Goal: Task Accomplishment & Management: Use online tool/utility

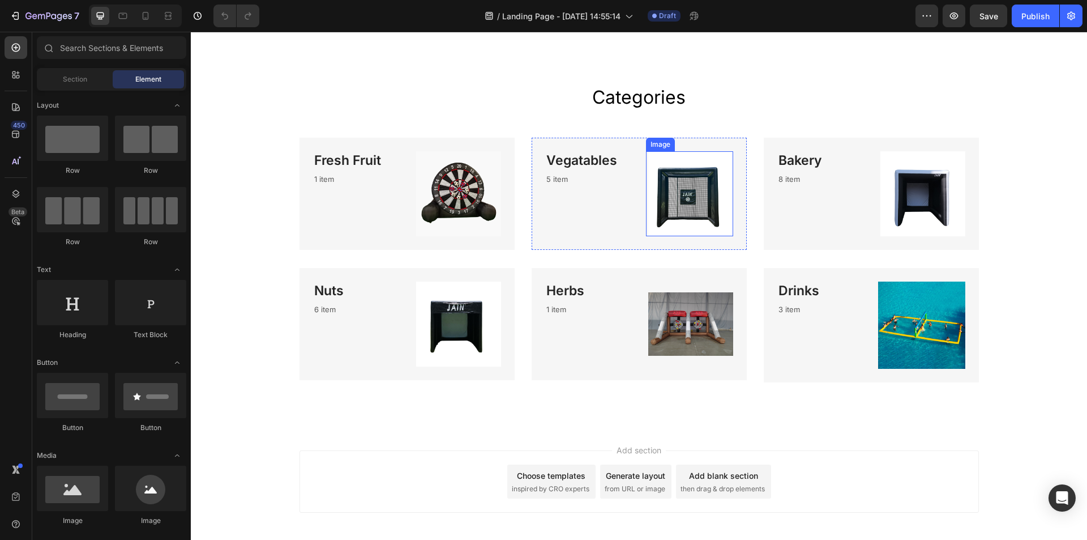
scroll to position [1132, 0]
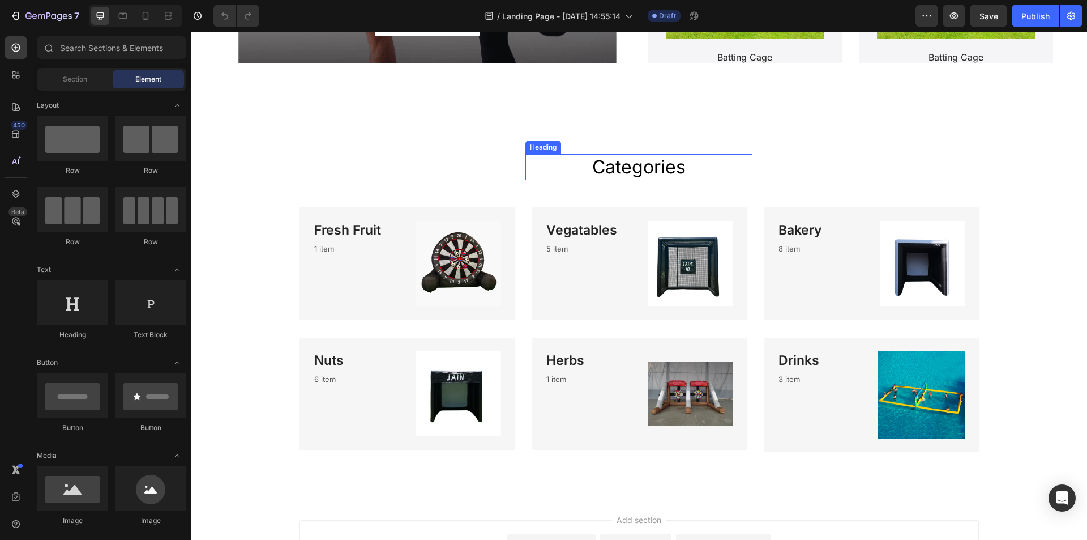
click at [737, 170] on h2 "Categories" at bounding box center [638, 167] width 227 height 26
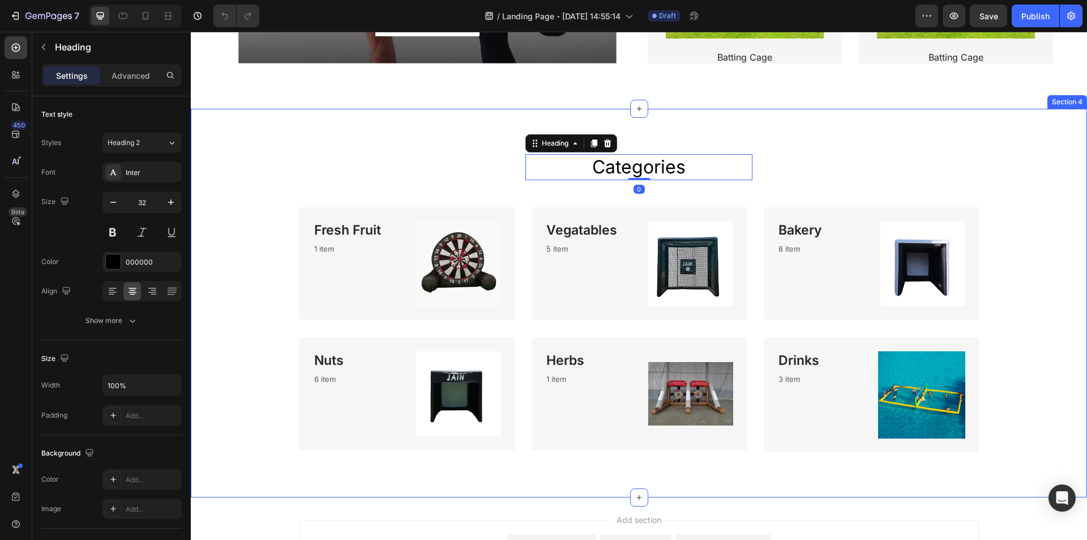
click at [819, 205] on div "Categories Heading 0 Row Fresh Fruit Heading 1 item Text block Image Row Vegata…" at bounding box center [638, 303] width 879 height 298
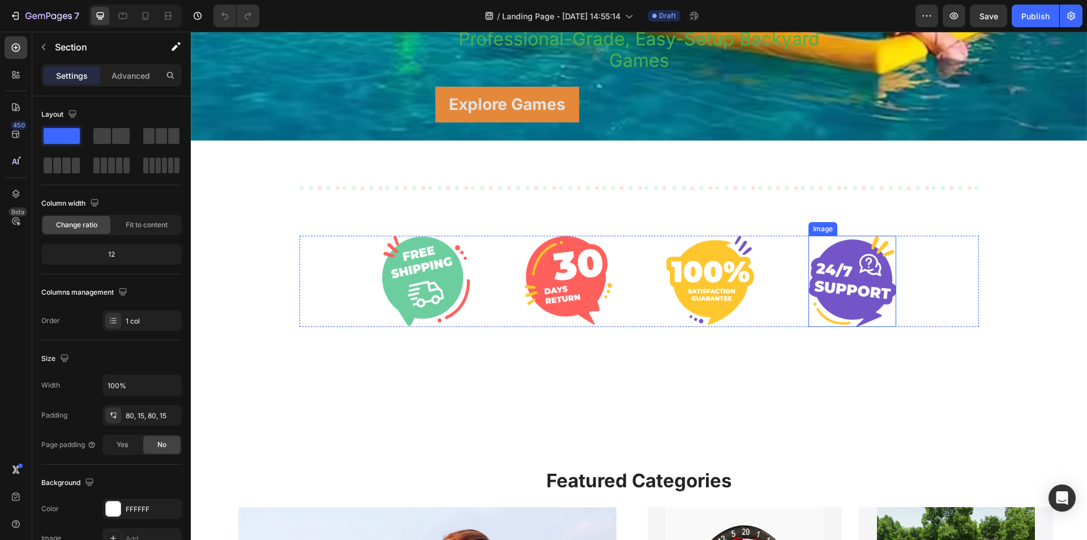
scroll to position [290, 0]
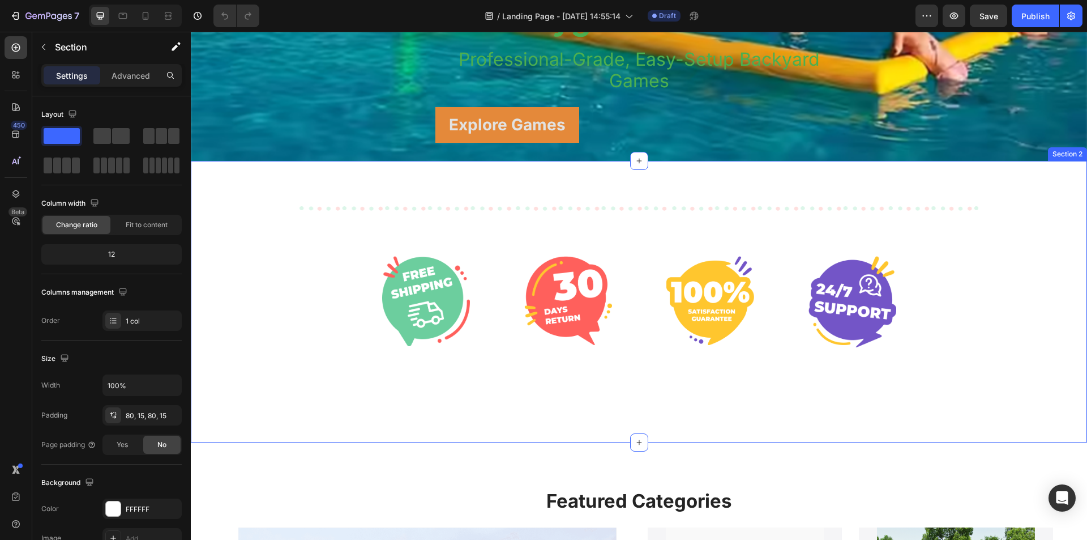
click at [670, 411] on div "Image Image Image Image Row Row" at bounding box center [638, 301] width 879 height 281
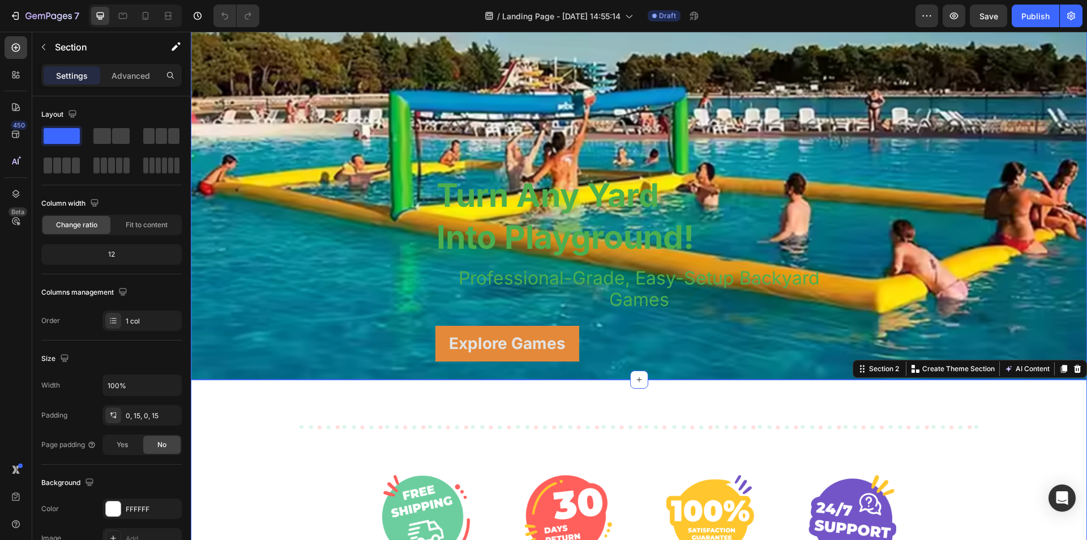
scroll to position [0, 0]
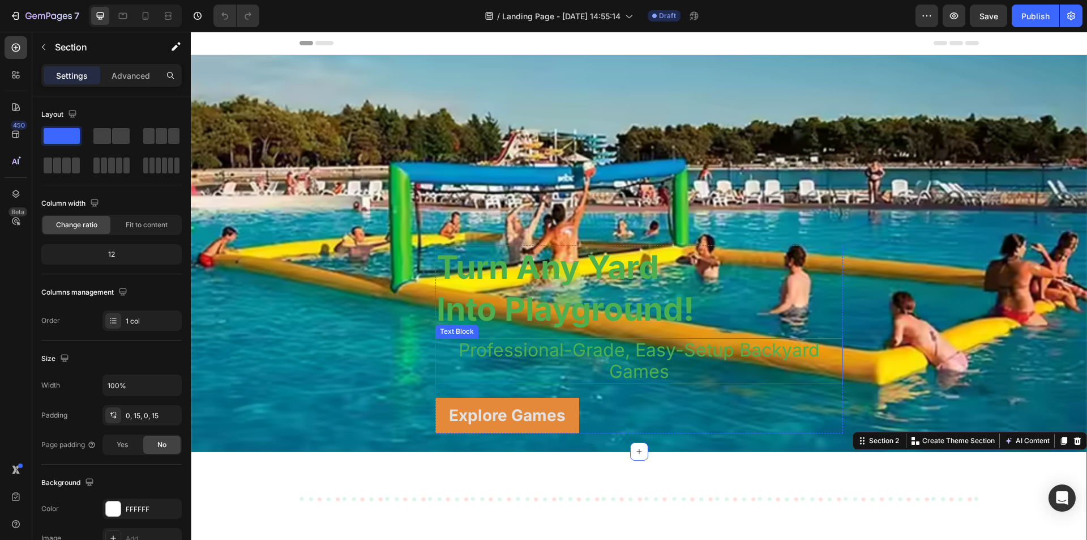
click at [738, 380] on p "Professional-Grade, Easy-Setup Backyard Games" at bounding box center [639, 361] width 405 height 44
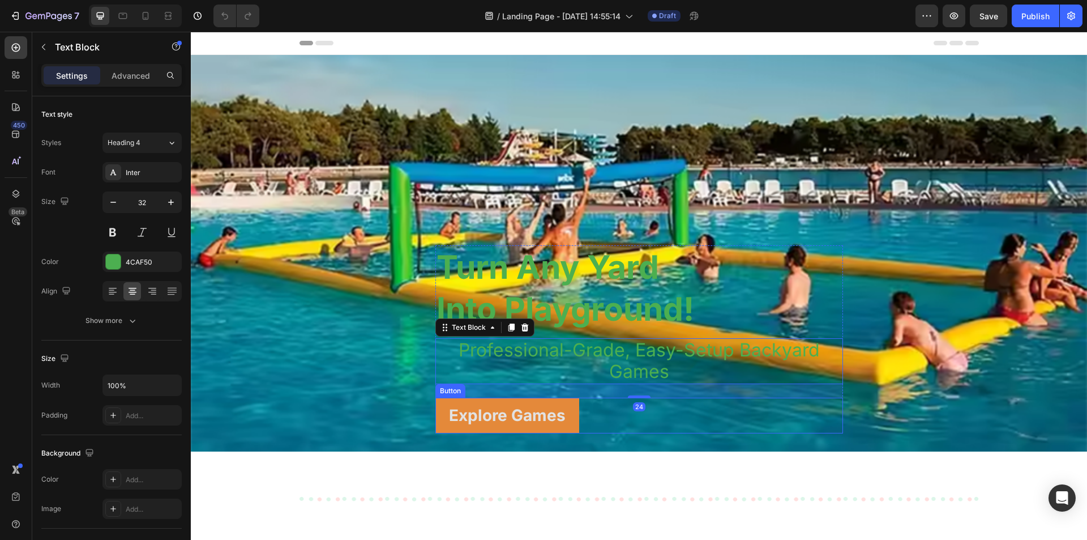
click at [712, 419] on div "Explore Games Button" at bounding box center [639, 415] width 408 height 36
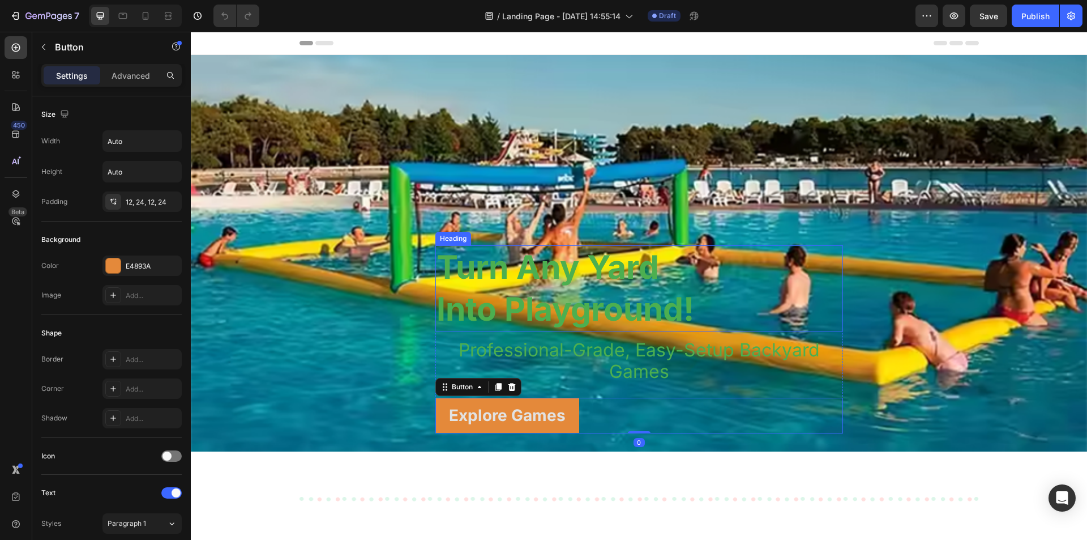
click at [701, 136] on div "Background Image" at bounding box center [639, 253] width 896 height 396
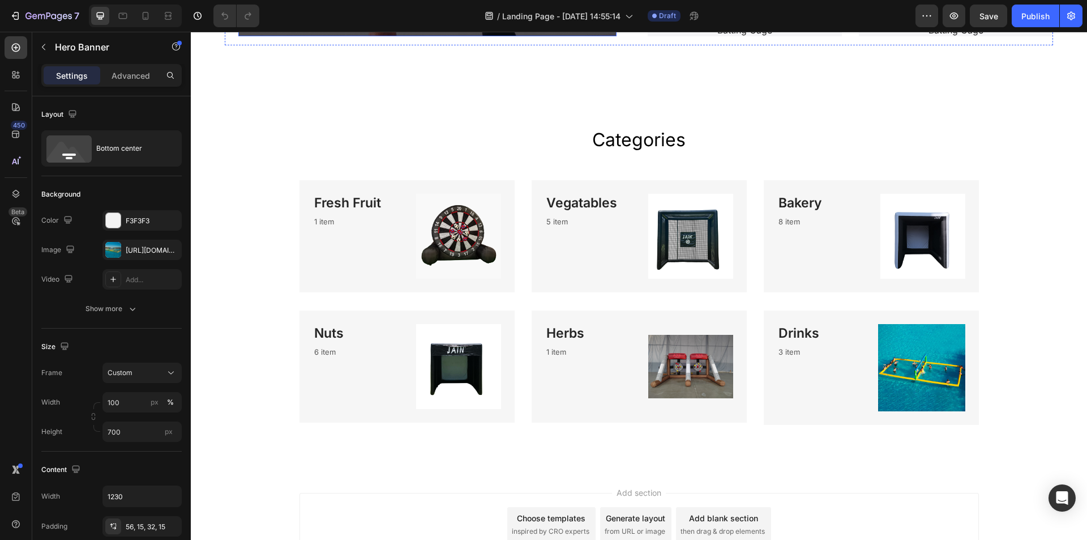
scroll to position [1253, 0]
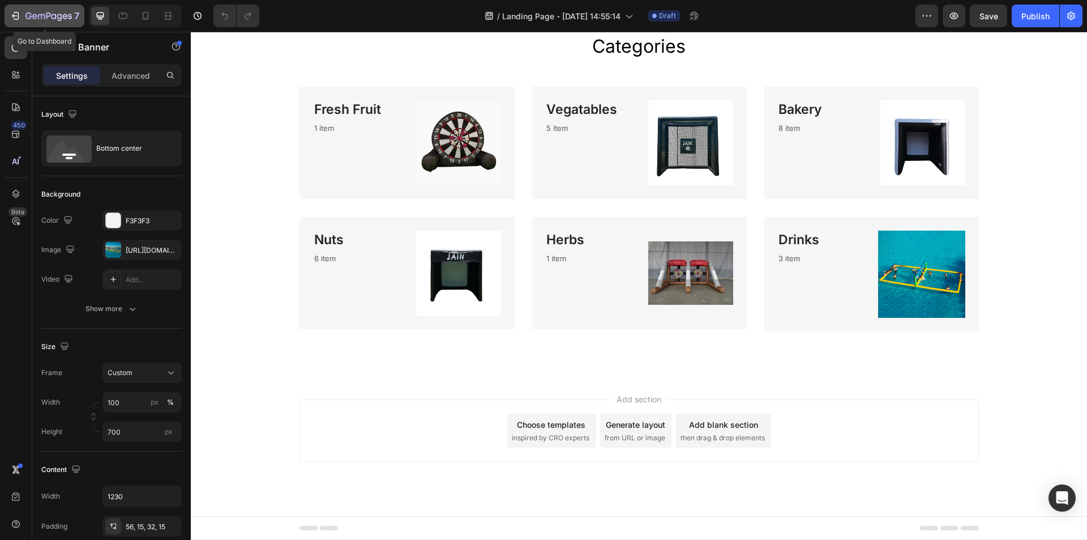
click at [11, 13] on icon "button" at bounding box center [15, 15] width 11 height 11
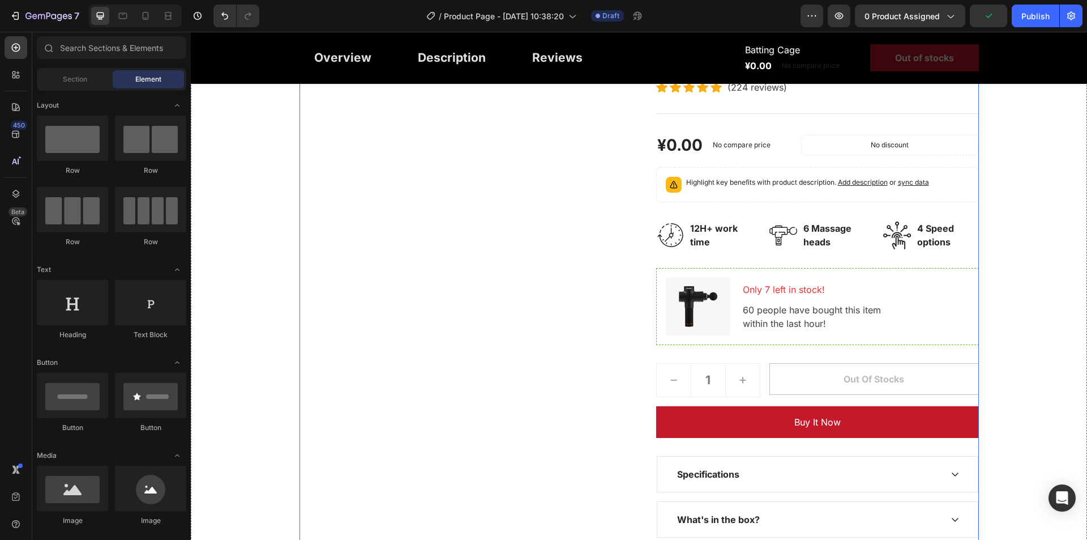
scroll to position [226, 0]
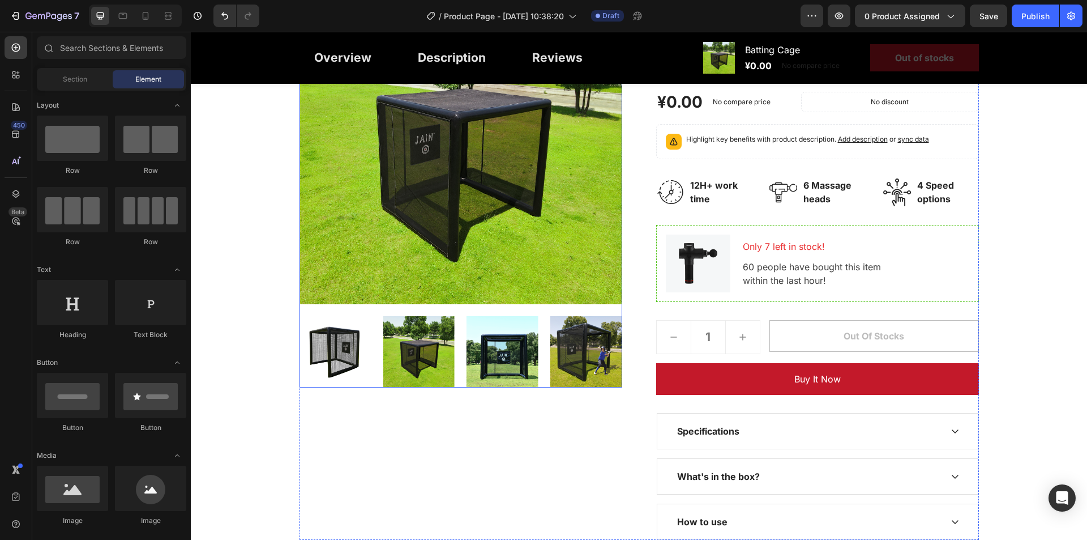
click at [581, 358] on img at bounding box center [586, 352] width 72 height 72
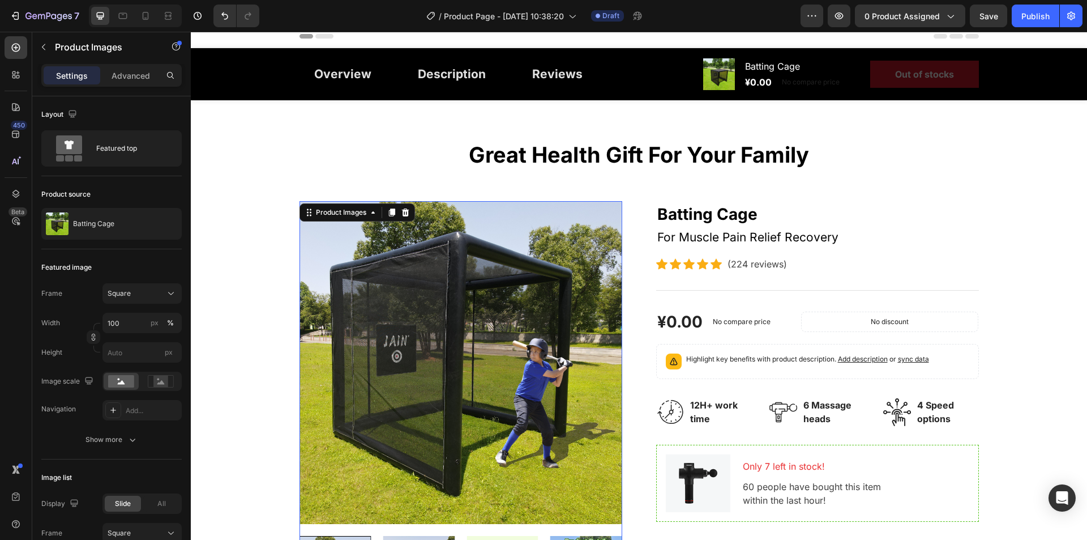
scroll to position [0, 0]
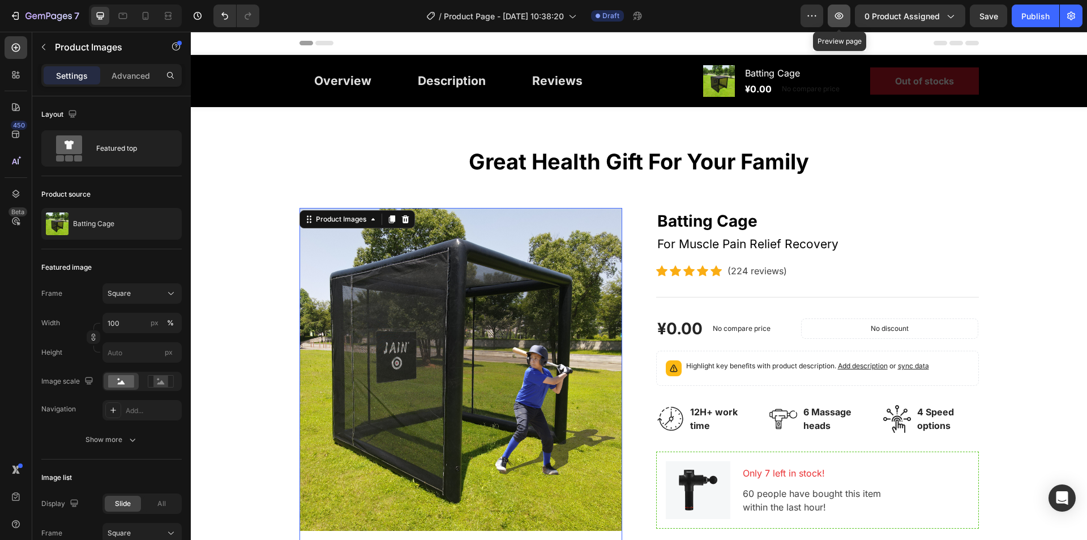
click at [831, 12] on button "button" at bounding box center [839, 16] width 23 height 23
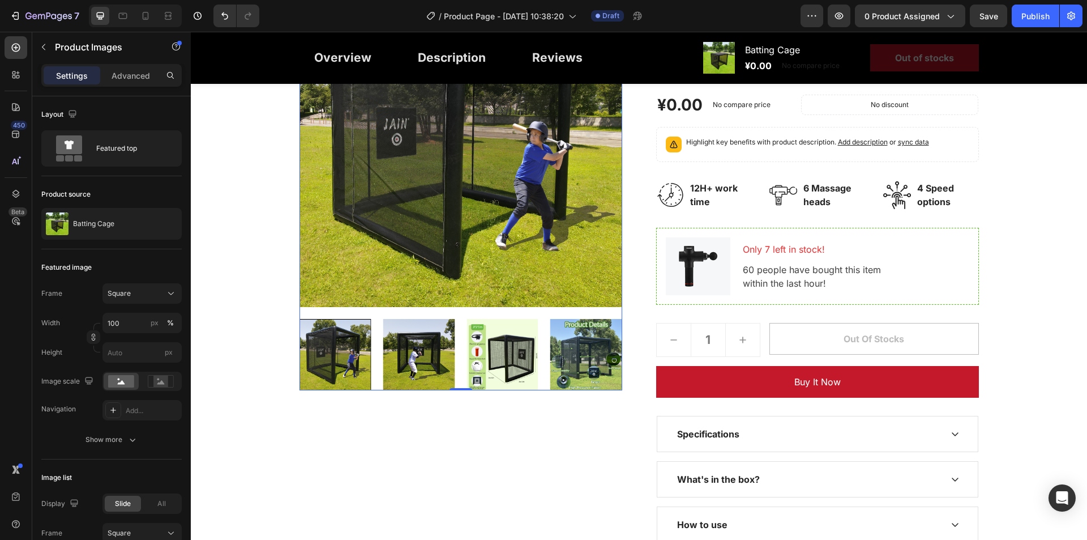
scroll to position [226, 0]
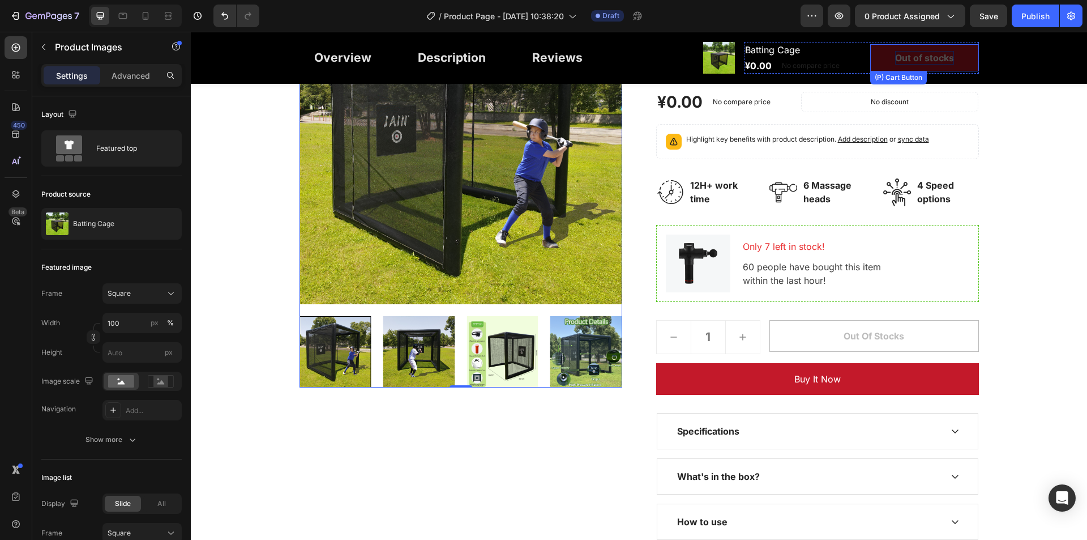
click at [907, 60] on div "Out of stocks" at bounding box center [924, 58] width 59 height 14
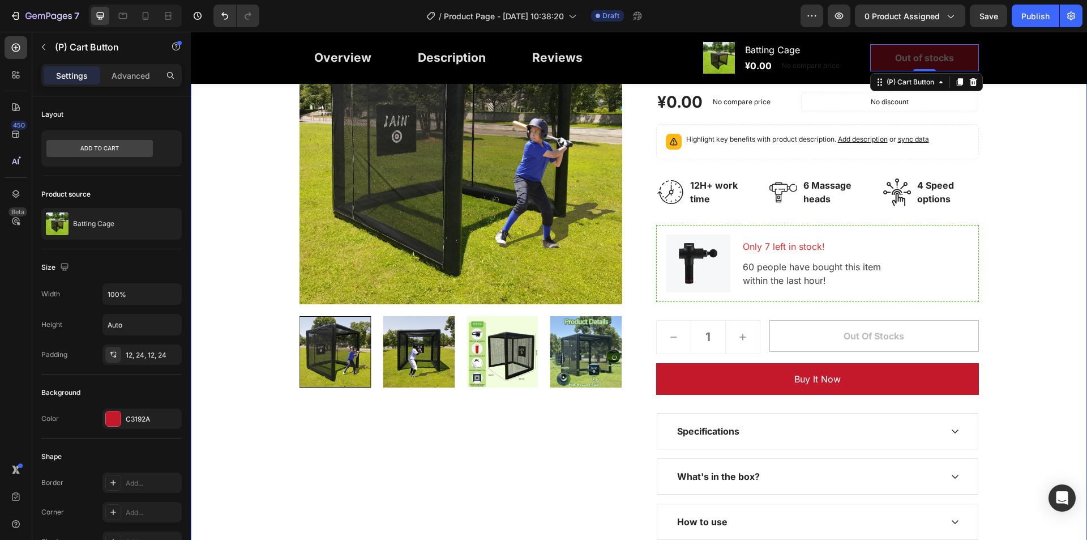
click at [1002, 125] on div "Great Health Gift For Your Family Heading Row Product Images Batting Cage (P) T…" at bounding box center [638, 230] width 879 height 618
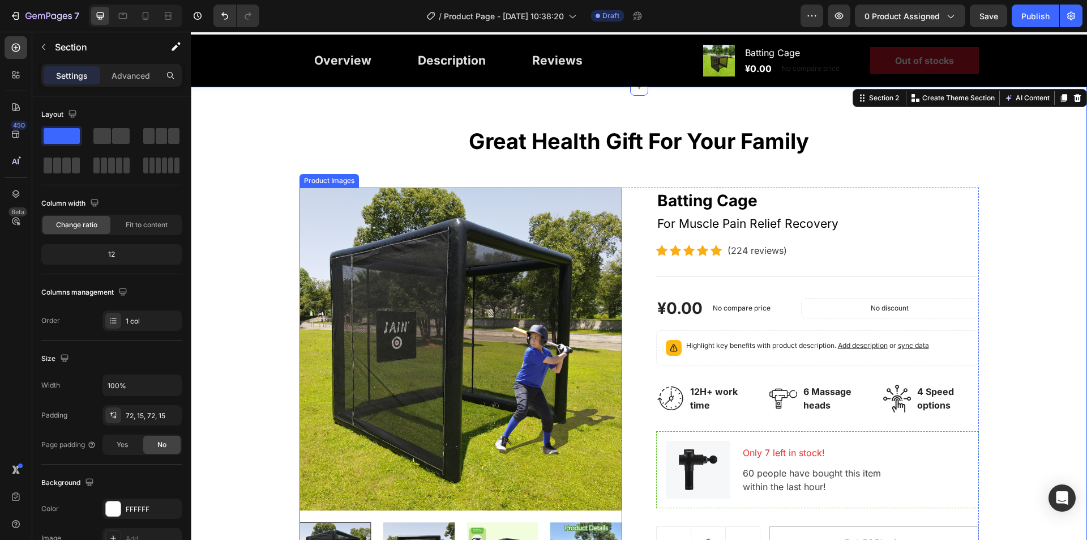
scroll to position [0, 0]
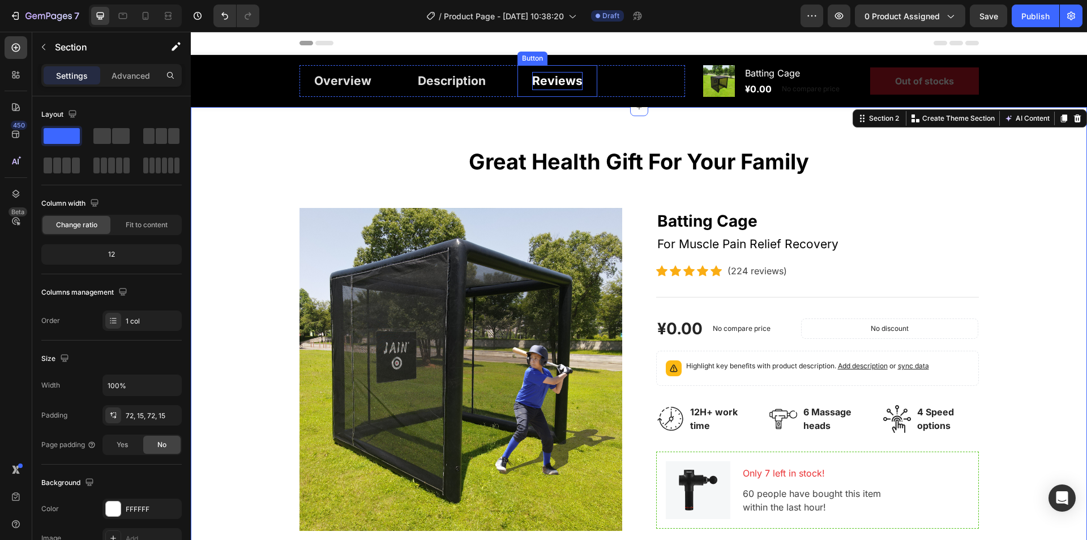
click at [537, 78] on div "Reviews" at bounding box center [557, 81] width 50 height 18
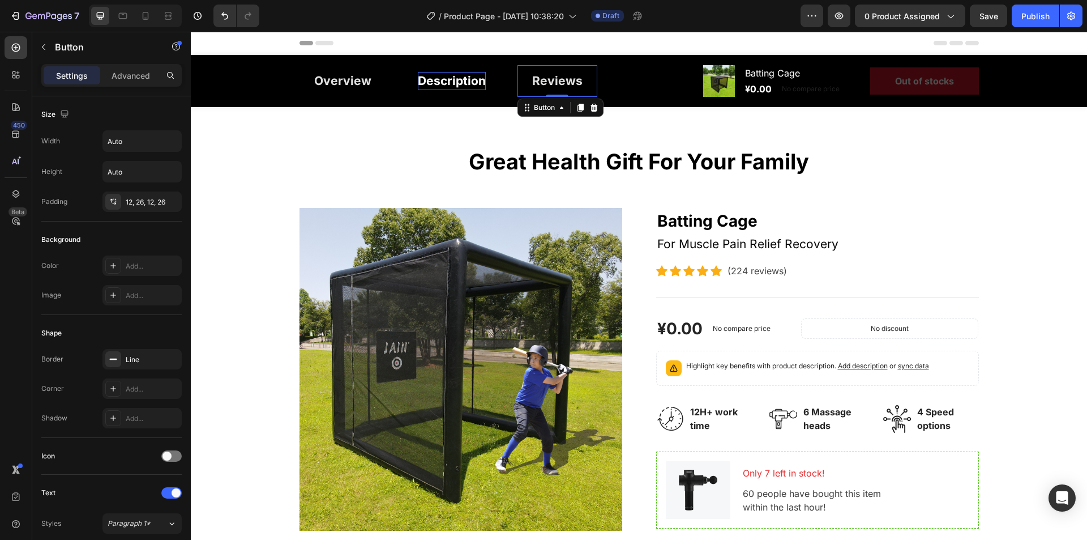
click at [454, 81] on div "Description" at bounding box center [452, 81] width 68 height 18
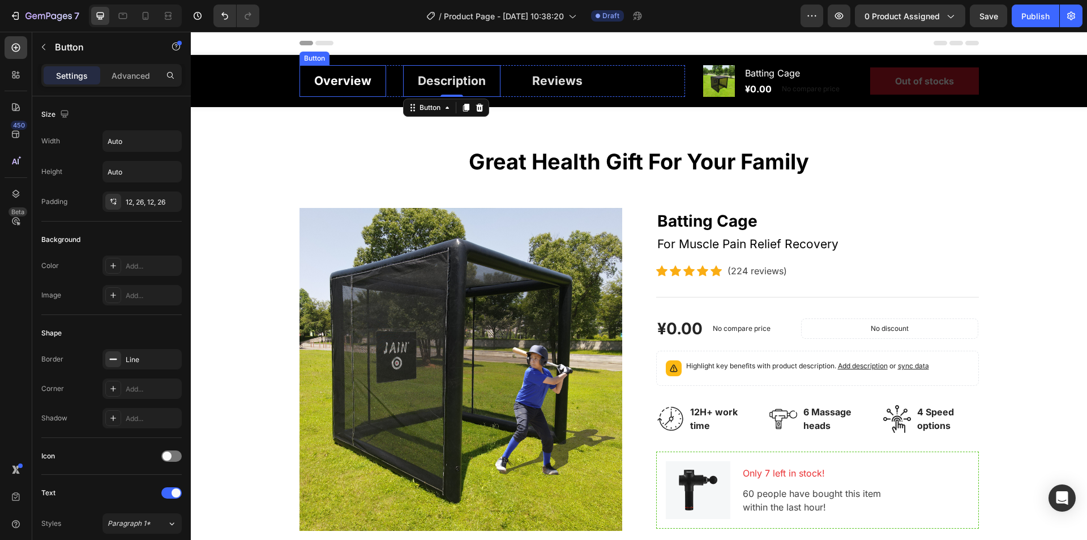
click at [304, 84] on link "Overview" at bounding box center [343, 81] width 87 height 32
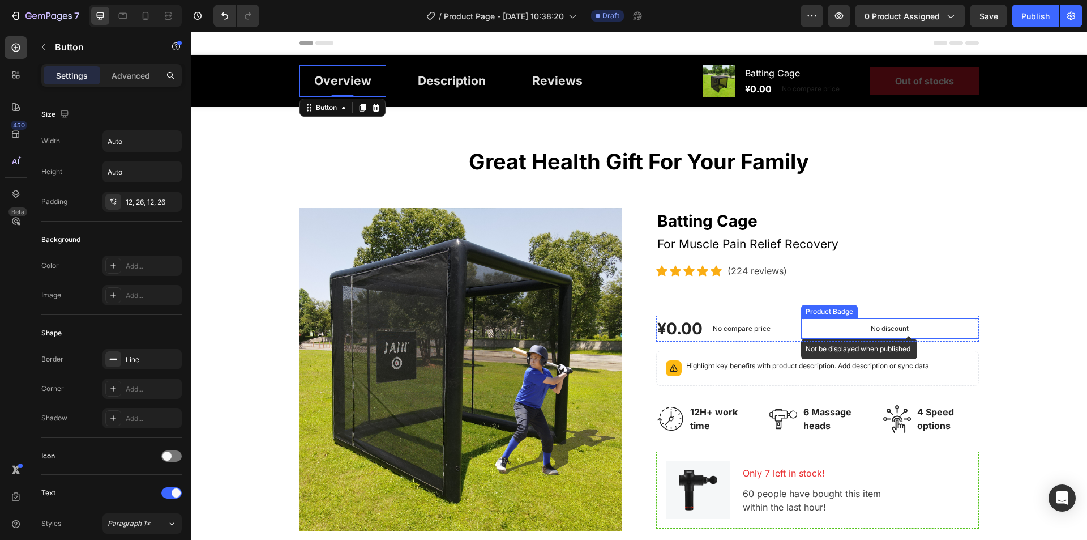
click at [876, 325] on p "No discount" at bounding box center [890, 328] width 38 height 10
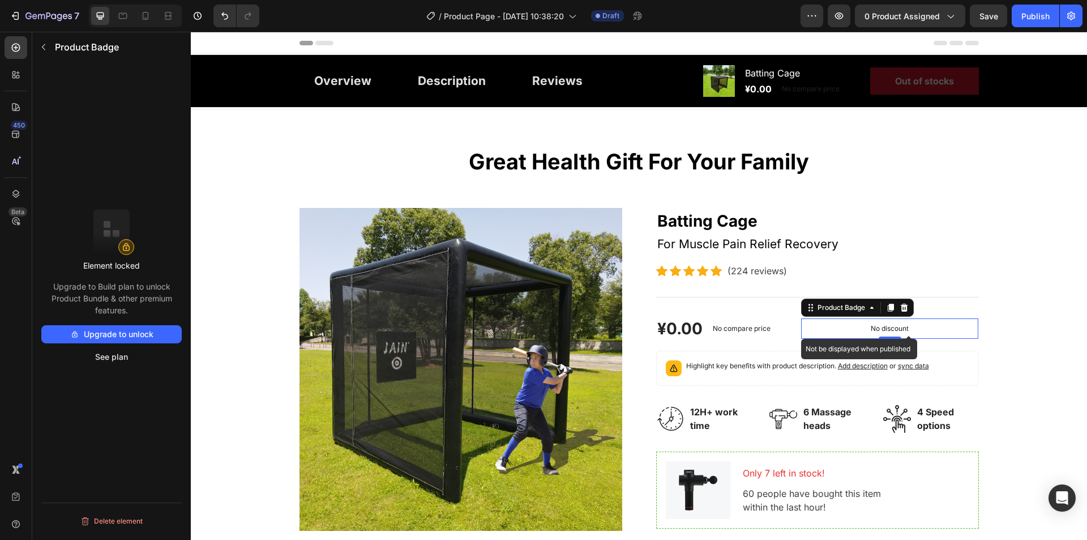
click at [853, 334] on div "No discount" at bounding box center [890, 328] width 177 height 19
click at [854, 333] on div "No discount" at bounding box center [890, 328] width 177 height 19
click at [901, 311] on icon at bounding box center [903, 307] width 7 height 8
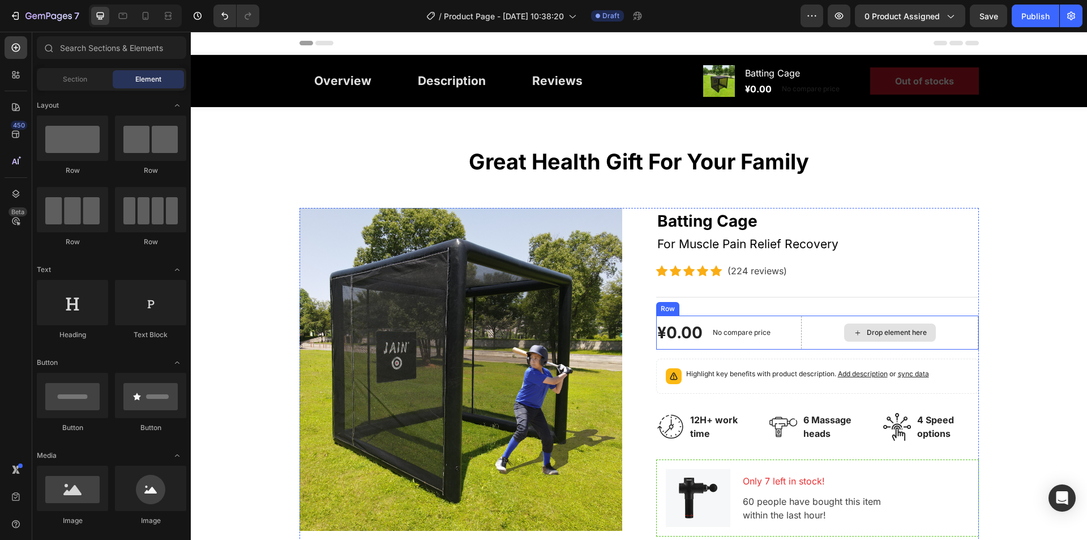
click at [883, 325] on div "Drop element here" at bounding box center [890, 332] width 92 height 18
click at [760, 331] on p "No compare price" at bounding box center [742, 332] width 58 height 7
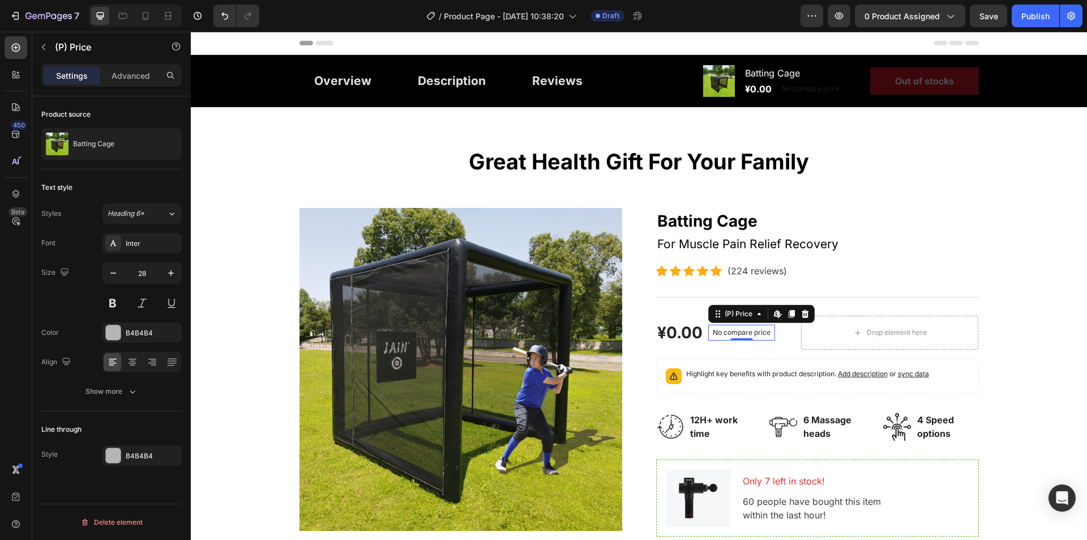
click at [754, 331] on p "No compare price" at bounding box center [742, 332] width 58 height 7
click at [755, 331] on p "No compare price" at bounding box center [742, 332] width 58 height 7
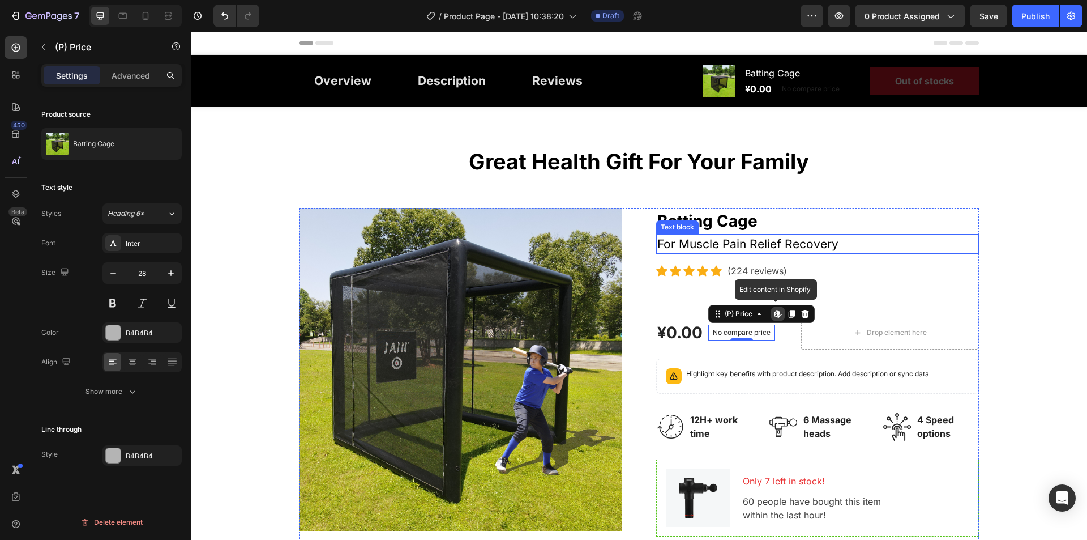
click at [878, 250] on p "For Muscle Pain Relief Recovery" at bounding box center [817, 244] width 320 height 18
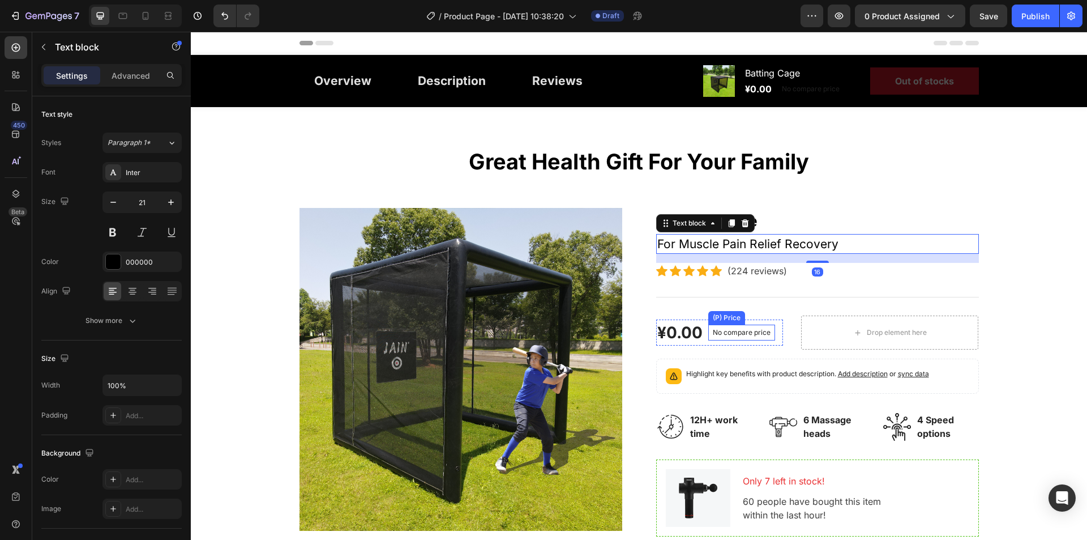
click at [740, 327] on div "No compare price" at bounding box center [741, 332] width 67 height 16
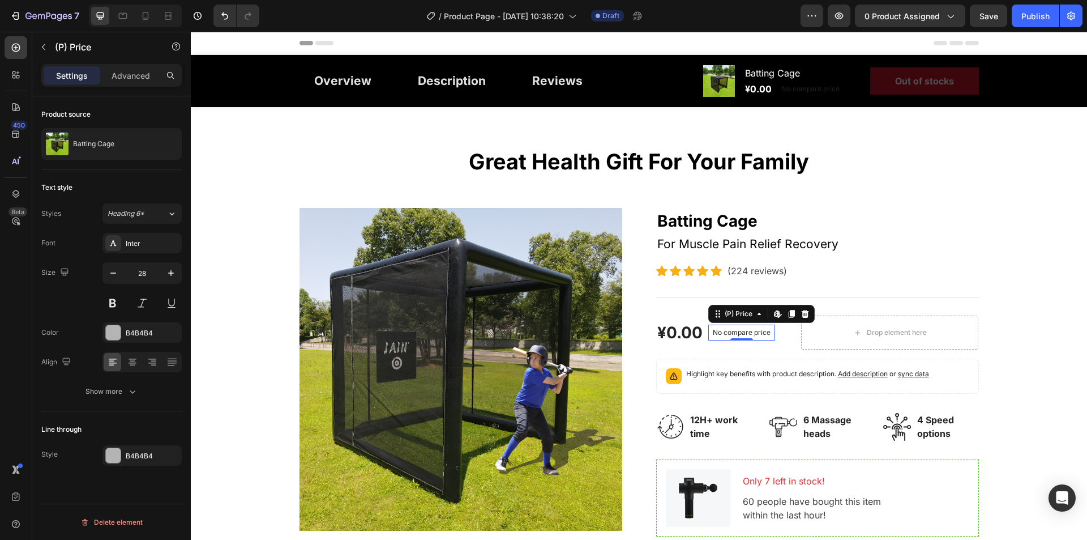
click at [752, 332] on p "No compare price" at bounding box center [742, 332] width 58 height 7
click at [764, 376] on p "Highlight key benefits with product description. Add description or sync data" at bounding box center [807, 373] width 243 height 11
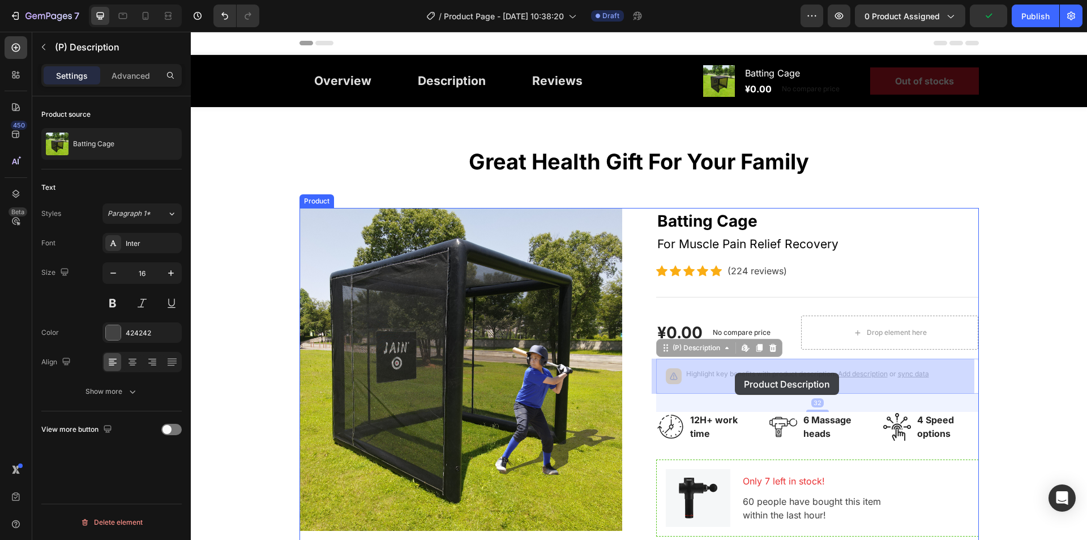
drag, startPoint x: 680, startPoint y: 372, endPoint x: 742, endPoint y: 361, distance: 62.6
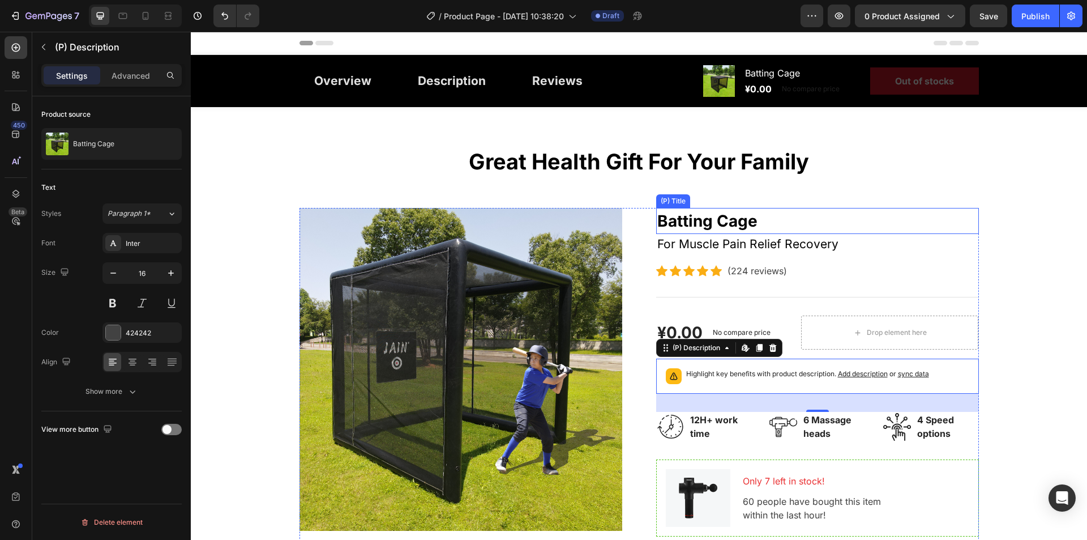
click at [984, 201] on div "Great Health Gift For Your Family Heading Row Product Images Batting Cage (P) T…" at bounding box center [638, 461] width 879 height 626
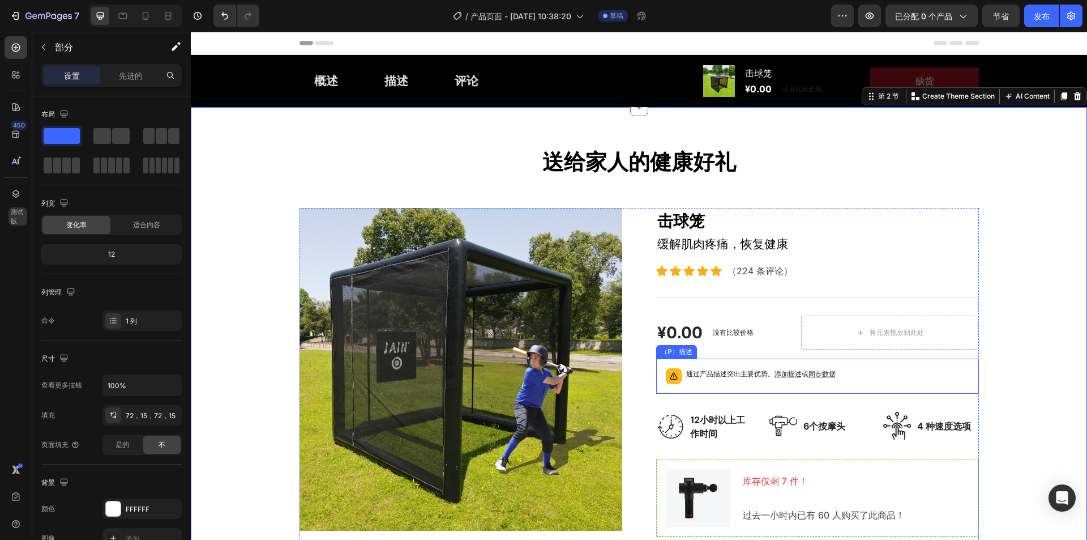
click at [790, 376] on font "添加描述" at bounding box center [788, 373] width 27 height 8
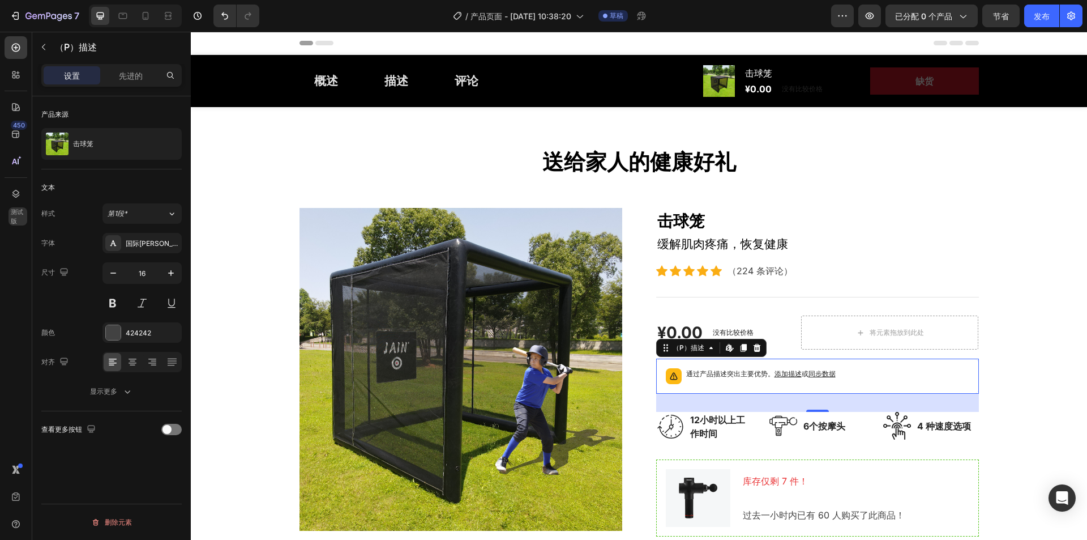
click at [785, 371] on font "添加描述" at bounding box center [788, 373] width 27 height 8
click at [707, 351] on icon at bounding box center [711, 347] width 9 height 9
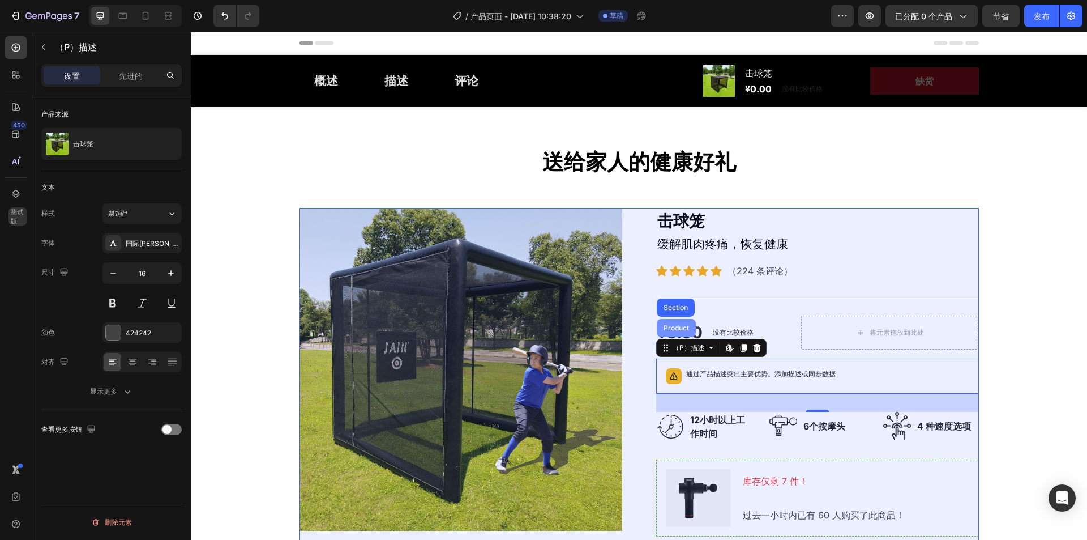
click at [682, 332] on div "Product" at bounding box center [676, 328] width 39 height 18
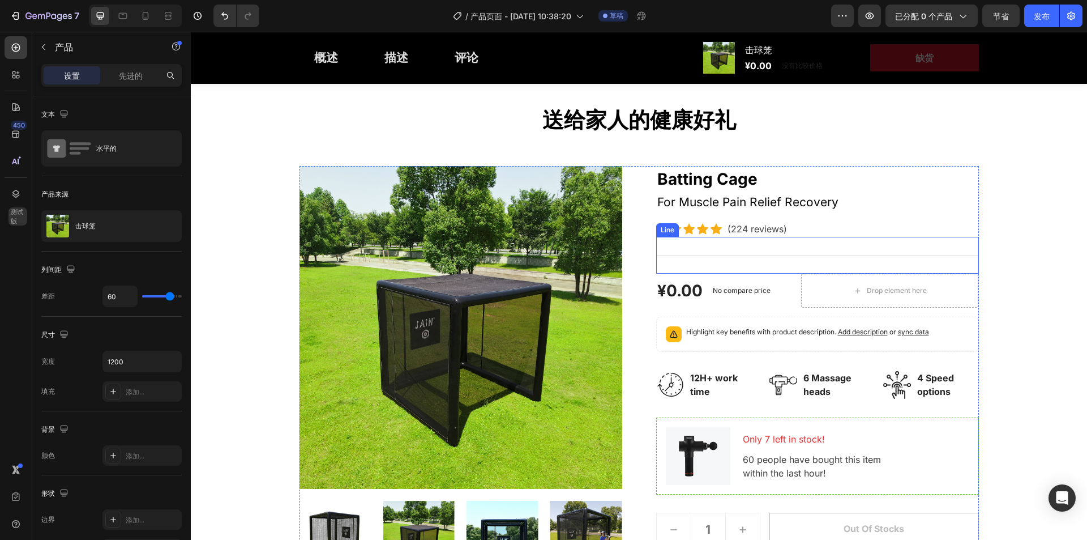
scroll to position [113, 0]
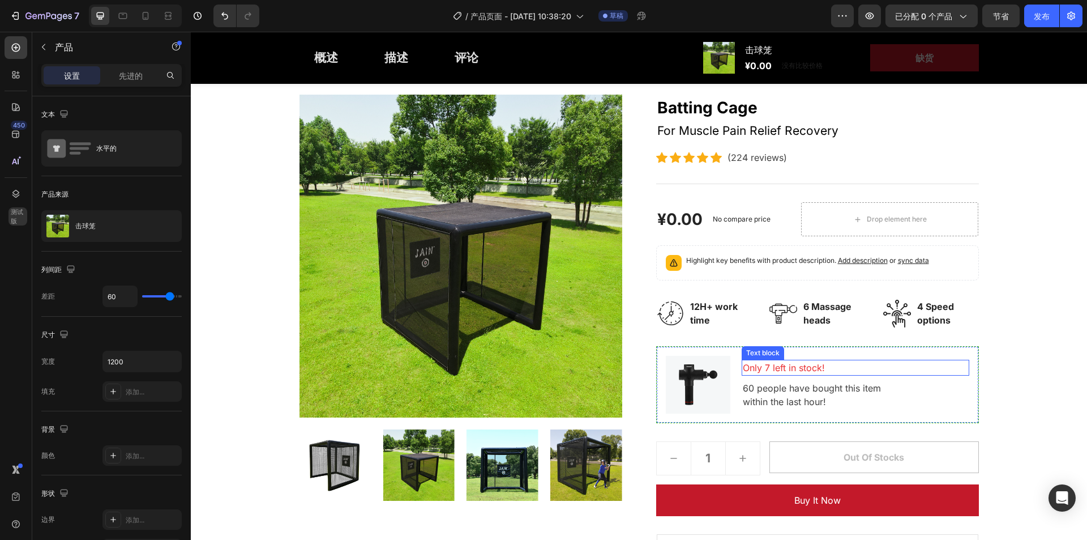
click at [797, 362] on p "Only 7 left in stock!" at bounding box center [855, 368] width 225 height 14
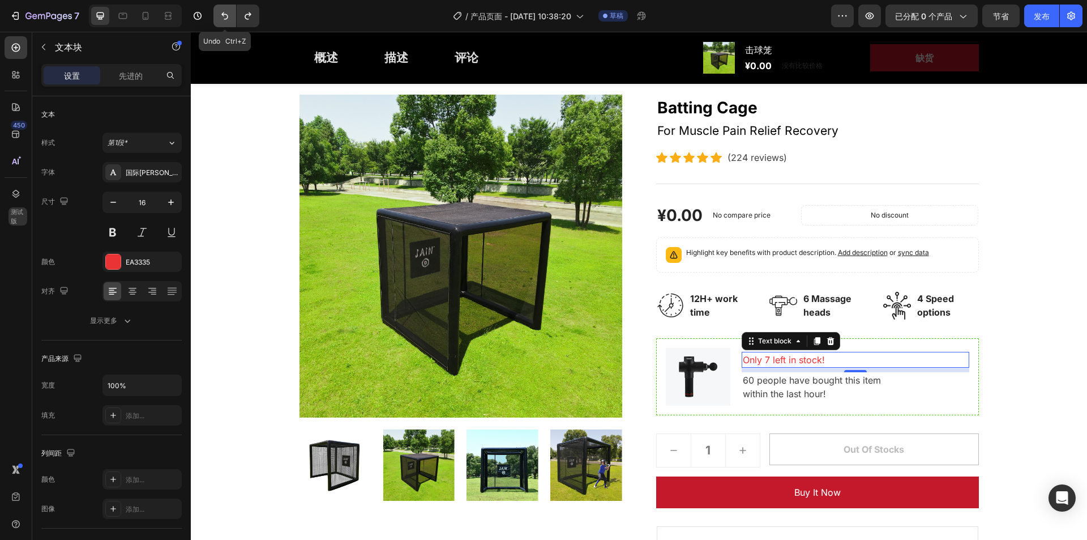
click at [220, 16] on icon "撤消/重做" at bounding box center [224, 15] width 11 height 11
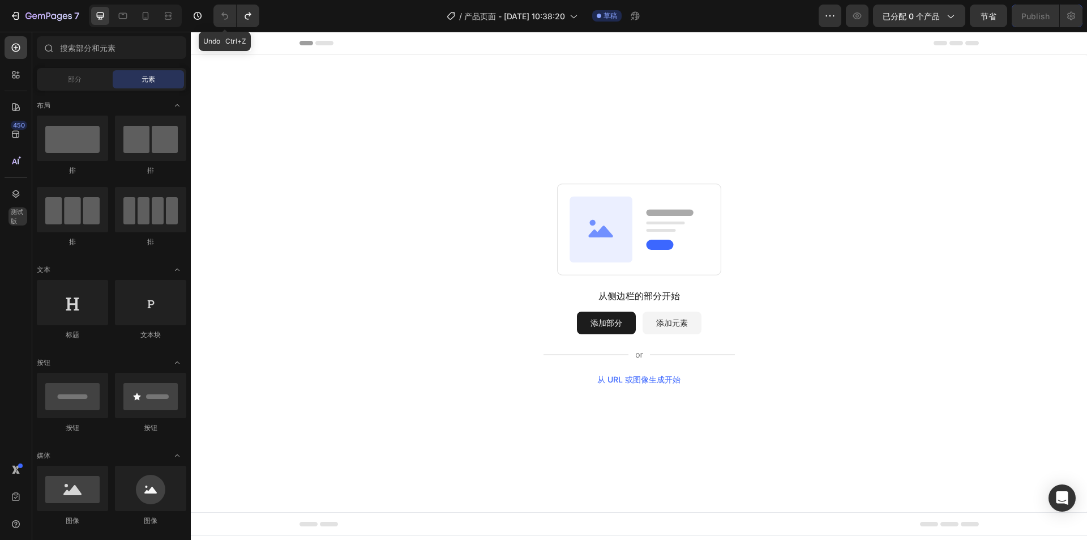
scroll to position [0, 0]
click at [615, 325] on font "添加部分" at bounding box center [607, 323] width 32 height 10
click at [945, 17] on font "已分配 0 个产品" at bounding box center [923, 16] width 57 height 10
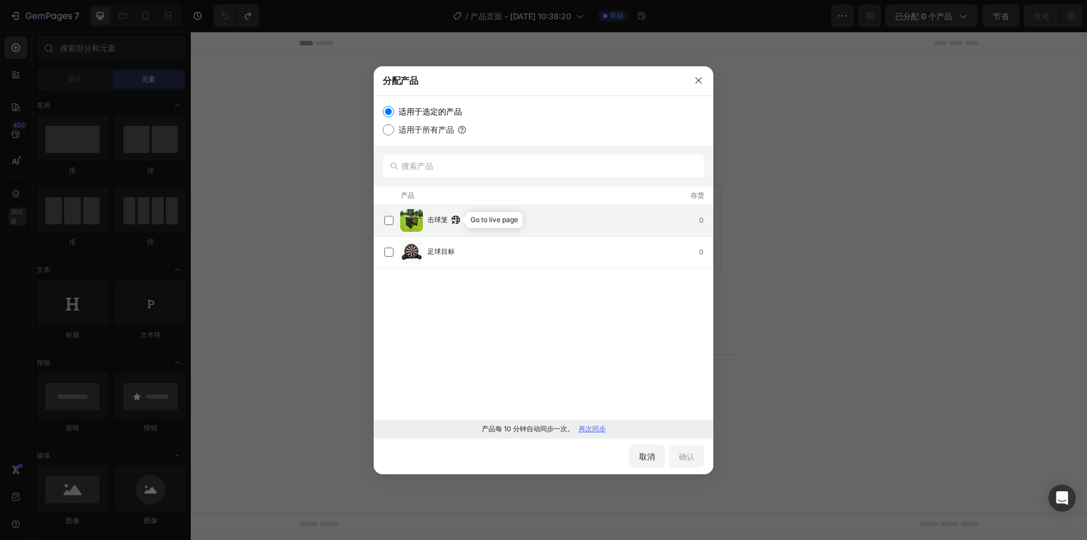
click at [452, 223] on icon "button" at bounding box center [455, 219] width 9 height 9
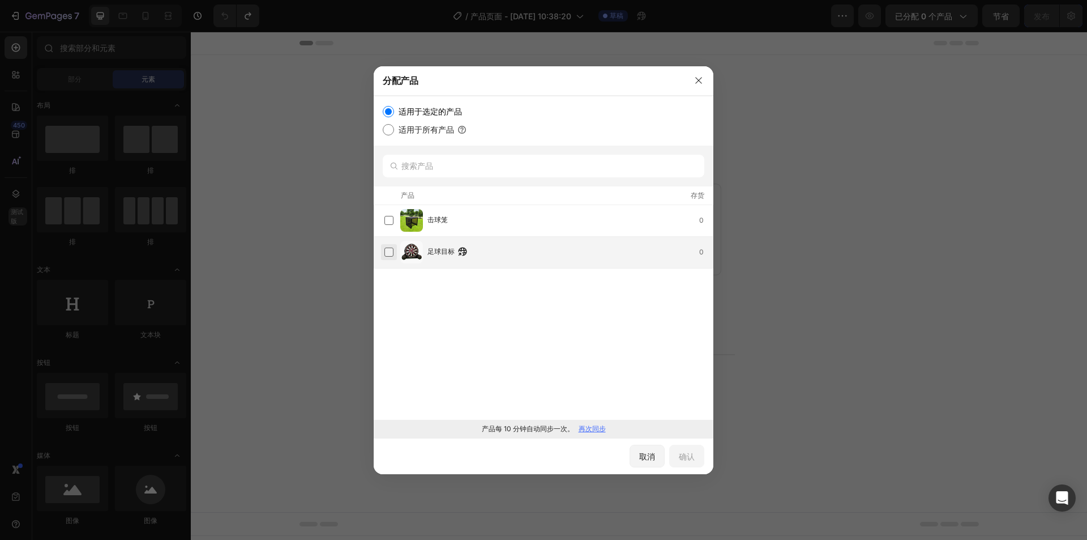
click at [384, 251] on label at bounding box center [388, 251] width 9 height 9
click at [682, 453] on font "确认" at bounding box center [687, 456] width 16 height 10
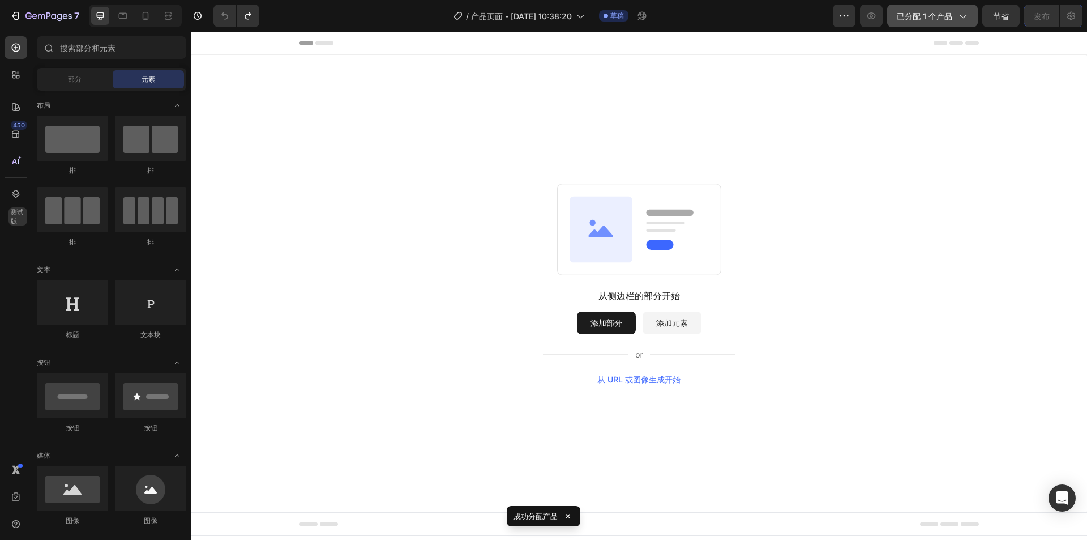
click at [970, 16] on button "已分配 1 个产品" at bounding box center [932, 16] width 91 height 23
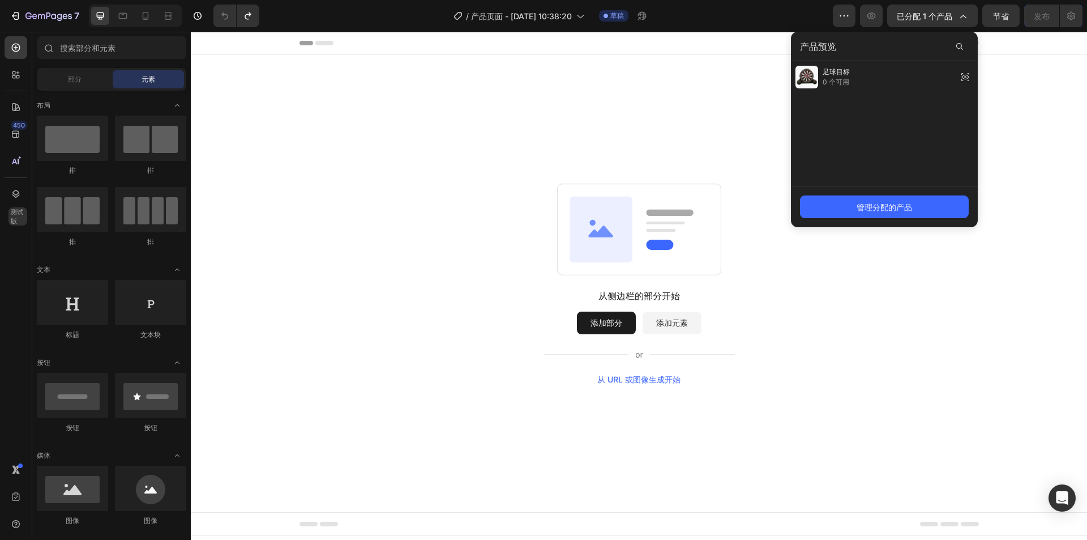
drag, startPoint x: 657, startPoint y: 71, endPoint x: 648, endPoint y: 70, distance: 9.1
click at [656, 71] on div "从侧边栏的部分开始 添加部分 添加元素 从 URL 或图像生成开始" at bounding box center [639, 283] width 896 height 457
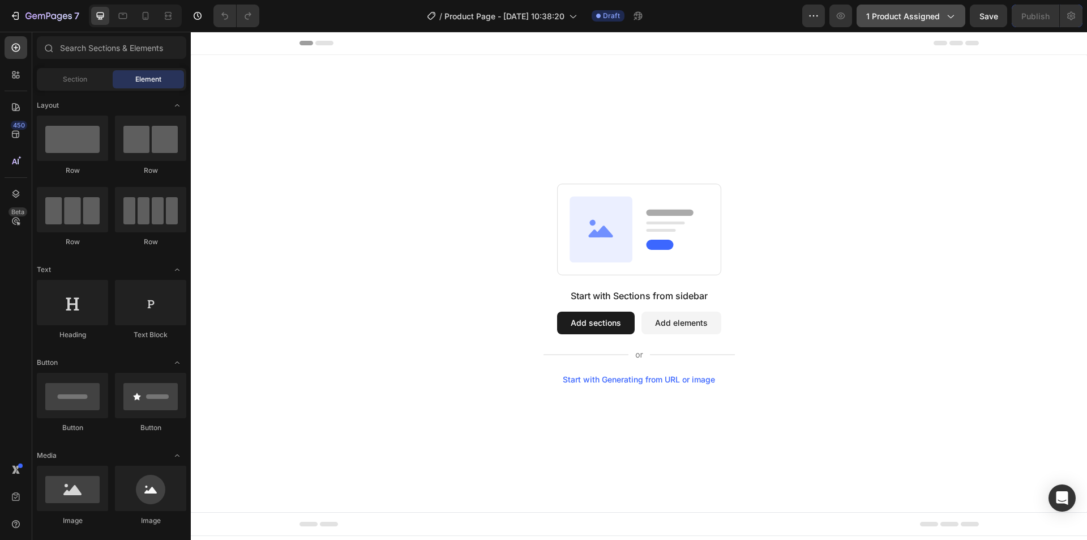
click at [949, 17] on icon "button" at bounding box center [949, 15] width 11 height 11
click at [584, 319] on button "Add sections" at bounding box center [596, 322] width 78 height 23
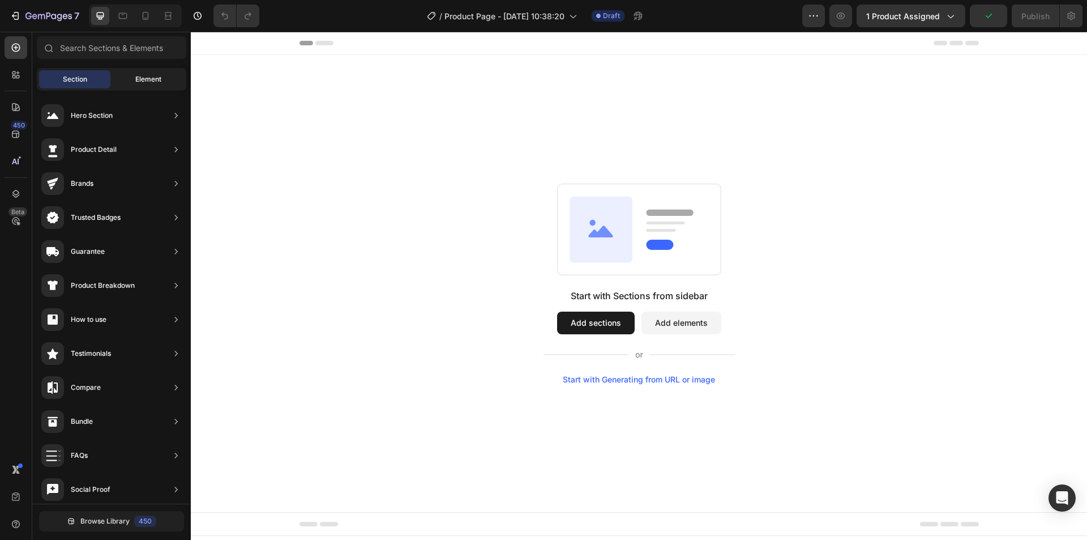
click at [157, 77] on span "Element" at bounding box center [148, 79] width 26 height 10
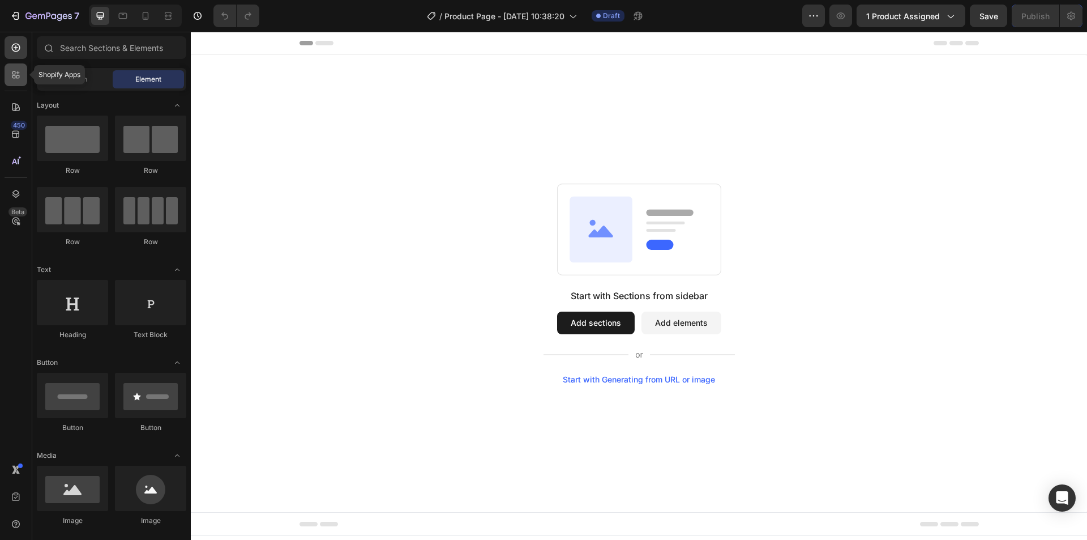
click at [23, 78] on div at bounding box center [16, 74] width 23 height 23
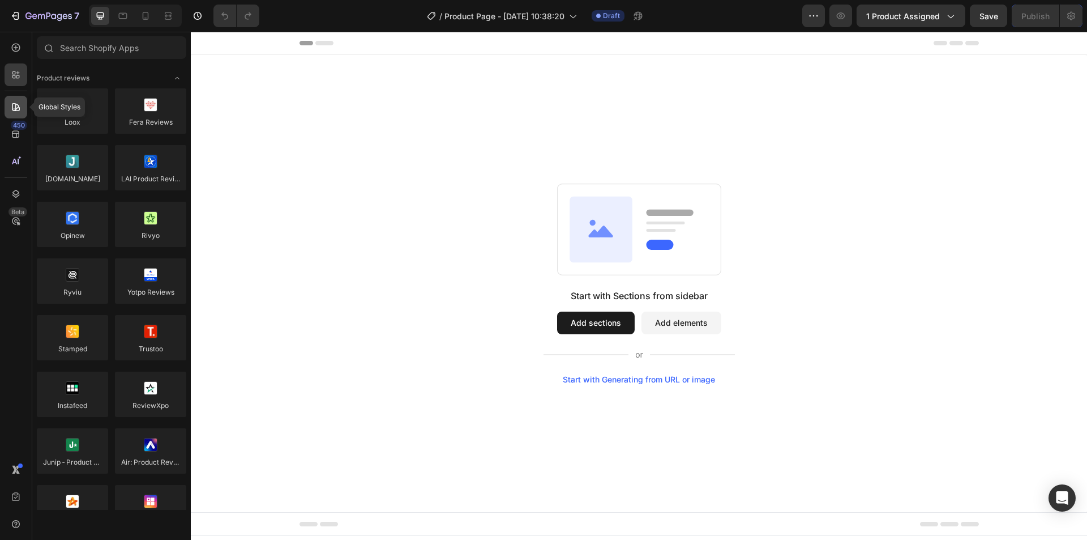
click at [14, 110] on icon at bounding box center [16, 107] width 8 height 8
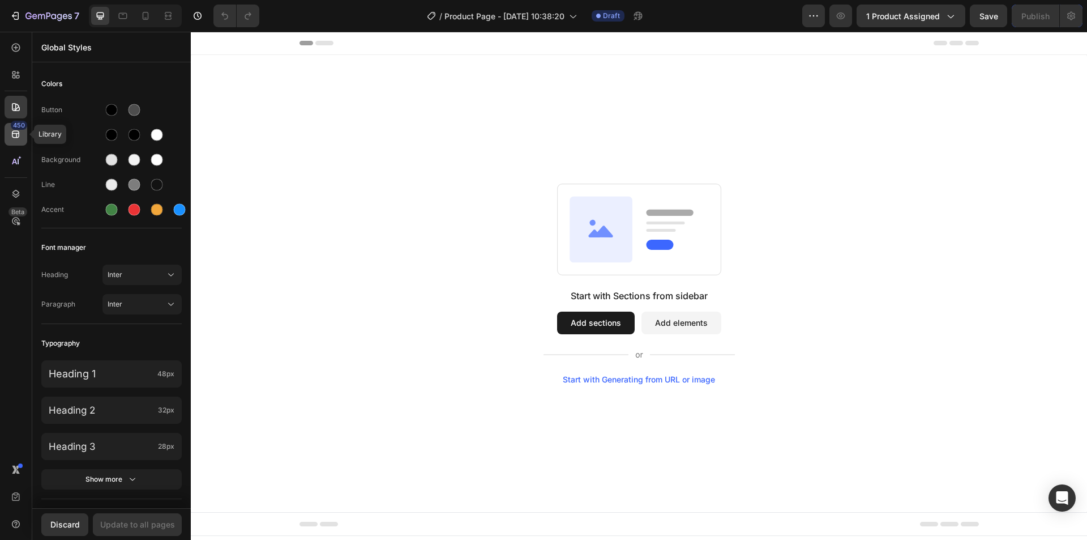
click at [22, 140] on div "450" at bounding box center [16, 134] width 23 height 23
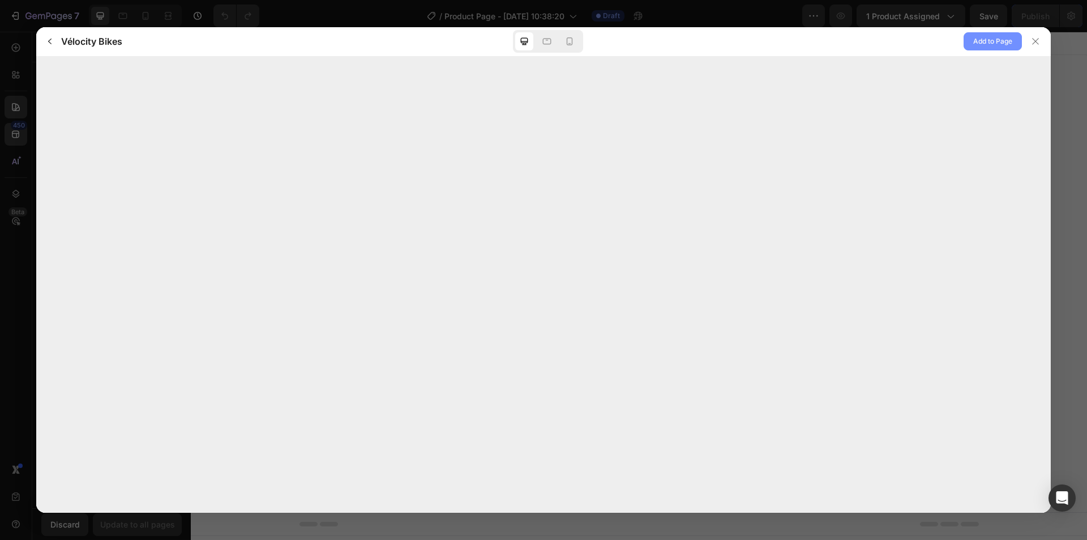
click at [989, 38] on span "Add to Page" at bounding box center [992, 42] width 39 height 14
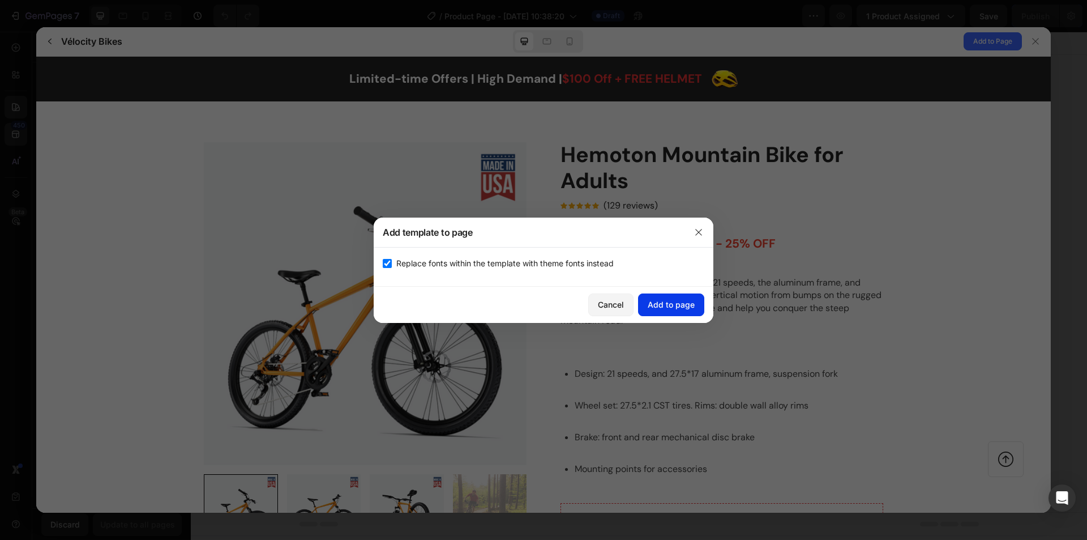
click at [673, 307] on div "Add to page" at bounding box center [671, 304] width 47 height 12
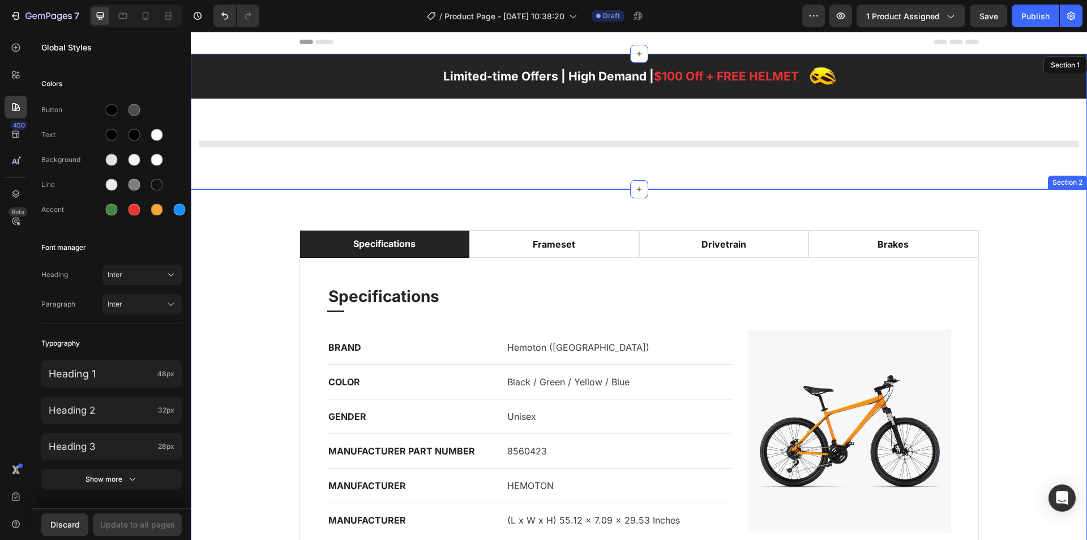
scroll to position [23, 0]
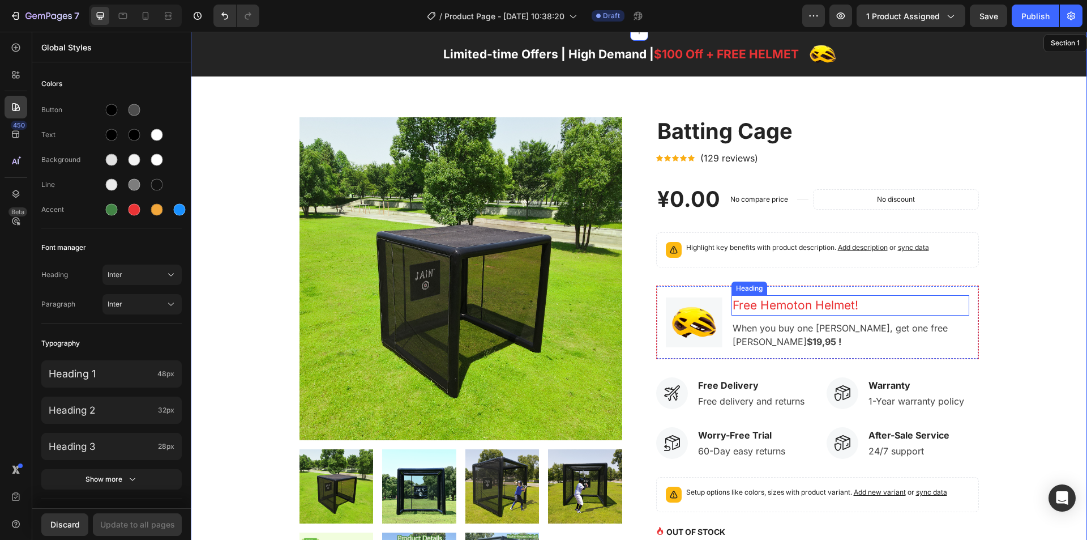
click at [786, 311] on p "Free Hemoton Helmet!" at bounding box center [851, 305] width 236 height 18
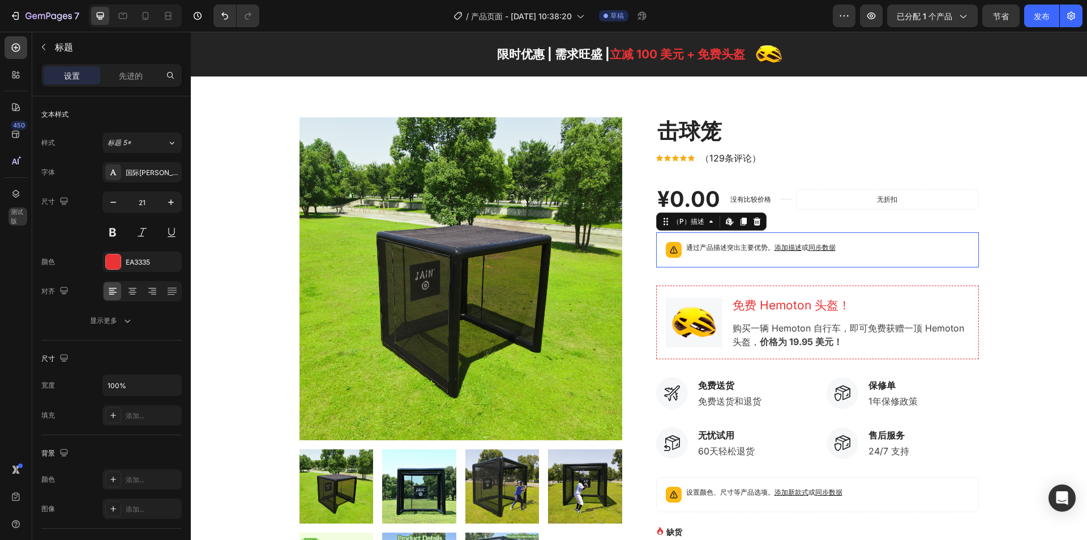
click at [727, 261] on div "通过产品描述突出主要优势。 添加描述 或 同步数据" at bounding box center [817, 249] width 313 height 25
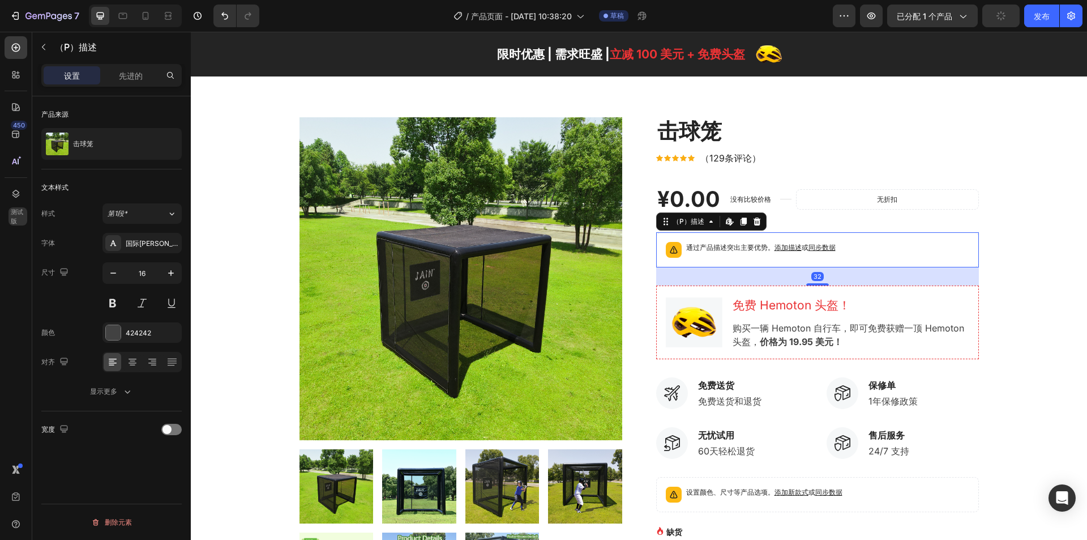
click at [730, 252] on p "通过产品描述突出主要优势。 添加描述 或 同步数据" at bounding box center [760, 247] width 149 height 11
click at [822, 248] on font "同步数据" at bounding box center [821, 247] width 27 height 8
click at [791, 248] on font "添加描述" at bounding box center [788, 247] width 27 height 8
click at [128, 365] on icon at bounding box center [132, 361] width 11 height 11
click at [114, 362] on icon at bounding box center [113, 362] width 8 height 1
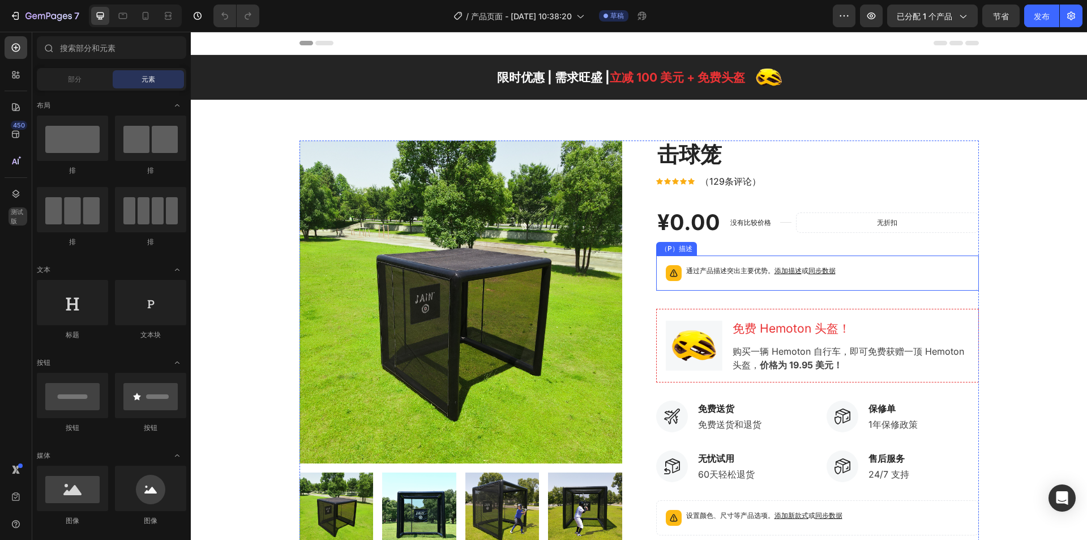
click at [793, 268] on font "添加描述" at bounding box center [788, 270] width 27 height 8
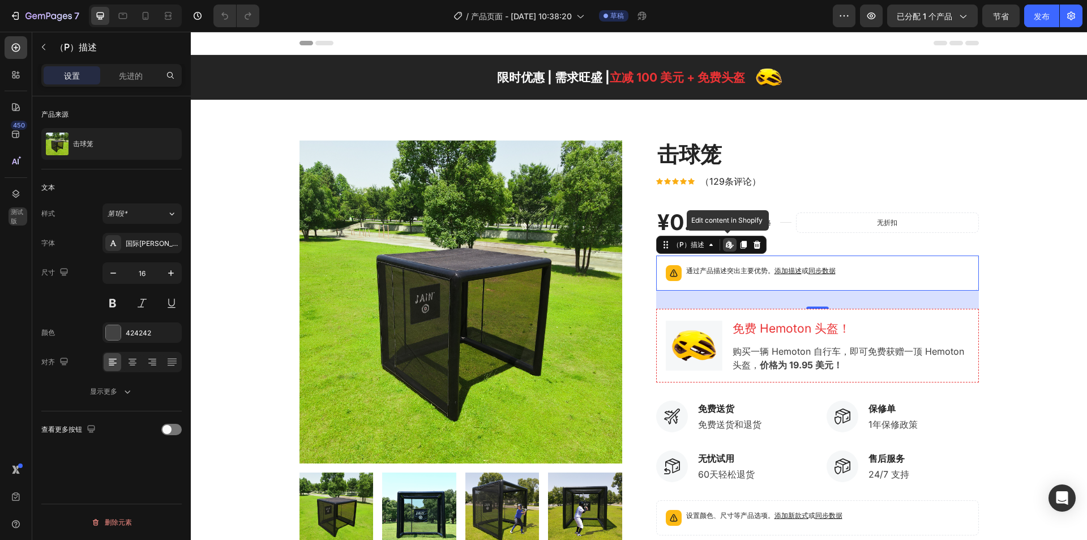
click at [729, 247] on icon at bounding box center [730, 247] width 3 height 3
click at [769, 177] on div "图标 图标 图标 图标 图标 图标列表 Hoz （129条评论） 文本块 排" at bounding box center [817, 181] width 323 height 16
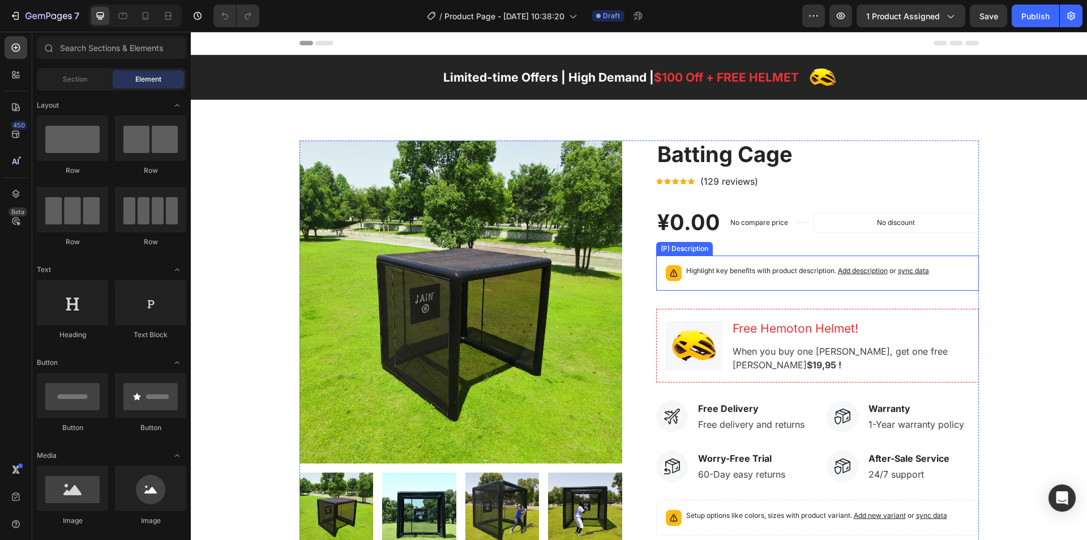
click at [763, 273] on p "Highlight key benefits with product description. Add description or sync data" at bounding box center [807, 270] width 243 height 11
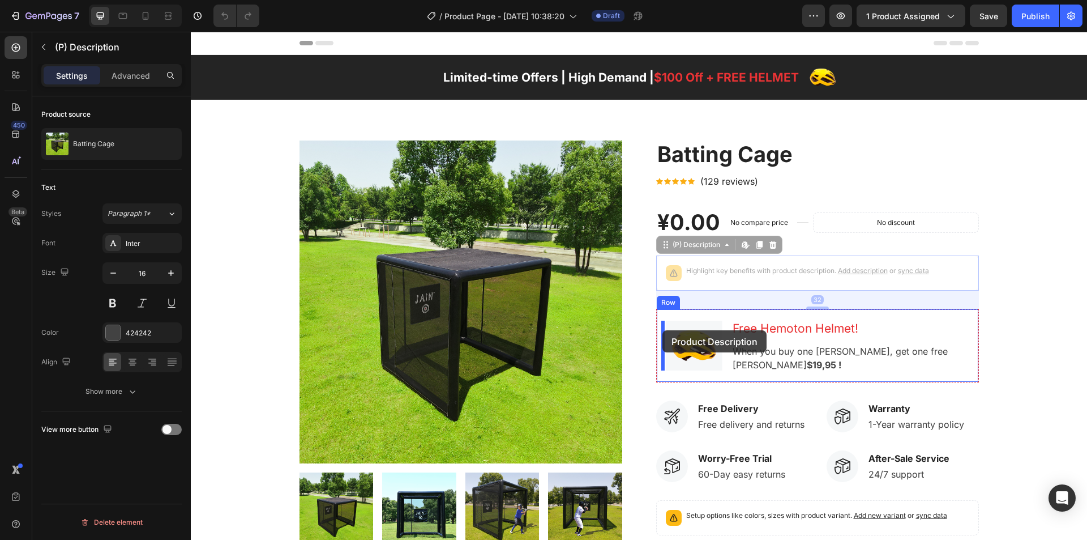
drag, startPoint x: 665, startPoint y: 251, endPoint x: 662, endPoint y: 330, distance: 79.3
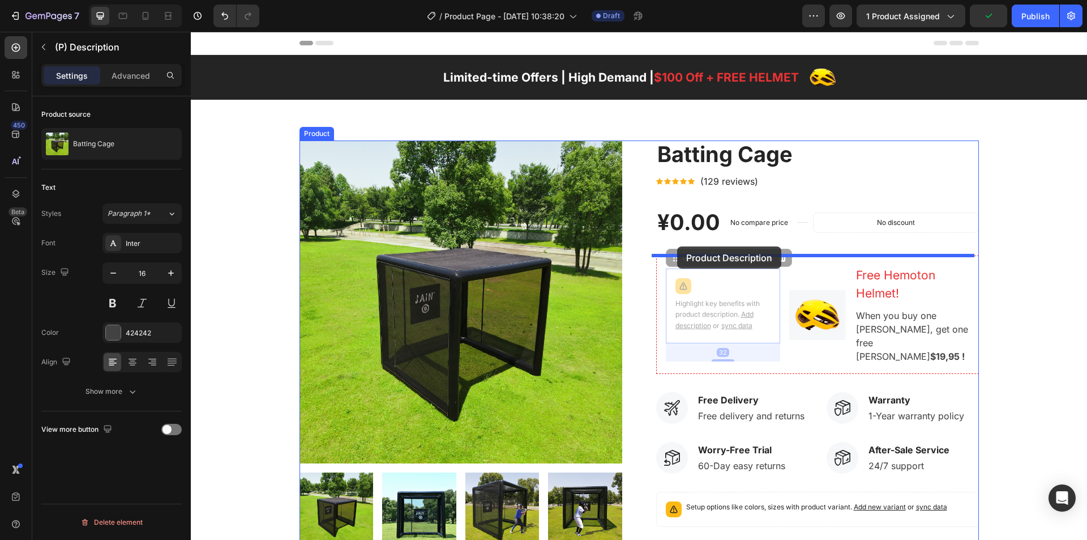
drag, startPoint x: 673, startPoint y: 259, endPoint x: 677, endPoint y: 246, distance: 13.8
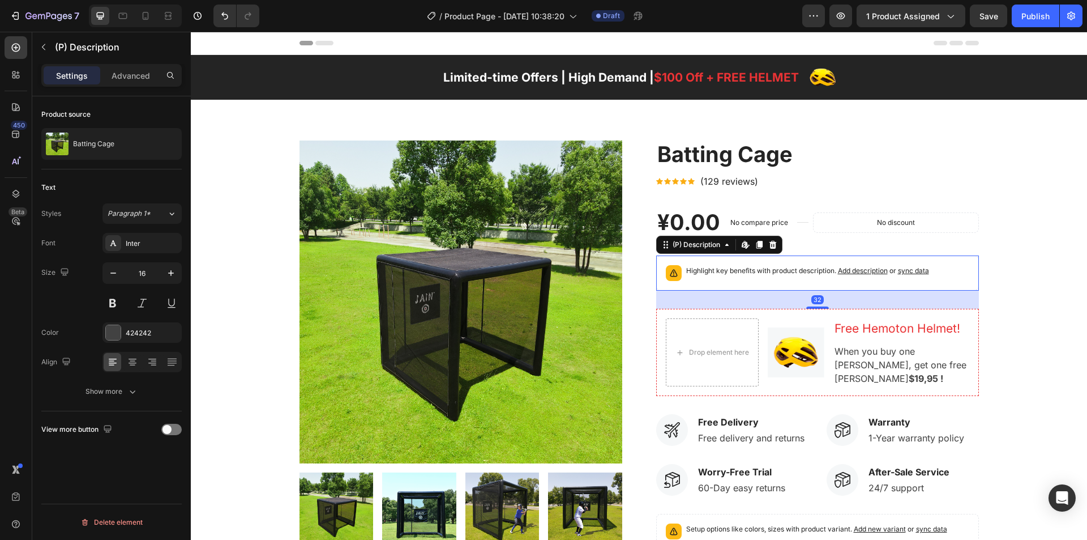
click at [850, 307] on div "32" at bounding box center [817, 299] width 323 height 18
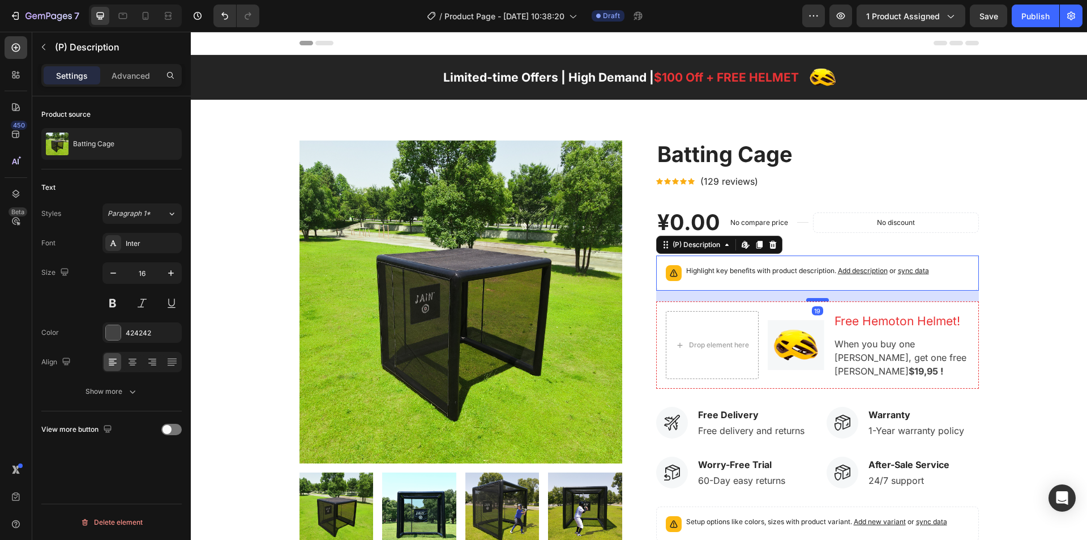
drag, startPoint x: 818, startPoint y: 307, endPoint x: 816, endPoint y: 300, distance: 7.7
click at [816, 300] on div at bounding box center [817, 299] width 23 height 3
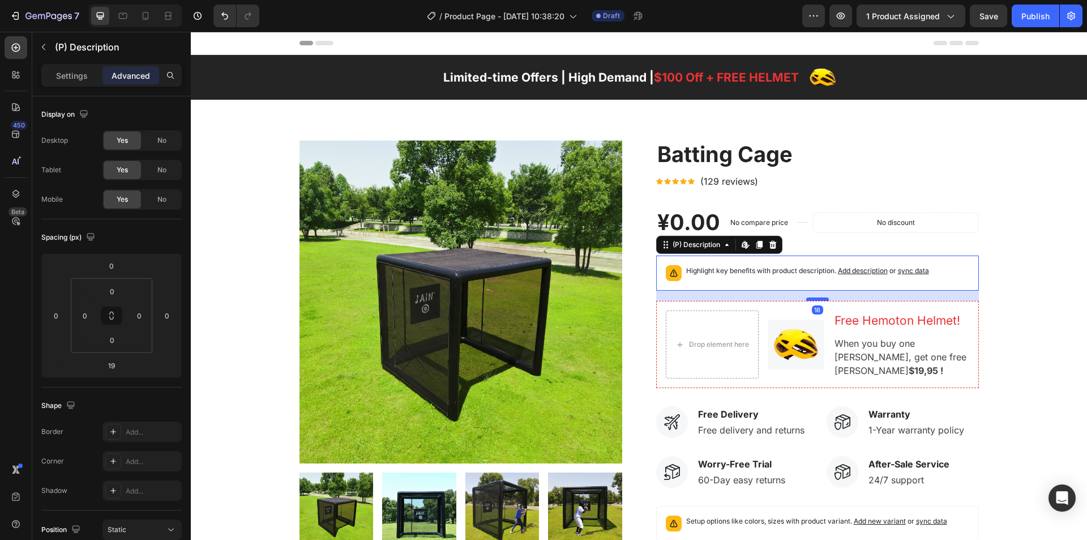
click at [817, 300] on div at bounding box center [817, 298] width 23 height 3
type input "18"
click at [949, 274] on div "Highlight key benefits with product description. Add description or sync data" at bounding box center [817, 272] width 313 height 25
click at [722, 247] on icon at bounding box center [726, 244] width 9 height 9
click at [918, 261] on div "Highlight key benefits with product description. Add description or sync data" at bounding box center [817, 272] width 323 height 35
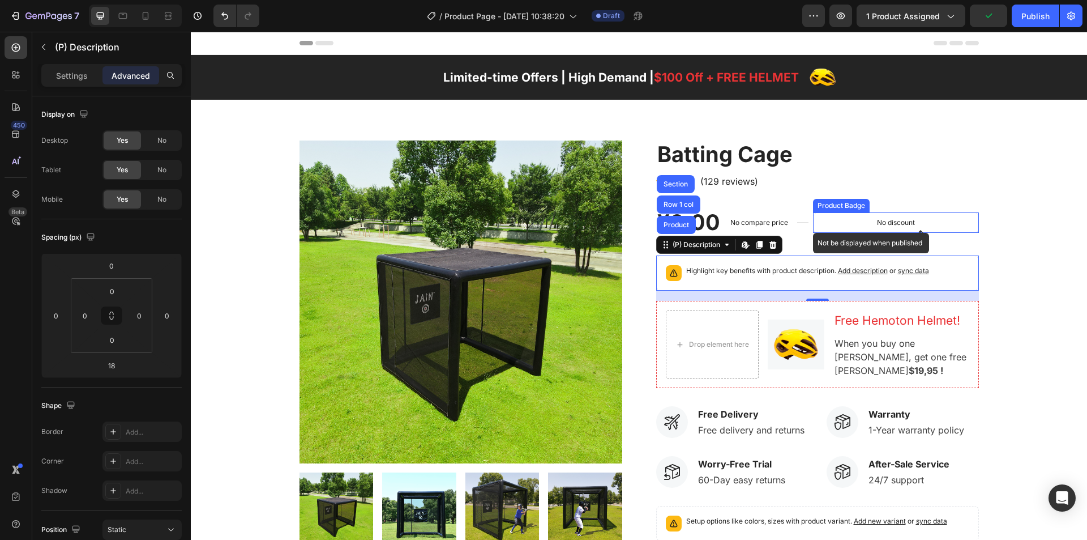
click at [934, 217] on div "No discount" at bounding box center [896, 222] width 165 height 19
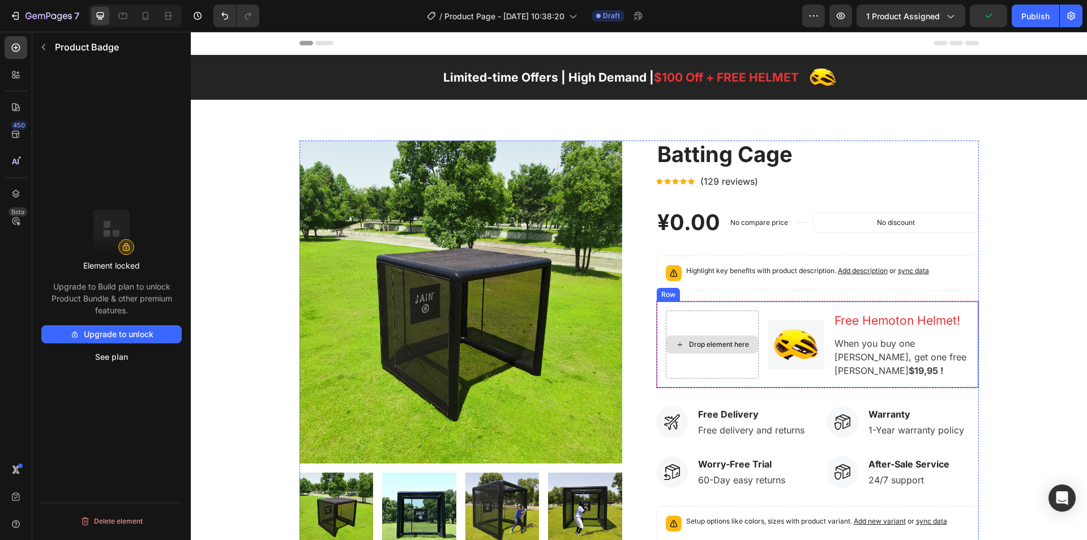
click at [716, 335] on div "Drop element here" at bounding box center [712, 344] width 92 height 18
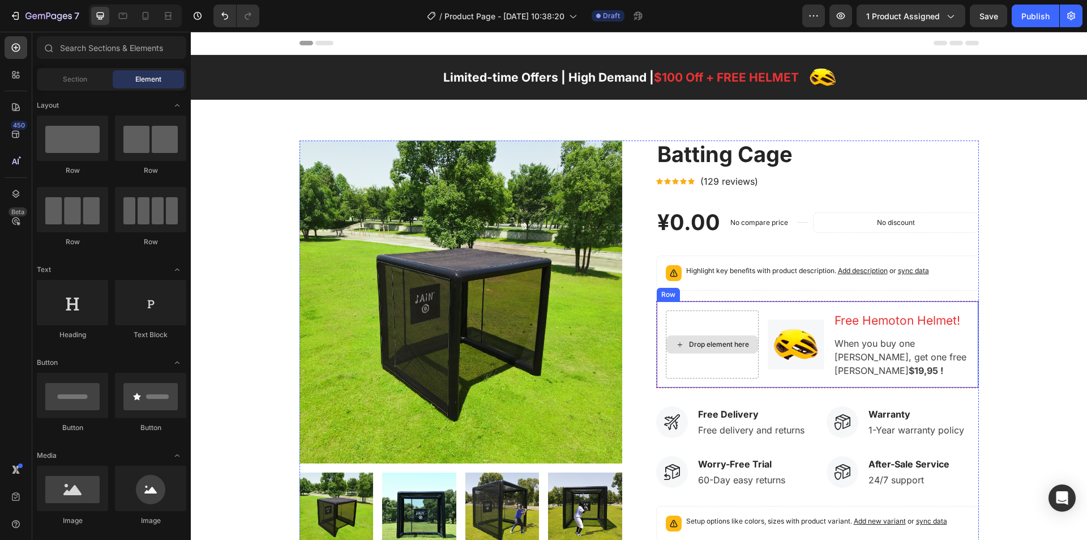
click at [734, 326] on div "Drop element here" at bounding box center [712, 344] width 93 height 68
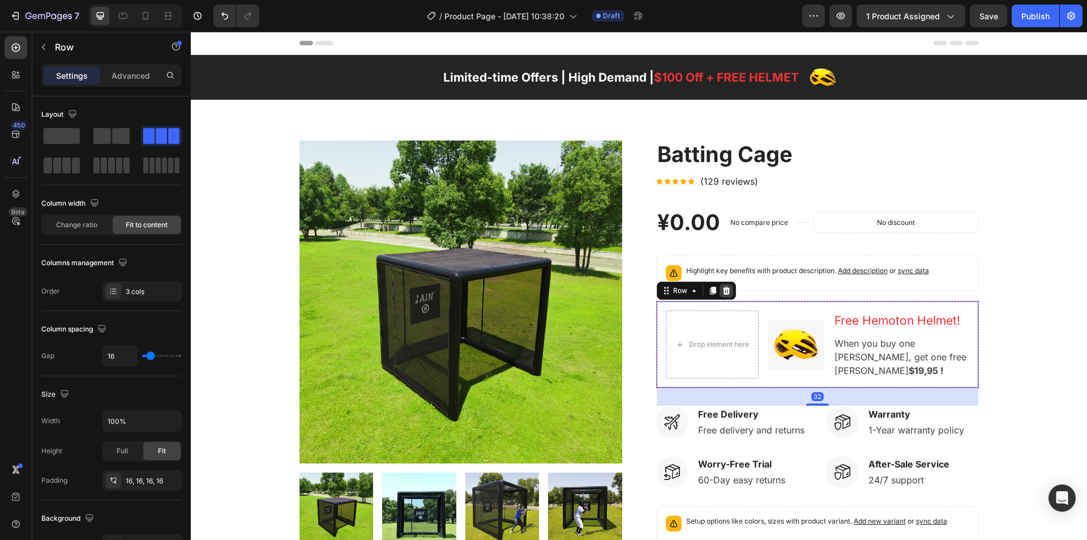
click at [722, 293] on icon at bounding box center [725, 290] width 7 height 8
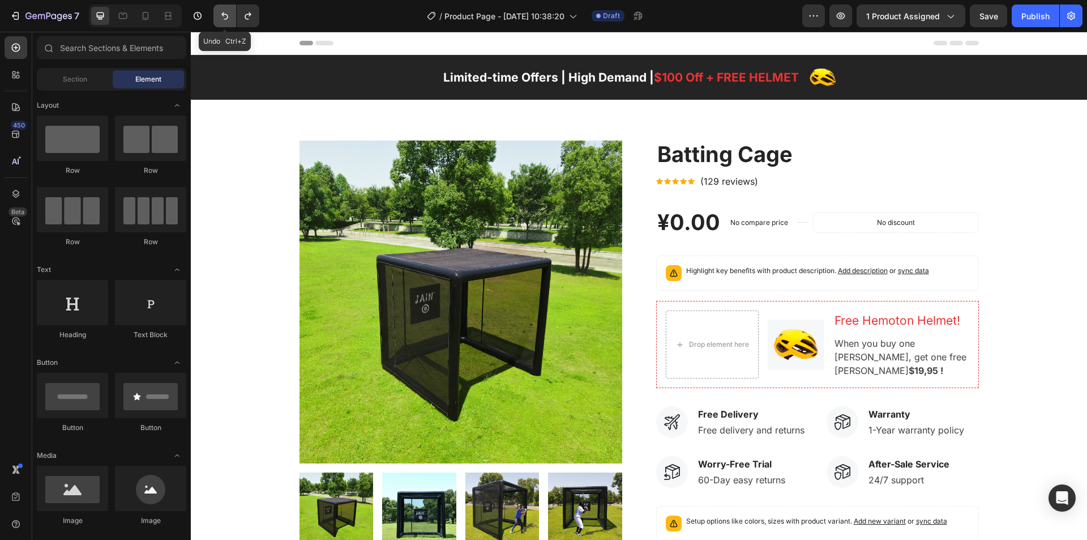
click at [232, 15] on button "Undo/Redo" at bounding box center [224, 16] width 23 height 23
click at [225, 14] on icon "Undo/Redo" at bounding box center [224, 15] width 11 height 11
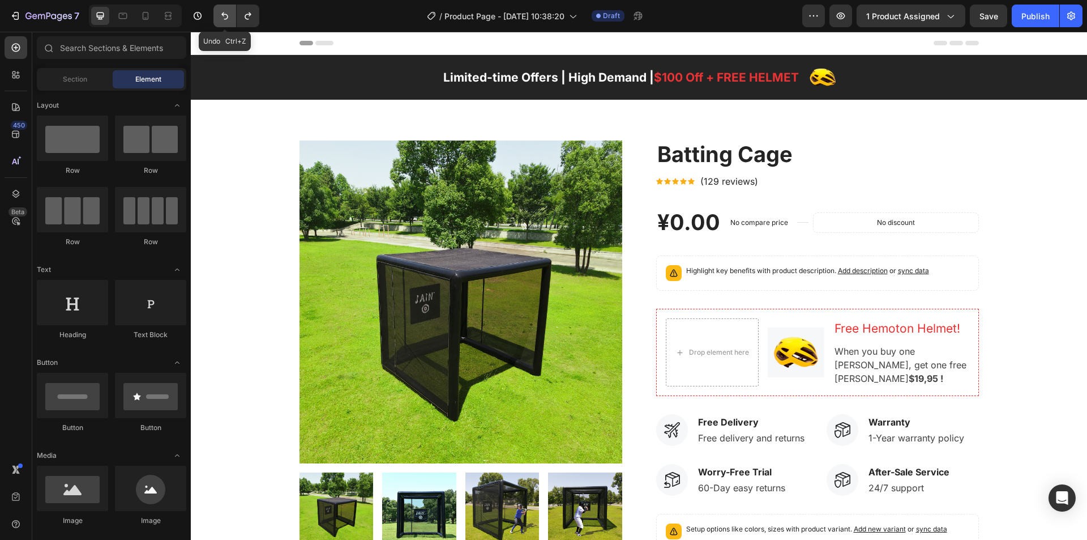
click at [225, 14] on icon "Undo/Redo" at bounding box center [224, 15] width 11 height 11
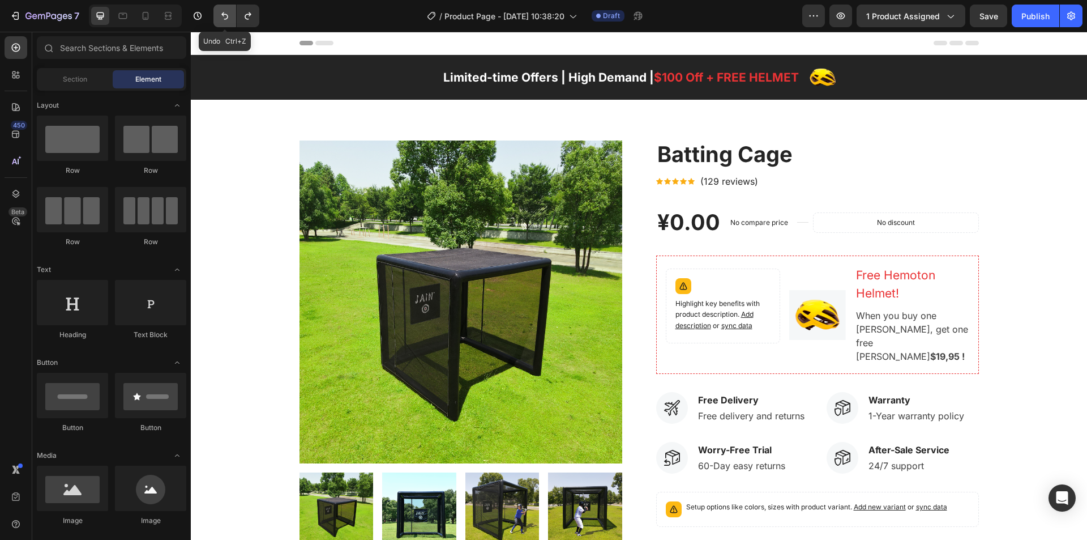
click at [225, 14] on icon "Undo/Redo" at bounding box center [224, 15] width 11 height 11
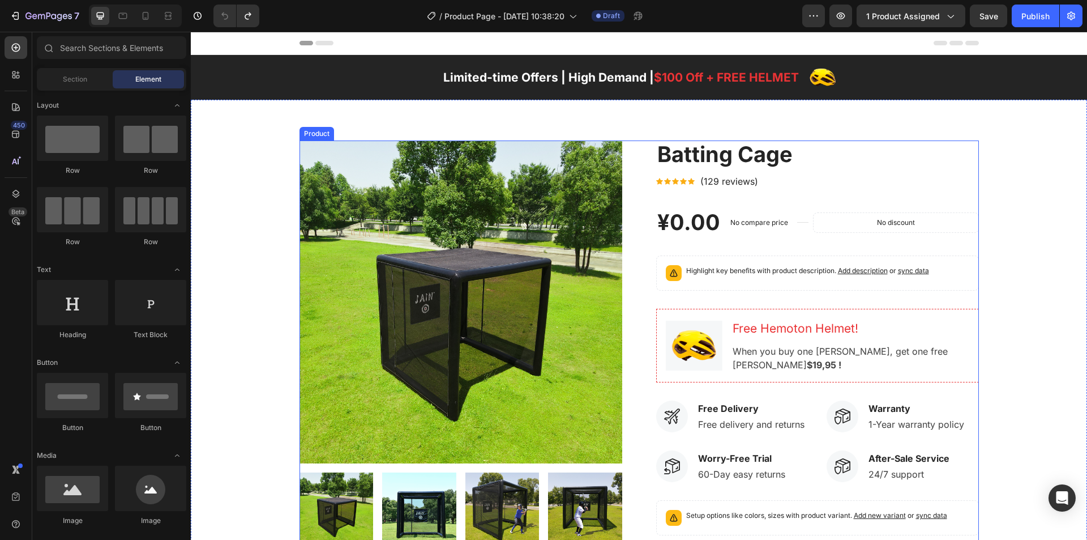
click at [840, 298] on div "Batting Cage (P) Title Icon Icon Icon Icon Icon Icon List Hoz (129 reviews) Tex…" at bounding box center [817, 430] width 323 height 581
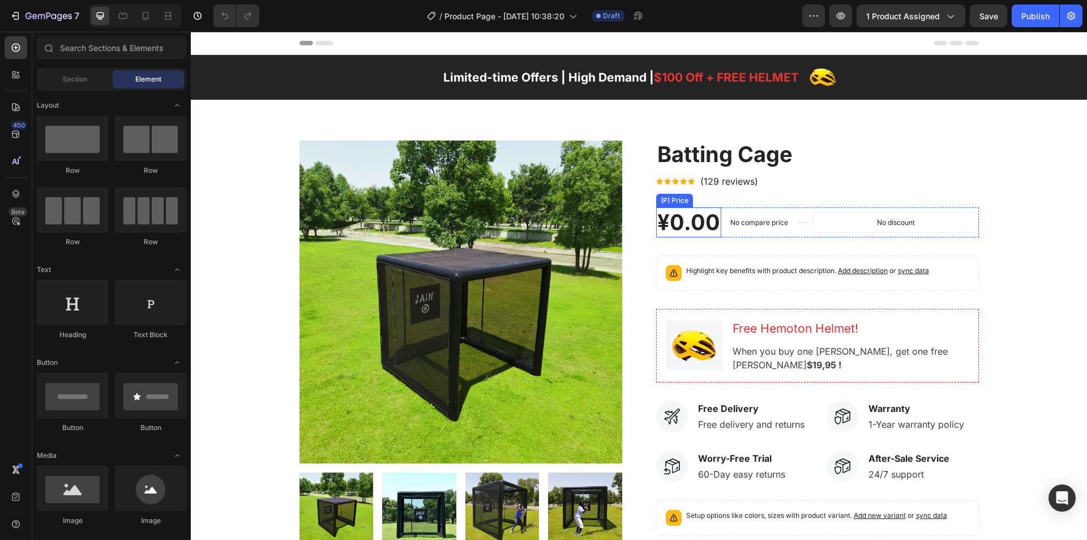
click at [695, 224] on div "¥0.00" at bounding box center [688, 222] width 65 height 30
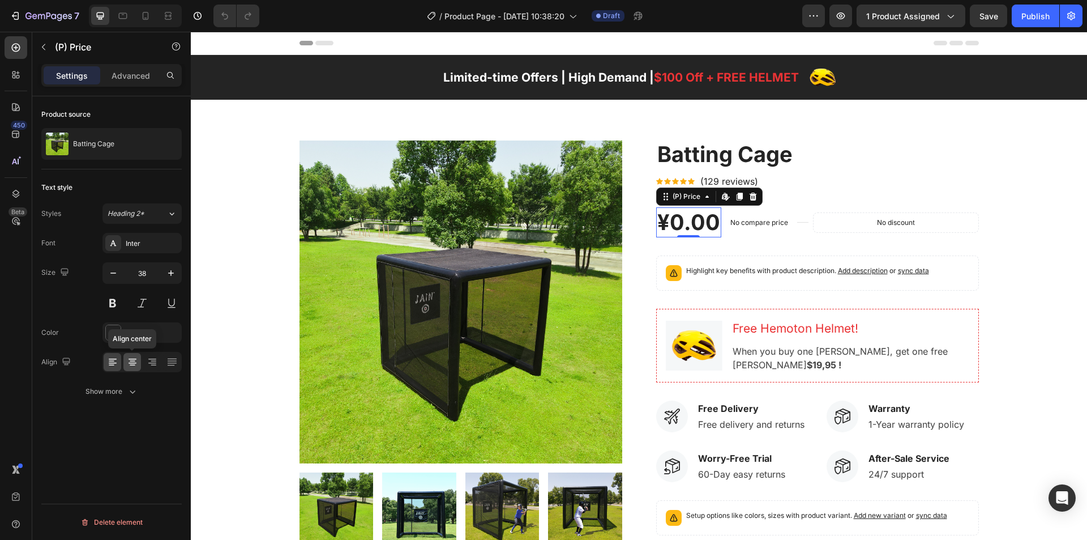
click at [140, 359] on div at bounding box center [132, 362] width 18 height 18
click at [112, 361] on icon at bounding box center [112, 361] width 6 height 1
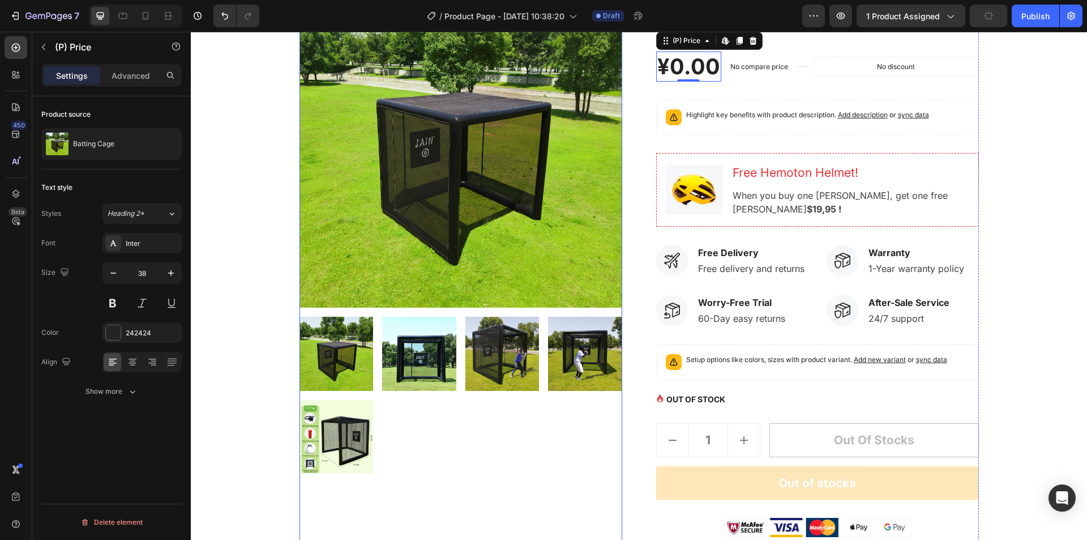
scroll to position [170, 0]
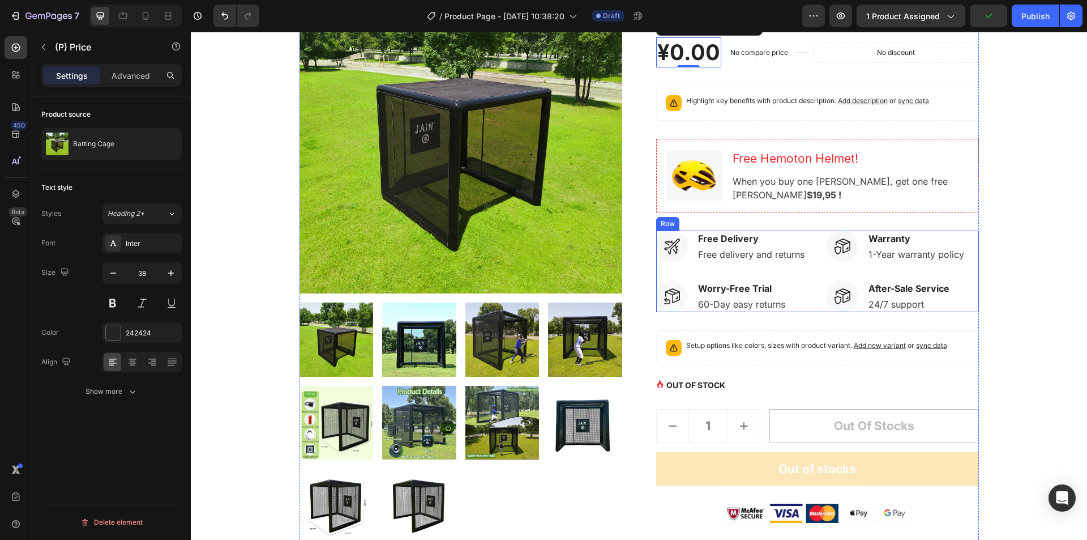
click at [737, 273] on div "Image Free Delivery Text block Free delivery and returns Text block Row Image W…" at bounding box center [732, 271] width 152 height 82
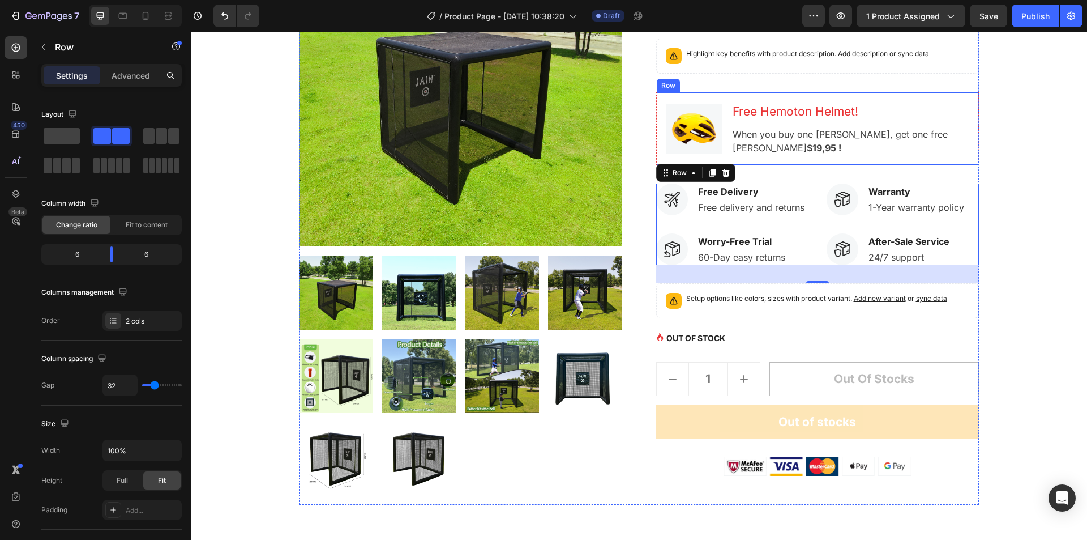
scroll to position [283, 0]
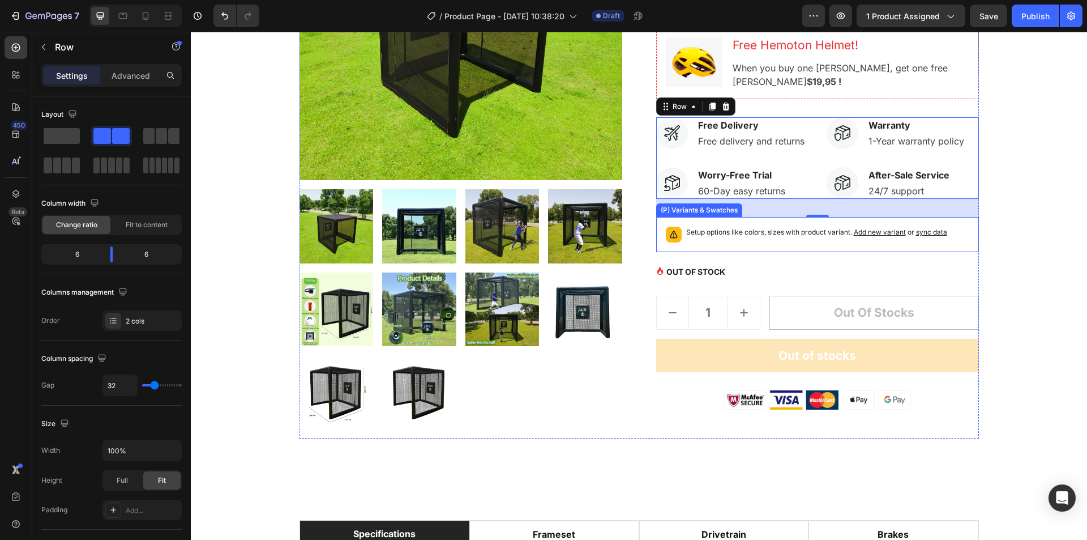
click at [769, 243] on div "Setup options like colors, sizes with product variant. Add new variant or sync …" at bounding box center [817, 234] width 313 height 25
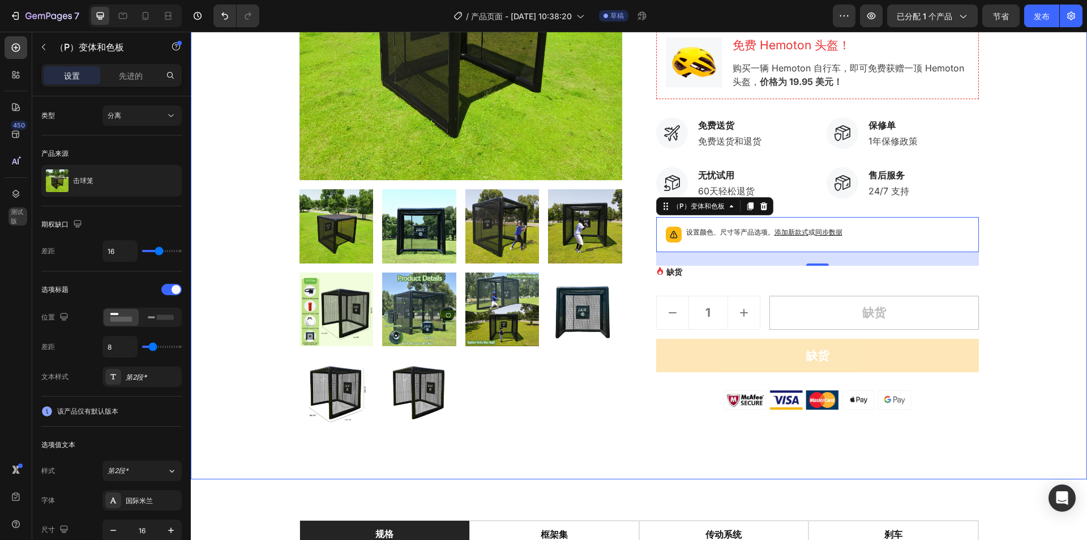
click at [992, 226] on div "产品图片 击球笼 （P）标题 Icon Icon Icon Icon Icon 图标列表 Hoz （129条评论） 文本块 排 ¥0.00 （P）价格 （P）…" at bounding box center [638, 147] width 879 height 581
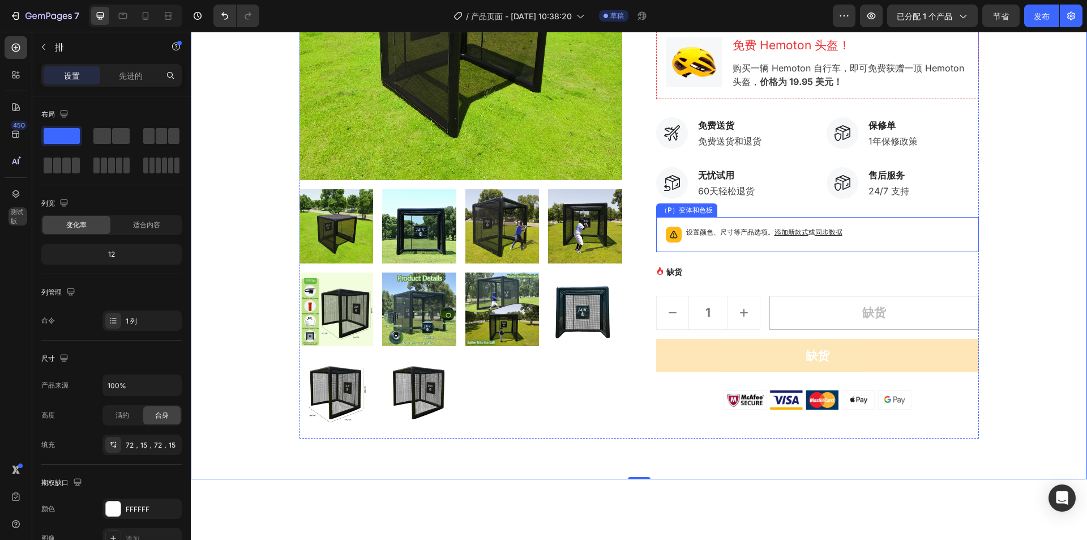
scroll to position [57, 0]
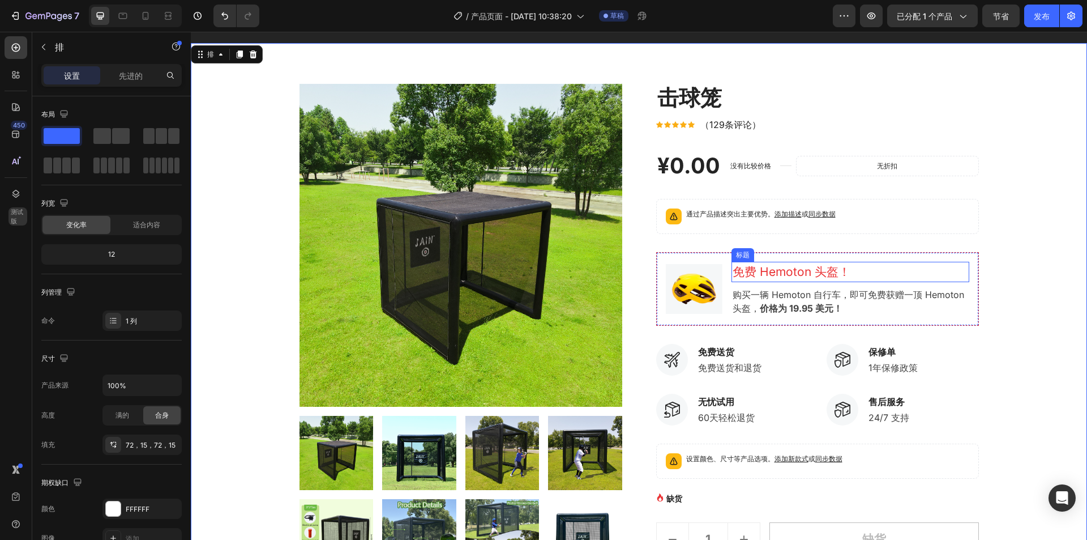
click at [788, 288] on p "购买一辆 Hemoton 自行车，即可免费获赠一顶 Hemoton 头盔， 价格为 19.95 美元！" at bounding box center [851, 301] width 236 height 27
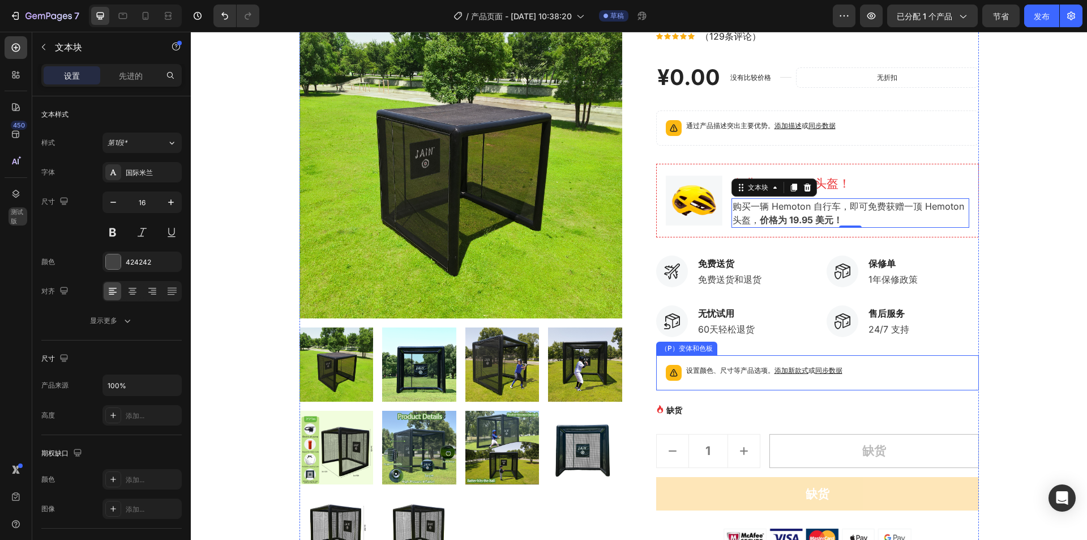
scroll to position [283, 0]
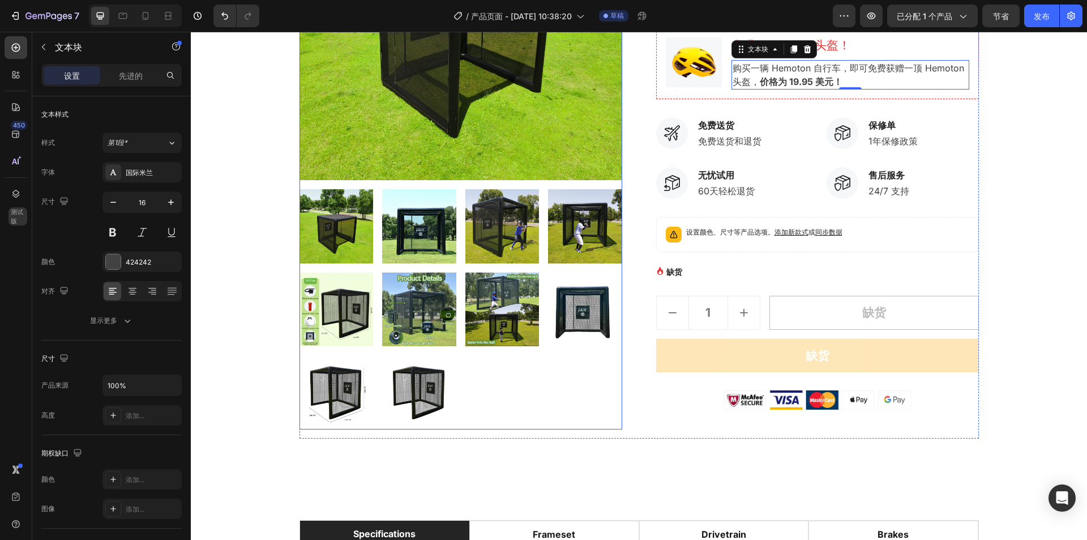
click at [511, 92] on img at bounding box center [461, 18] width 323 height 323
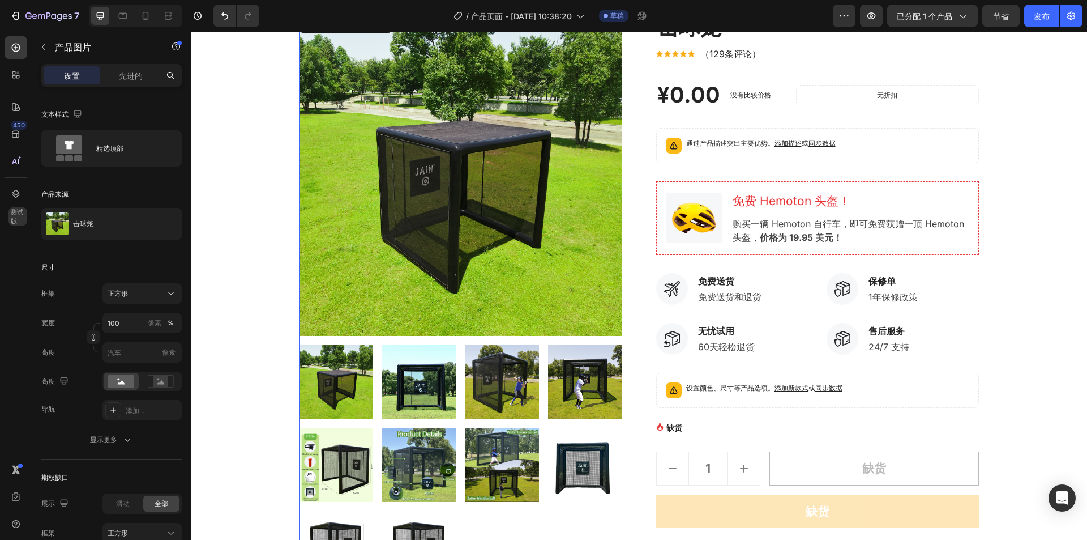
scroll to position [113, 0]
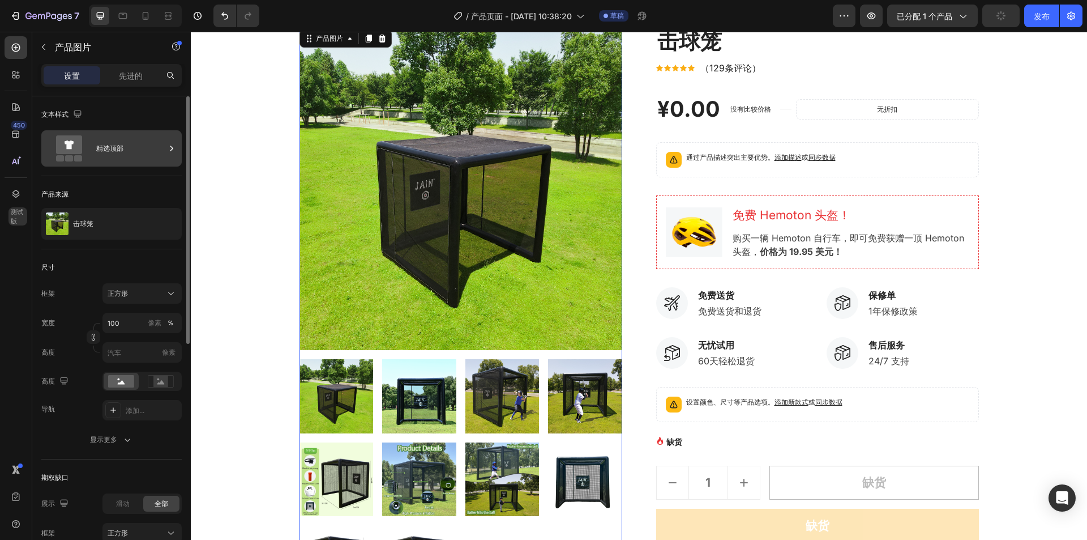
click at [131, 156] on div "精选顶部" at bounding box center [130, 148] width 69 height 26
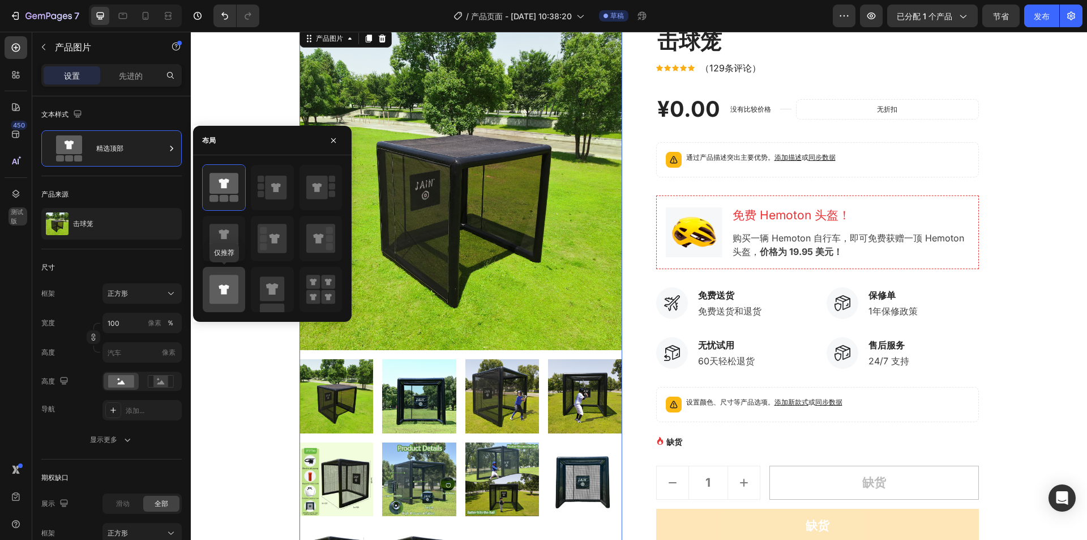
click at [236, 290] on icon at bounding box center [223, 289] width 29 height 29
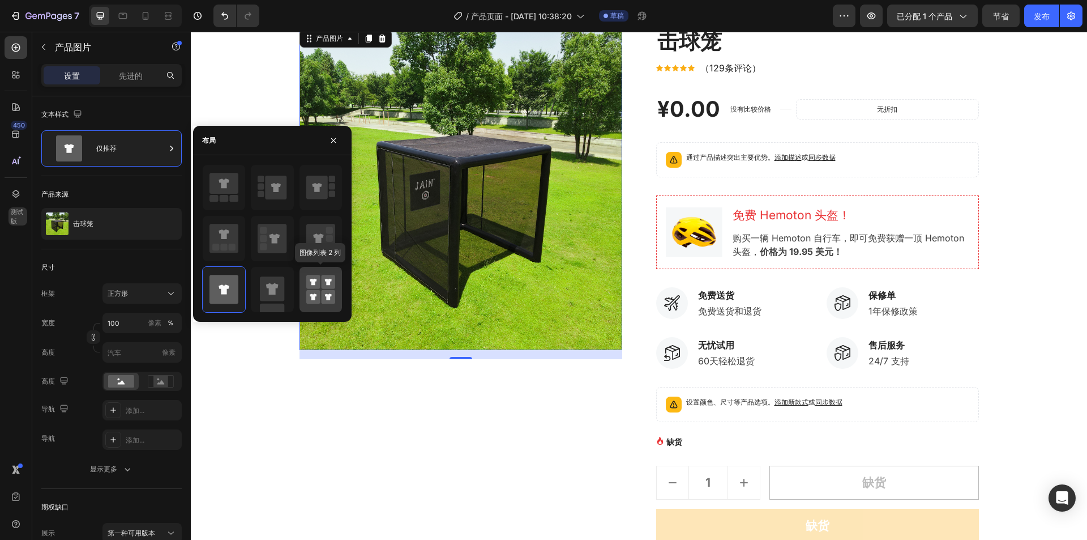
click at [324, 289] on icon at bounding box center [320, 289] width 29 height 32
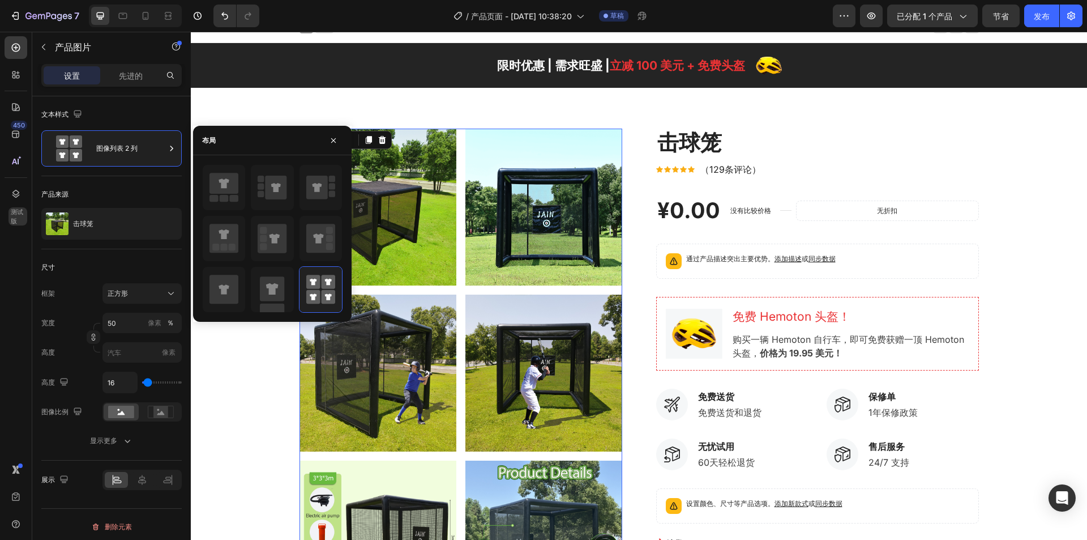
scroll to position [0, 0]
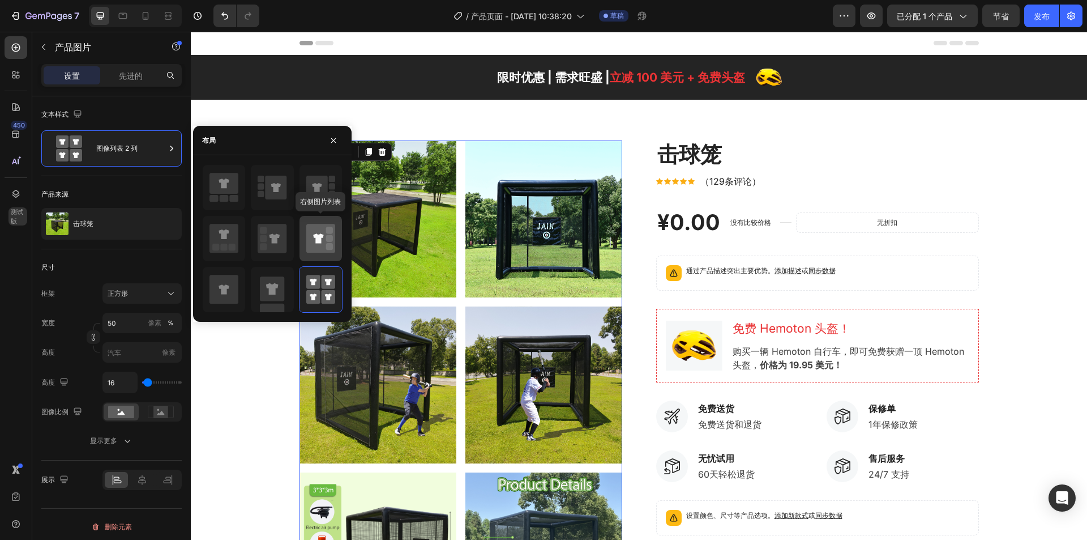
click at [323, 236] on icon at bounding box center [318, 238] width 10 height 10
type input "100"
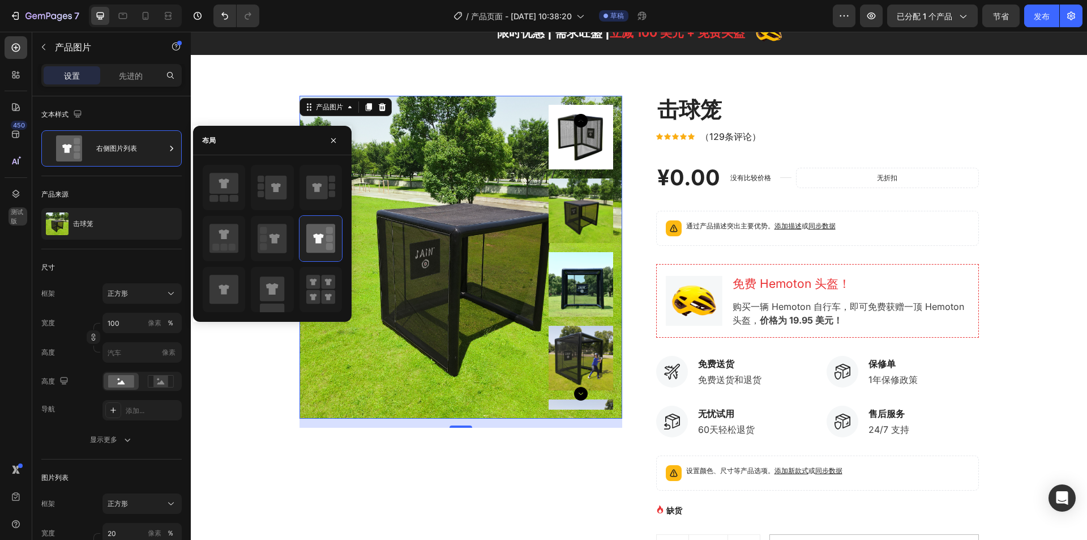
scroll to position [113, 0]
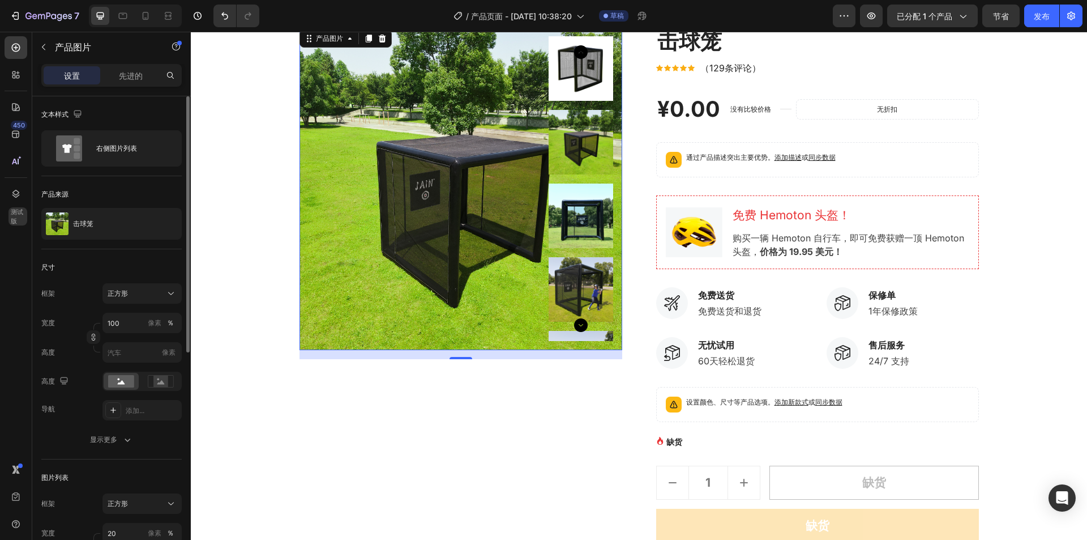
click at [138, 263] on div "尺寸" at bounding box center [111, 267] width 140 height 18
click at [159, 378] on rect at bounding box center [160, 380] width 15 height 11
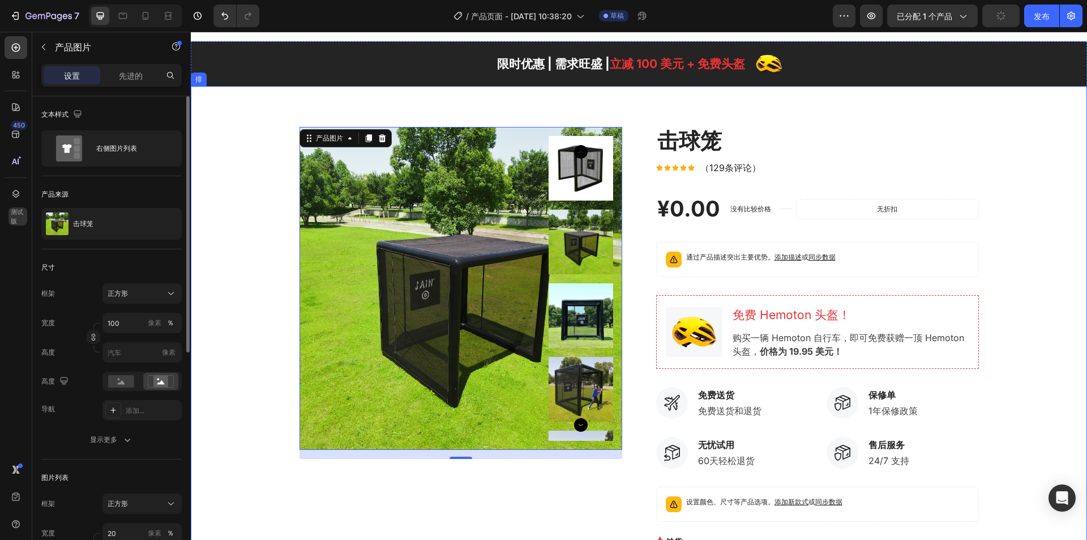
scroll to position [0, 0]
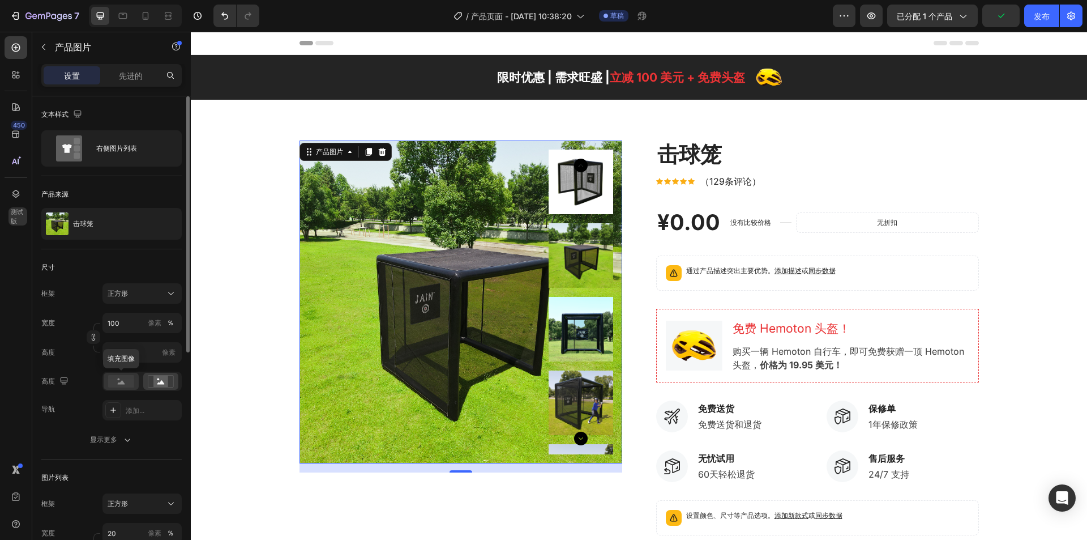
click at [118, 380] on rect at bounding box center [121, 381] width 26 height 12
click at [139, 413] on font "添加..." at bounding box center [135, 410] width 19 height 8
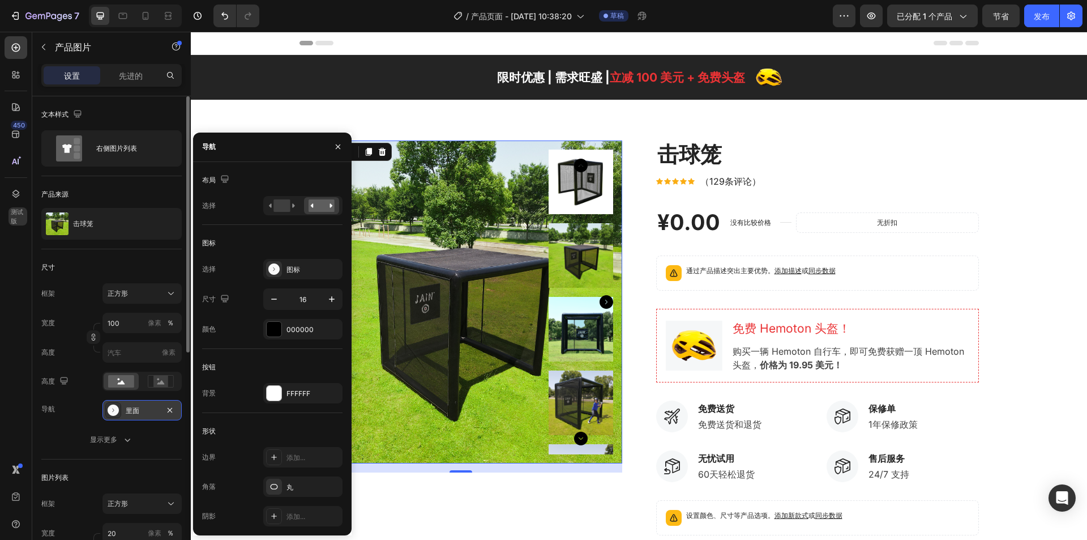
click at [136, 247] on div "产品来源 击球笼" at bounding box center [111, 212] width 140 height 73
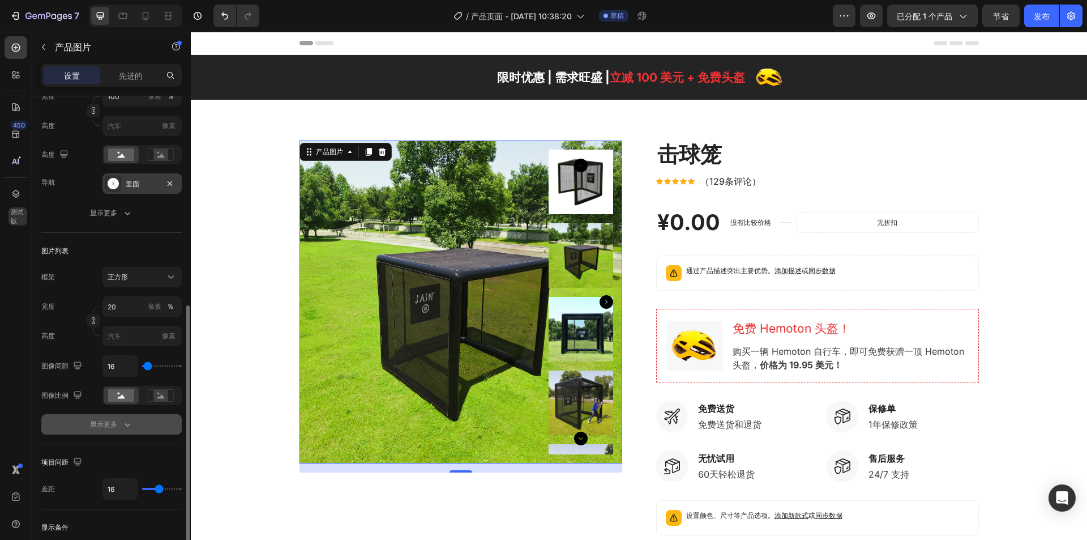
scroll to position [340, 0]
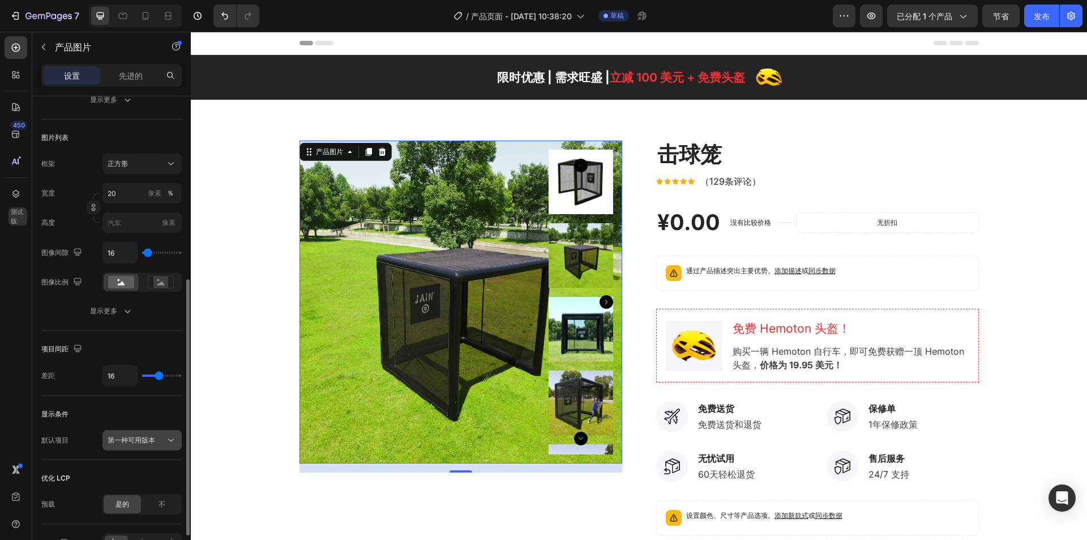
click at [135, 442] on font "第一种可用版本" at bounding box center [132, 439] width 48 height 8
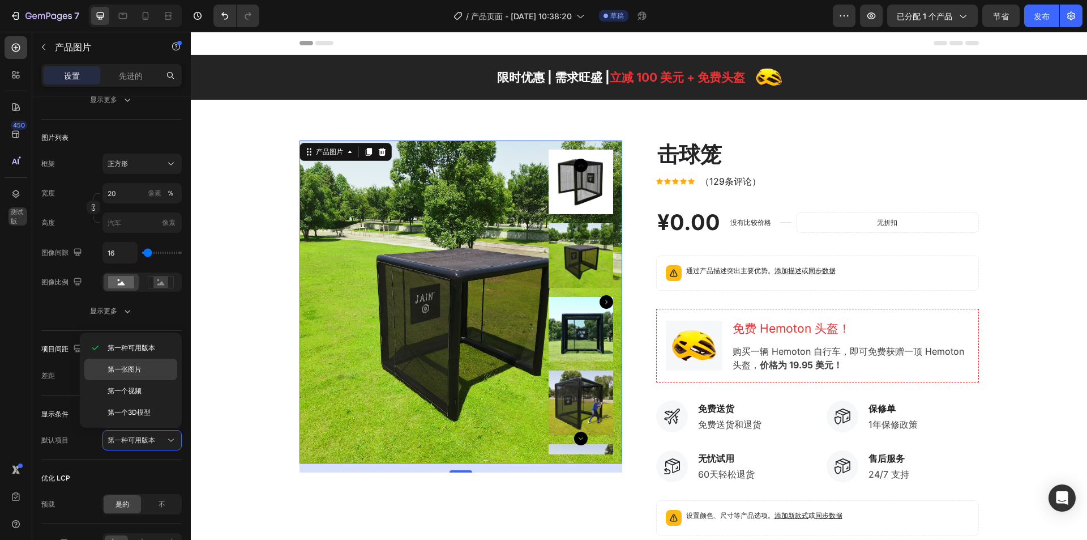
click at [135, 369] on font "第一张图片" at bounding box center [125, 369] width 34 height 8
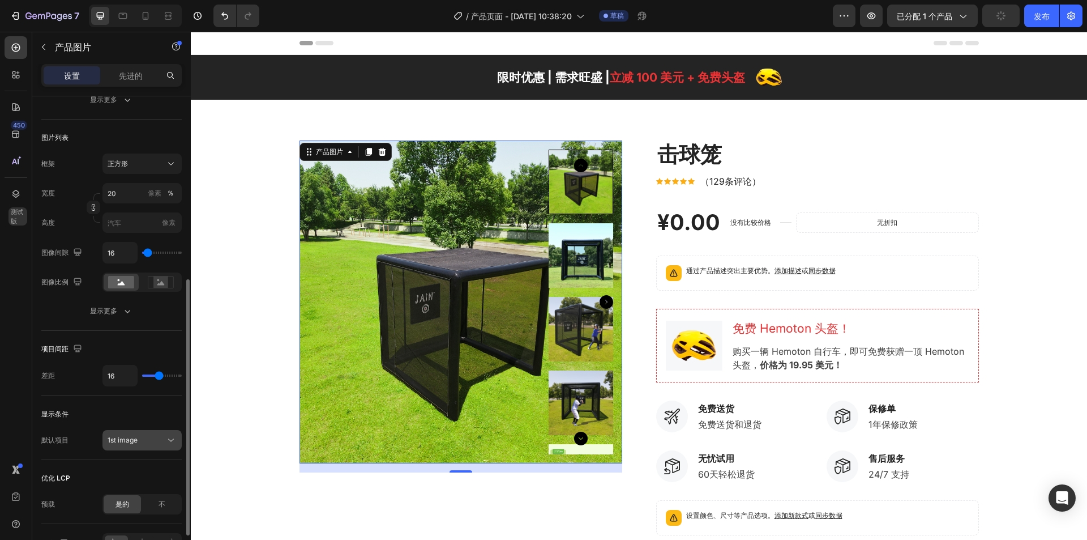
click at [144, 439] on div "1st image" at bounding box center [137, 440] width 58 height 10
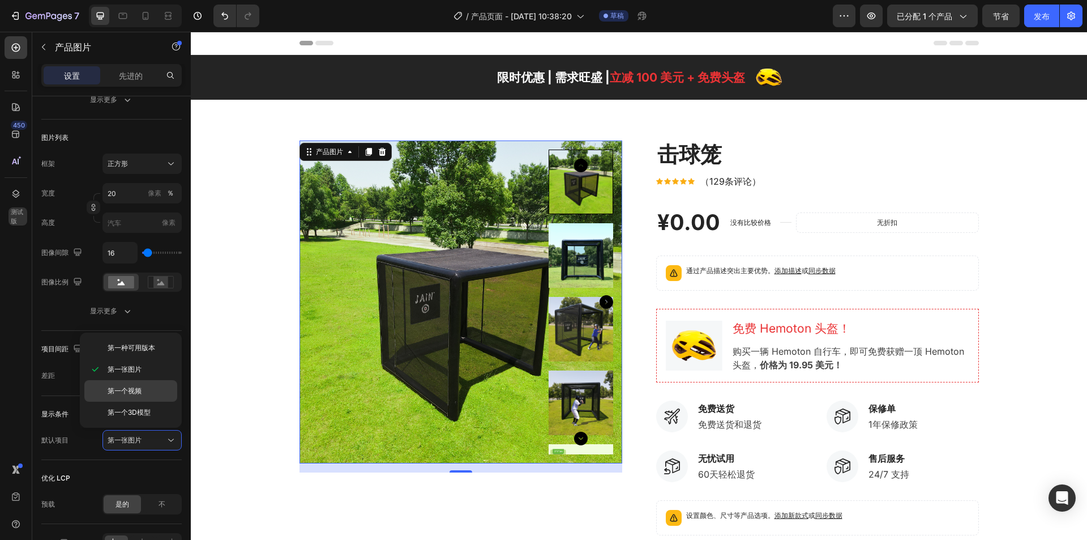
click at [149, 389] on p "第一个视频" at bounding box center [140, 391] width 65 height 10
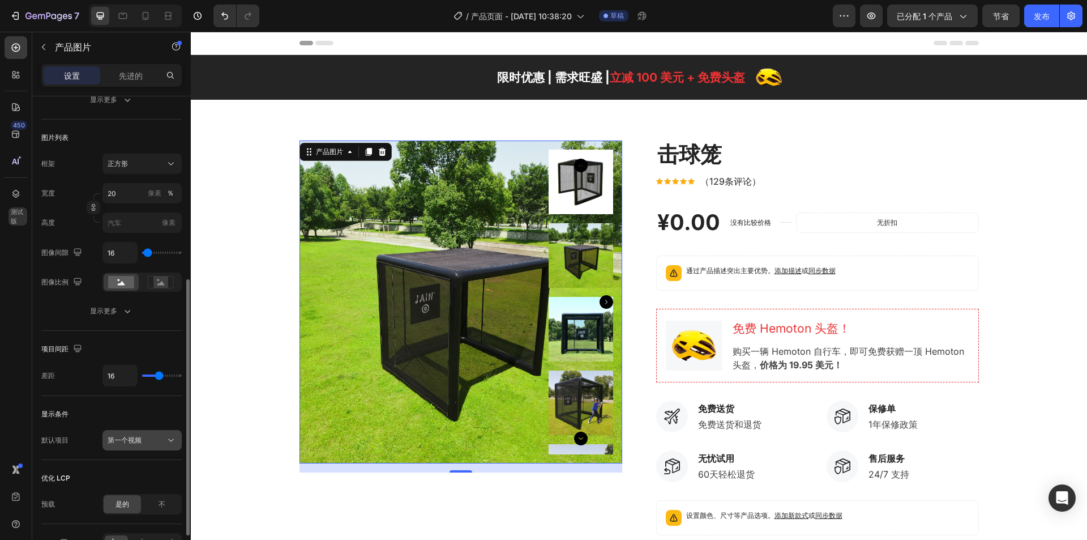
click at [146, 447] on button "第一个视频" at bounding box center [141, 440] width 79 height 20
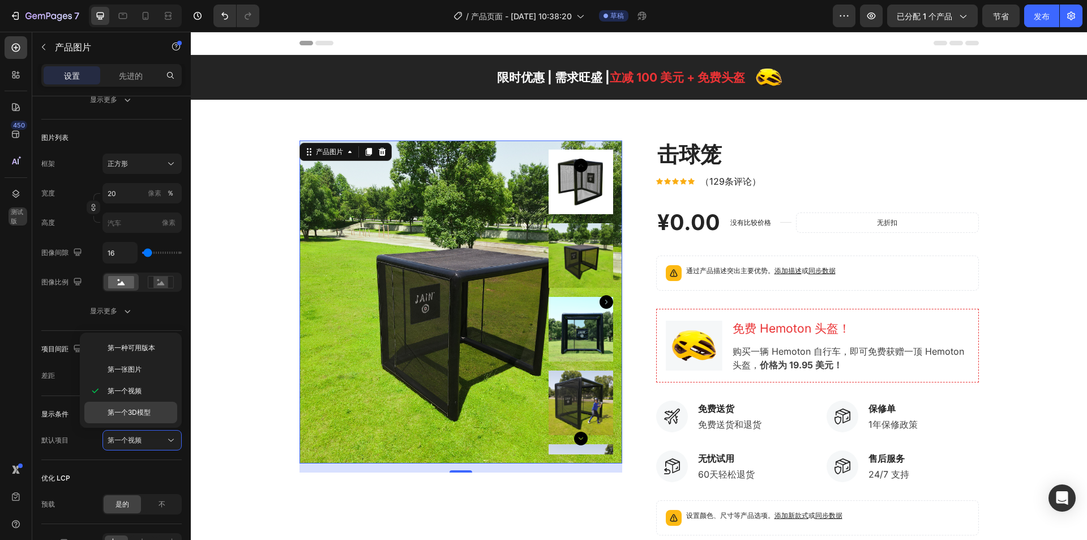
click at [142, 416] on font "第一个3D模型" at bounding box center [129, 412] width 43 height 8
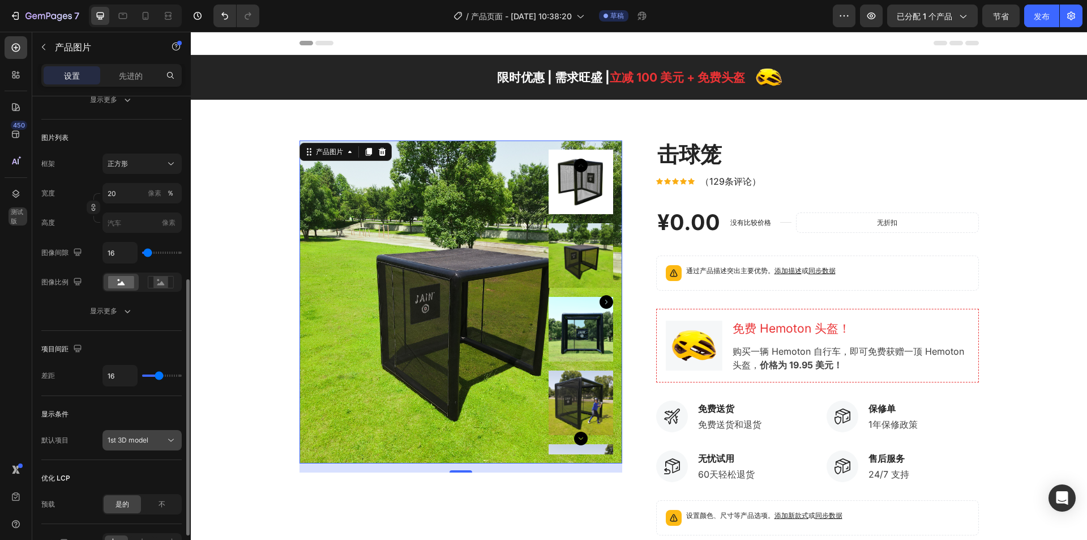
click at [153, 446] on button "1st 3D model" at bounding box center [141, 440] width 79 height 20
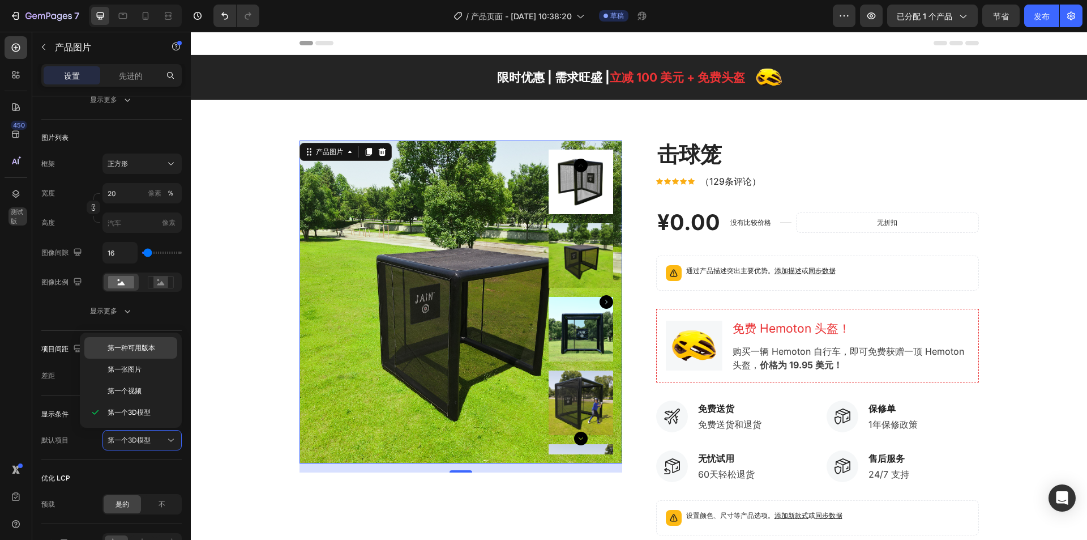
click at [144, 353] on span "第一种可用版本" at bounding box center [132, 348] width 48 height 10
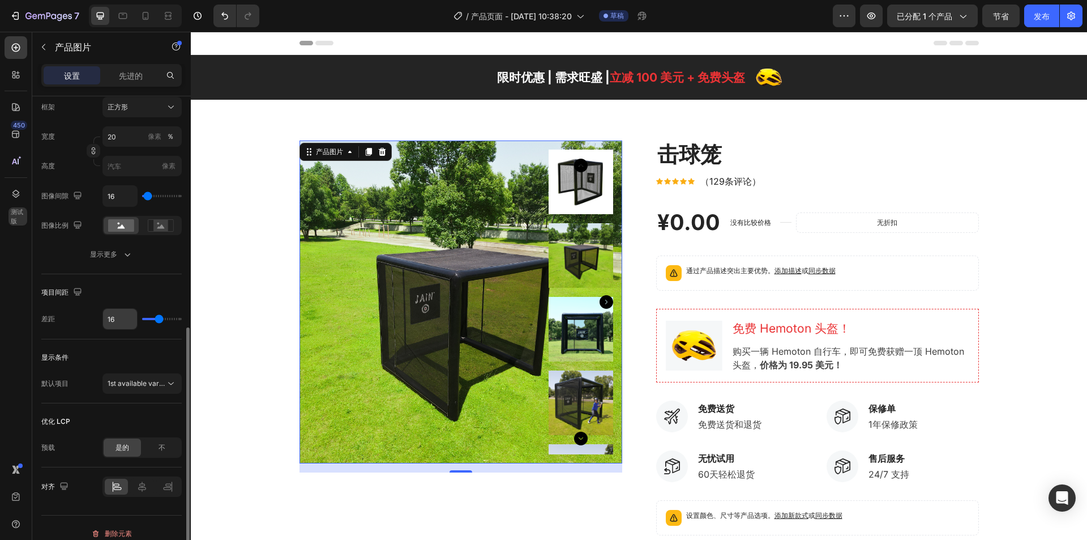
scroll to position [408, 0]
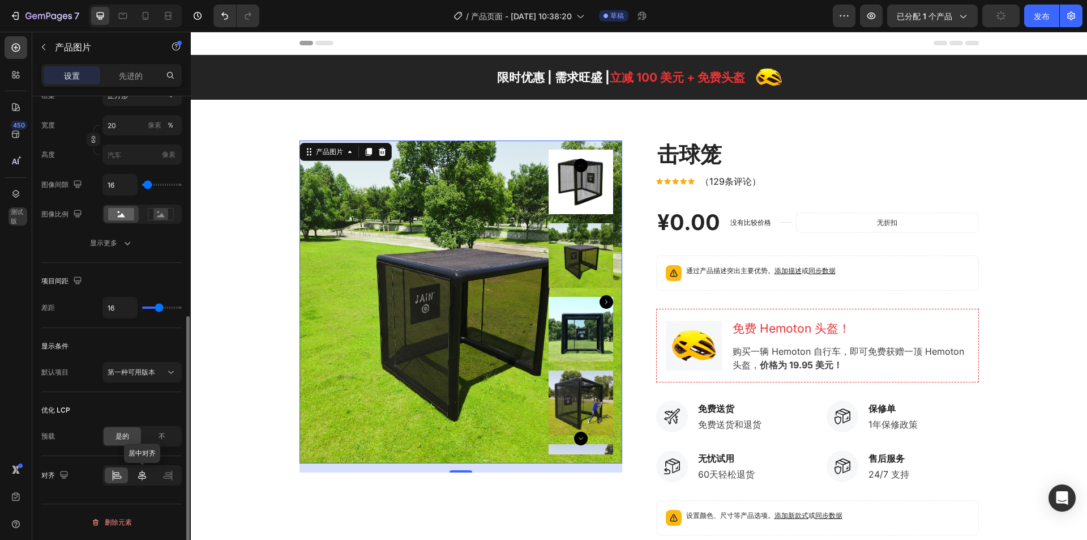
click at [146, 473] on icon at bounding box center [141, 474] width 11 height 11
click at [356, 327] on img at bounding box center [461, 301] width 323 height 323
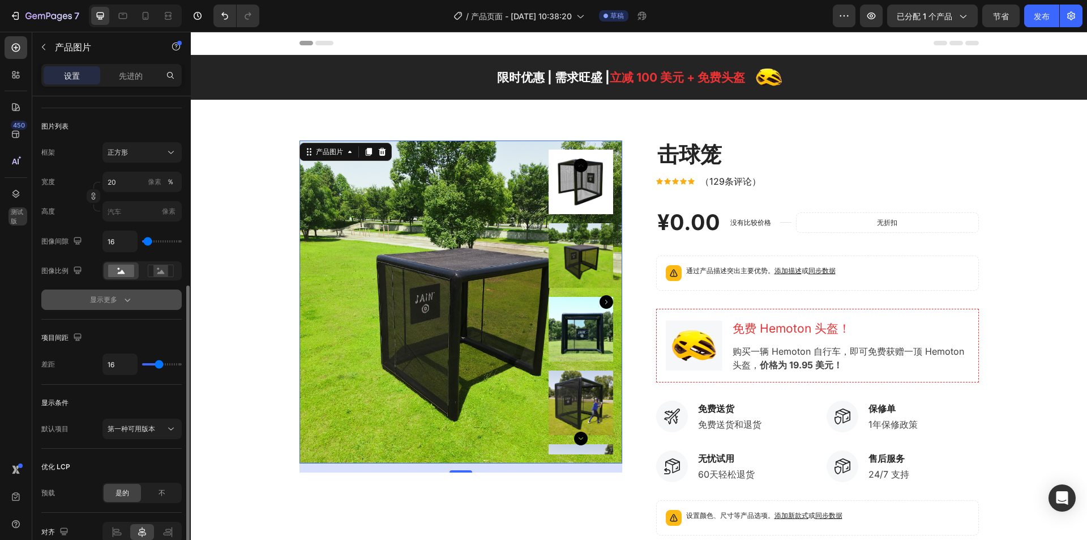
click at [119, 307] on button "显示更多" at bounding box center [111, 299] width 140 height 20
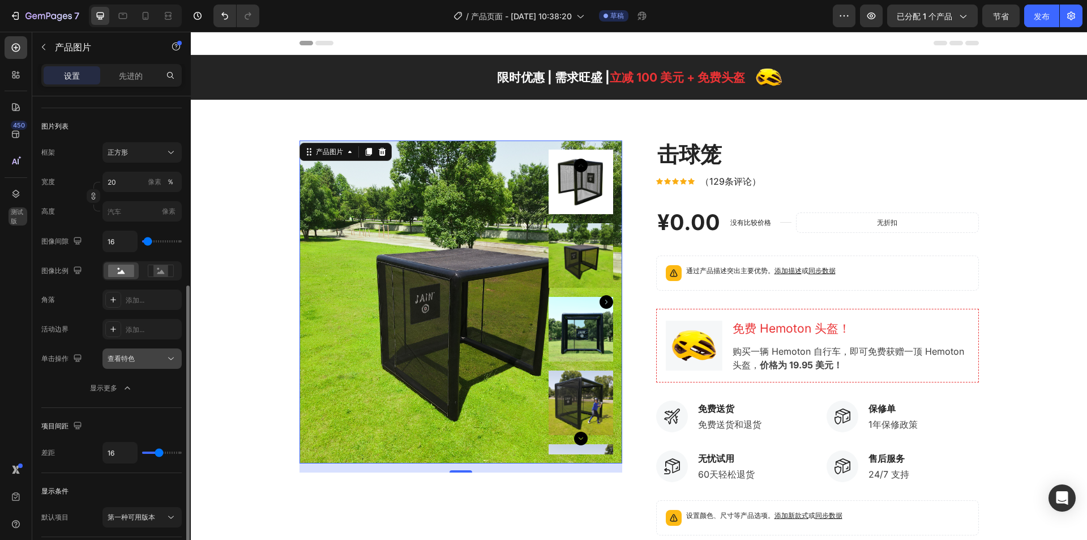
click at [152, 363] on div "查看特色" at bounding box center [137, 358] width 58 height 10
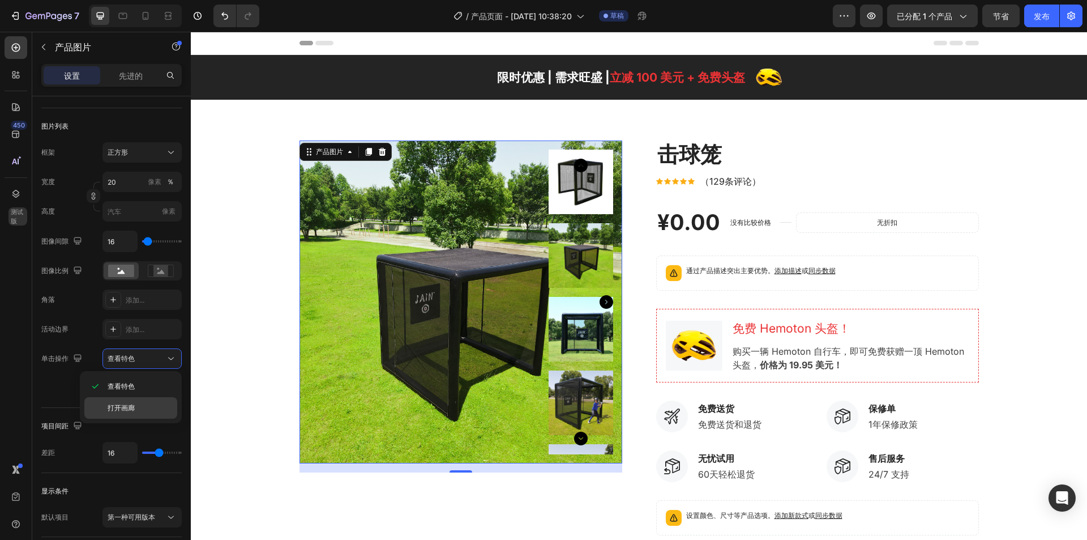
click at [139, 410] on p "打开画廊" at bounding box center [140, 408] width 65 height 10
click at [482, 290] on img at bounding box center [461, 301] width 323 height 323
click at [575, 330] on icon at bounding box center [581, 329] width 14 height 14
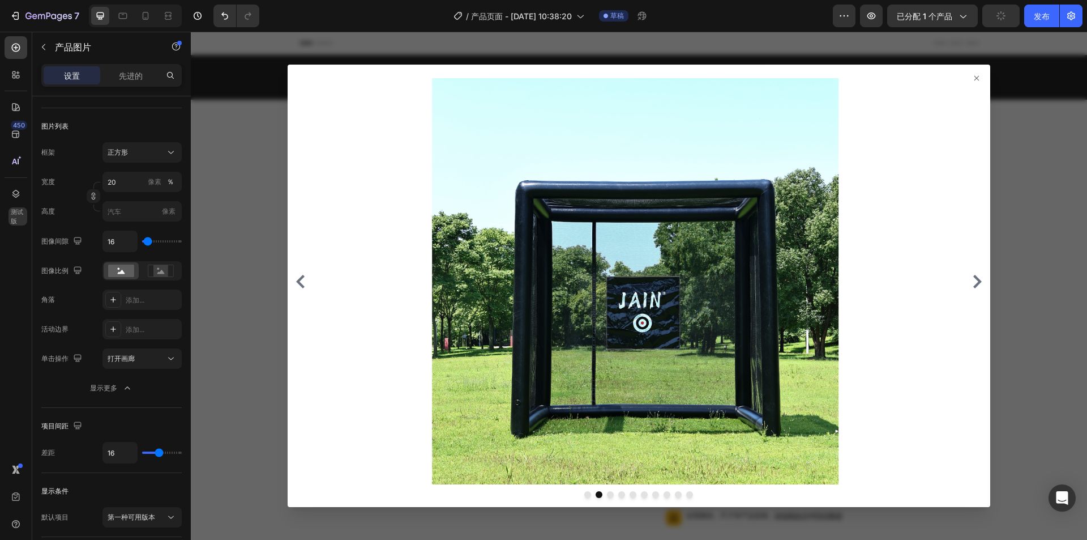
click at [973, 279] on icon "Carousel Next Arrow" at bounding box center [977, 282] width 8 height 14
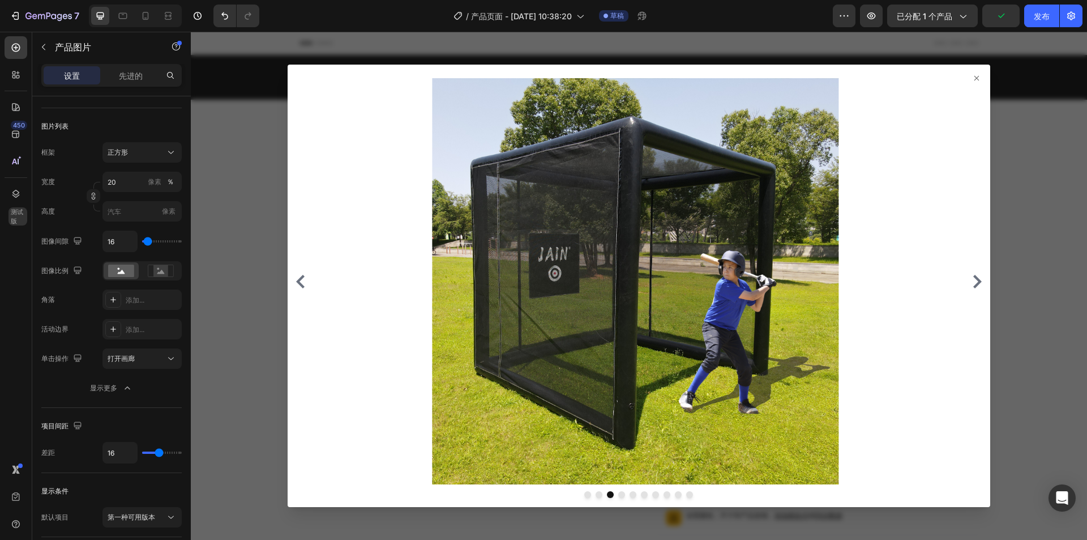
click at [973, 279] on icon "Carousel Next Arrow" at bounding box center [977, 282] width 8 height 14
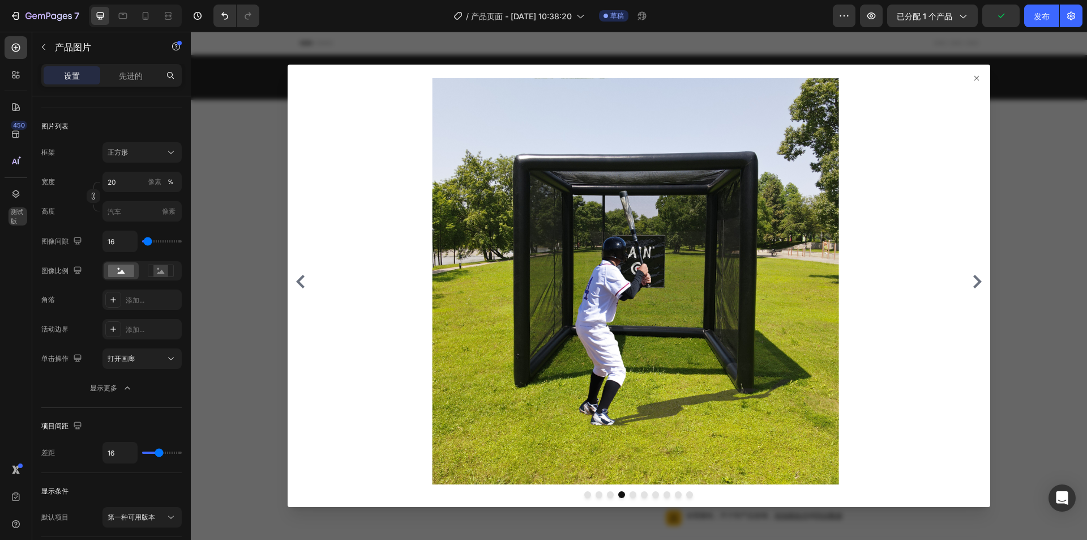
click at [973, 279] on icon "Carousel Next Arrow" at bounding box center [977, 282] width 8 height 14
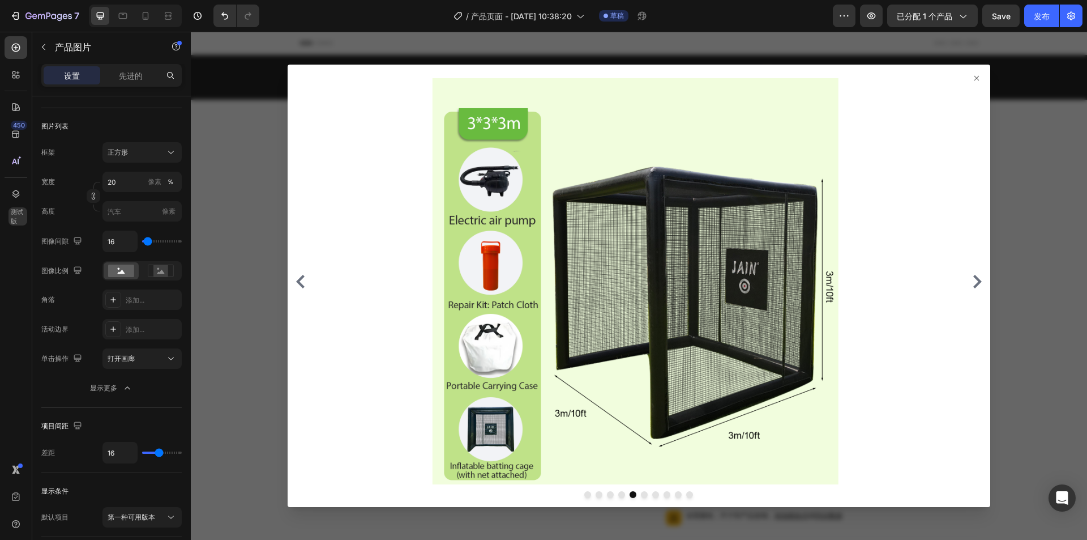
click at [973, 279] on icon "Carousel Next Arrow" at bounding box center [977, 282] width 8 height 14
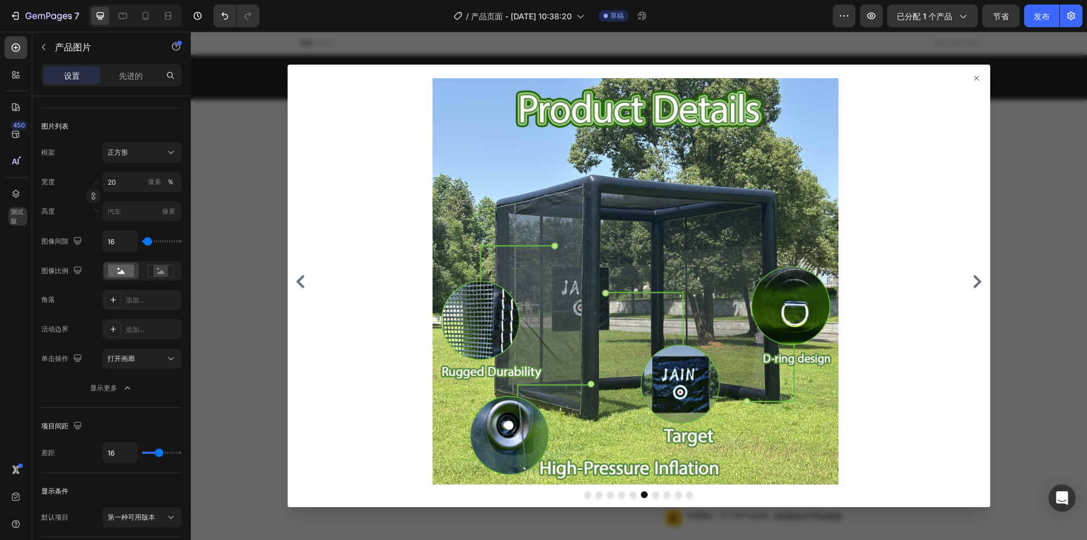
click at [973, 279] on icon "Carousel Next Arrow" at bounding box center [977, 282] width 8 height 14
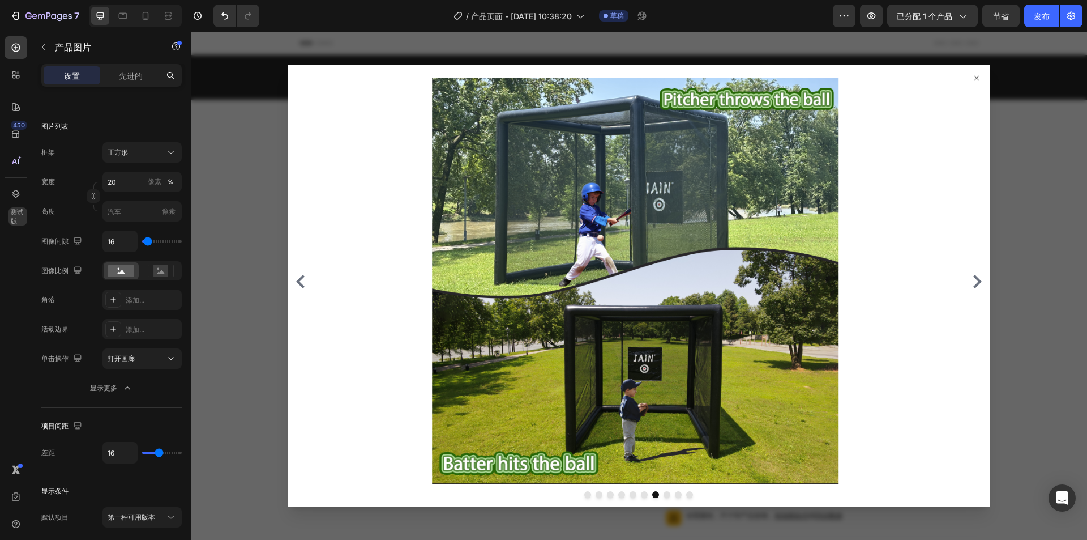
click at [972, 79] on icon at bounding box center [976, 78] width 9 height 9
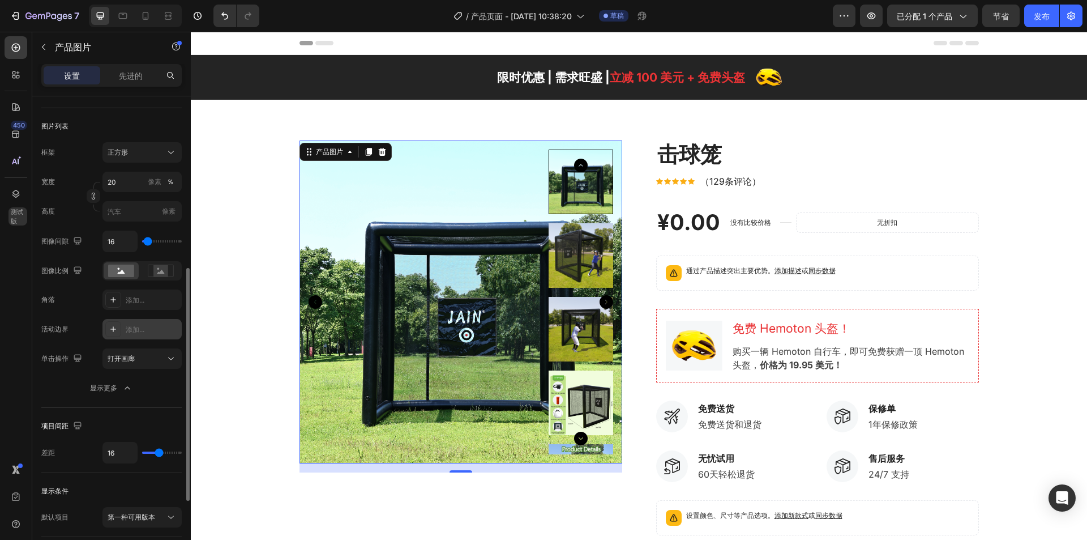
click at [153, 326] on div "添加..." at bounding box center [152, 329] width 53 height 10
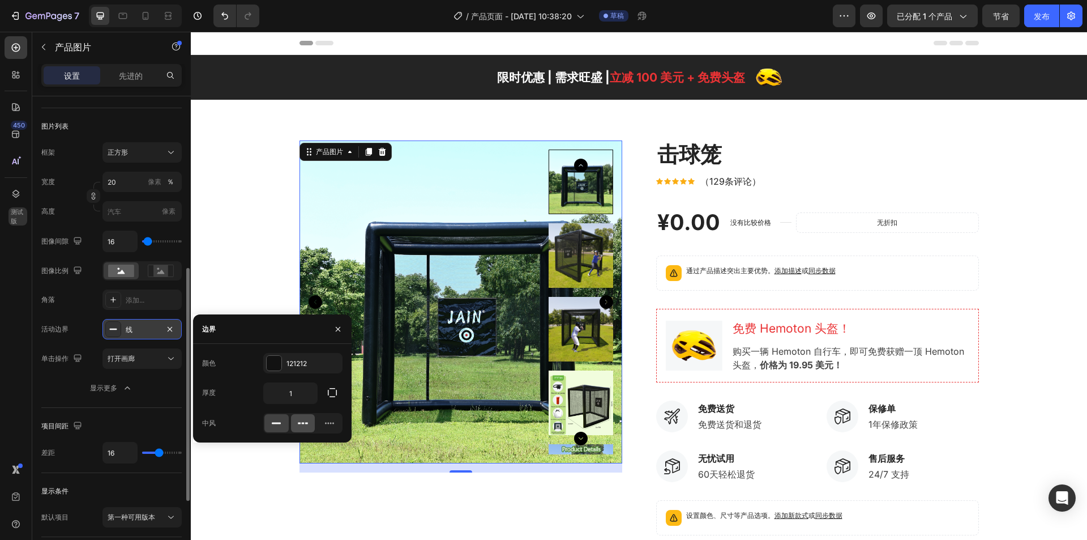
click at [300, 420] on icon at bounding box center [302, 422] width 11 height 11
click at [280, 422] on icon at bounding box center [276, 422] width 11 height 11
click at [345, 319] on div at bounding box center [337, 328] width 27 height 29
click at [341, 331] on icon "button" at bounding box center [337, 328] width 9 height 9
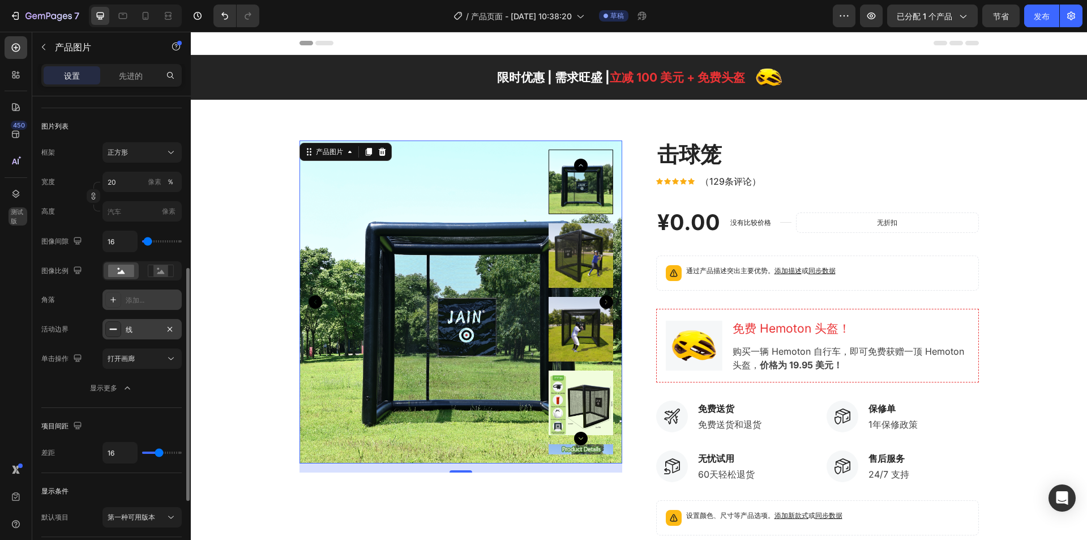
click at [129, 300] on font "添加..." at bounding box center [135, 300] width 19 height 8
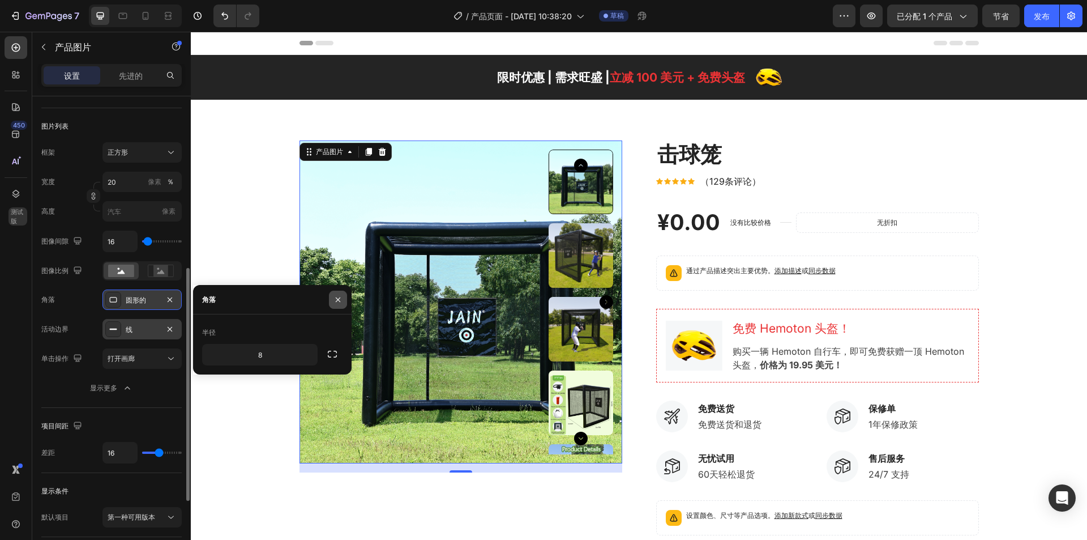
drag, startPoint x: 335, startPoint y: 298, endPoint x: 119, endPoint y: 272, distance: 217.9
click at [335, 298] on icon "button" at bounding box center [337, 299] width 9 height 9
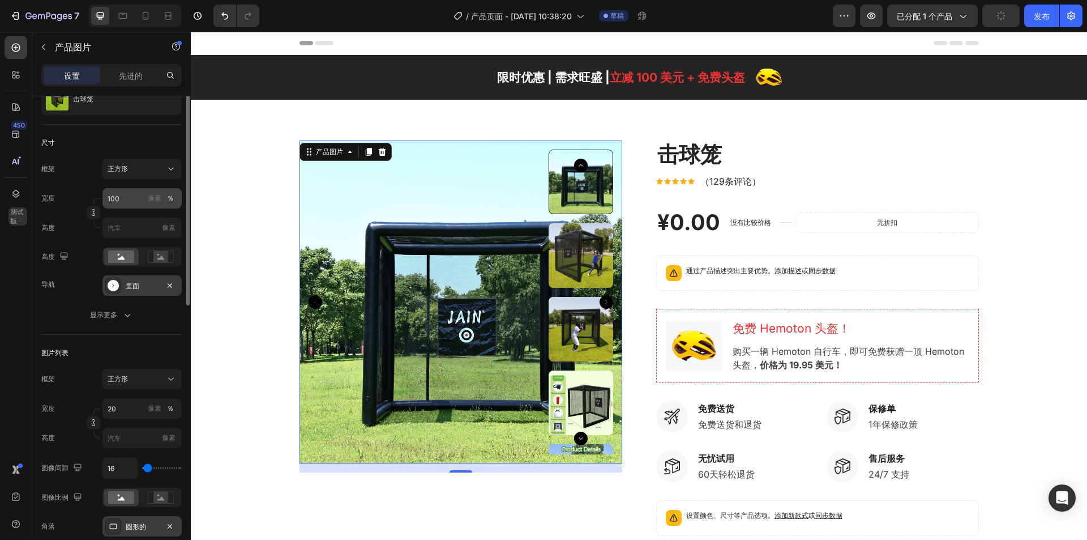
scroll to position [11, 0]
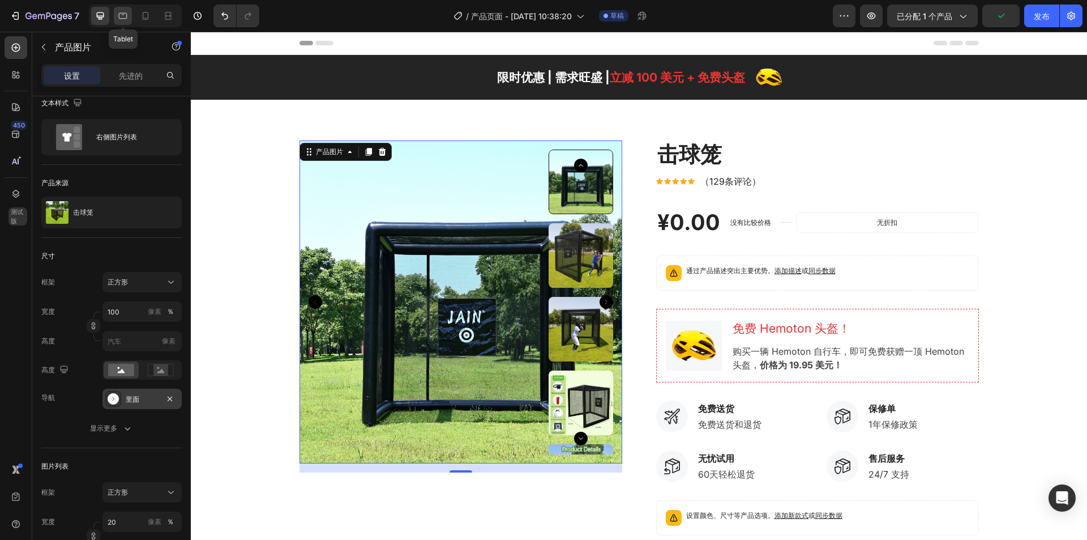
click at [120, 19] on icon at bounding box center [123, 16] width 8 height 6
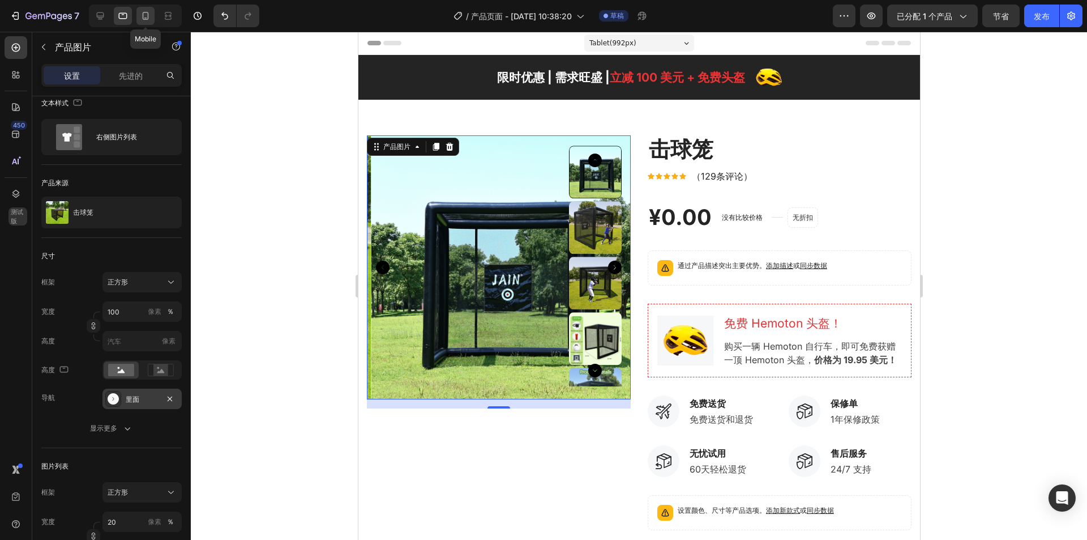
click at [142, 11] on icon at bounding box center [145, 15] width 11 height 11
type input "8"
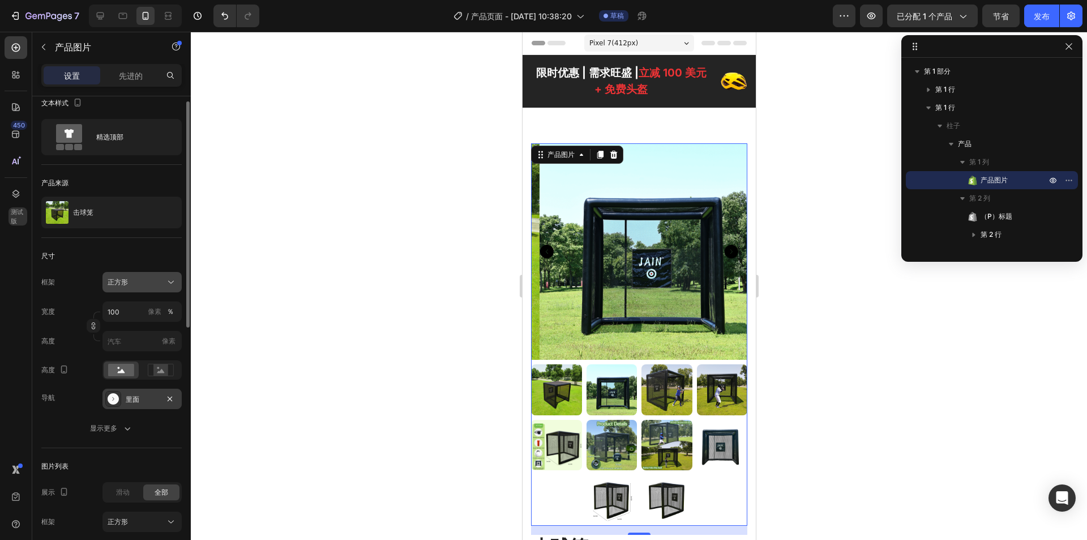
click at [155, 281] on div "正方形" at bounding box center [135, 282] width 55 height 10
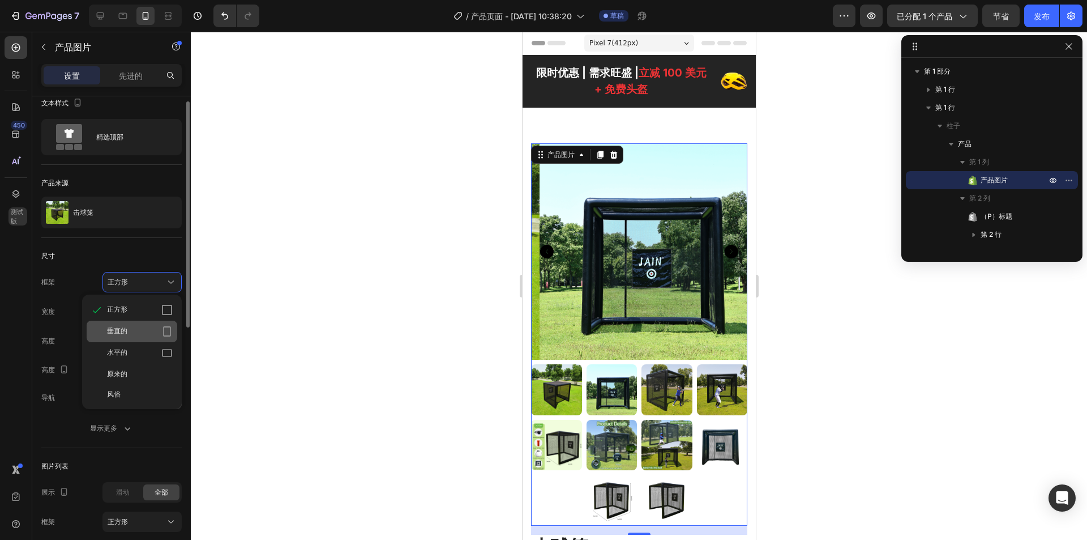
click at [157, 328] on div "垂直的" at bounding box center [140, 331] width 66 height 11
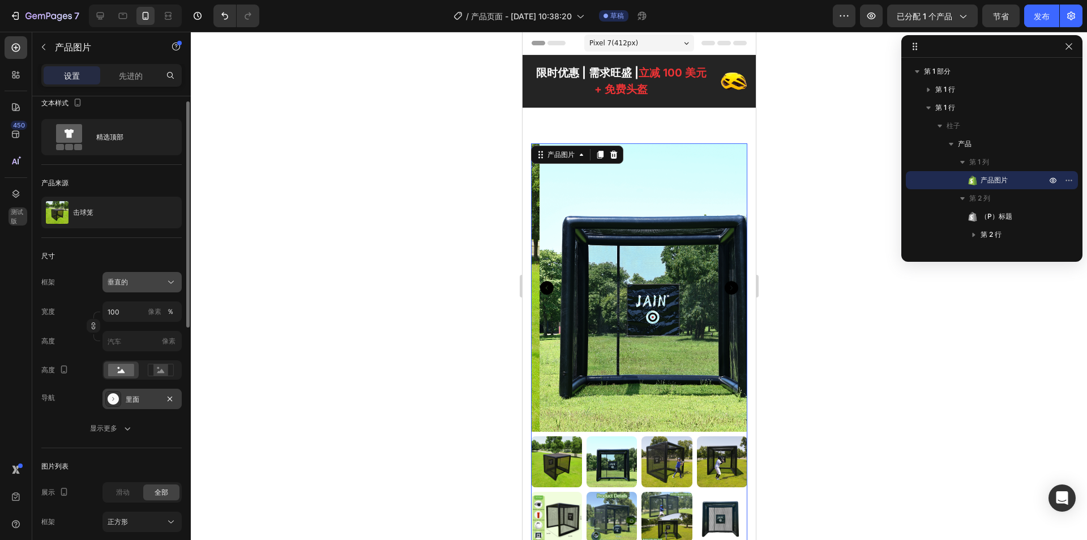
click at [148, 277] on div "垂直的" at bounding box center [135, 282] width 55 height 10
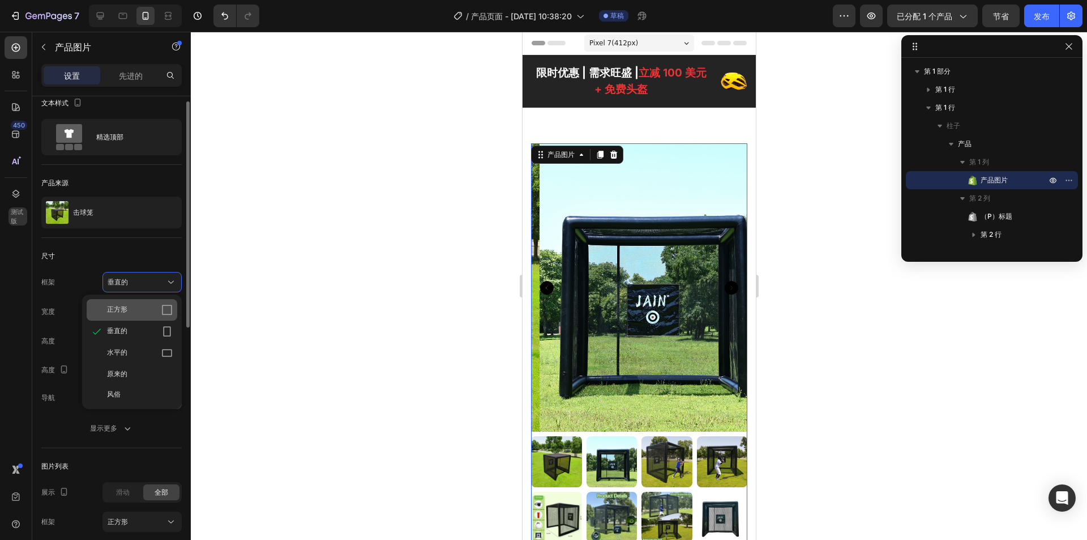
click at [149, 309] on div "正方形" at bounding box center [140, 309] width 66 height 11
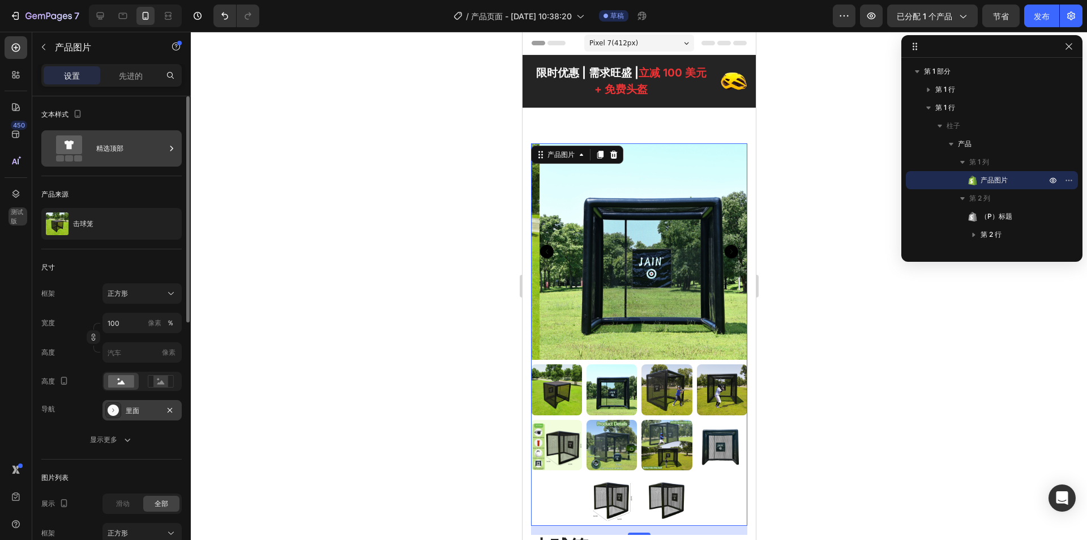
click at [165, 151] on div "精选顶部" at bounding box center [111, 148] width 140 height 36
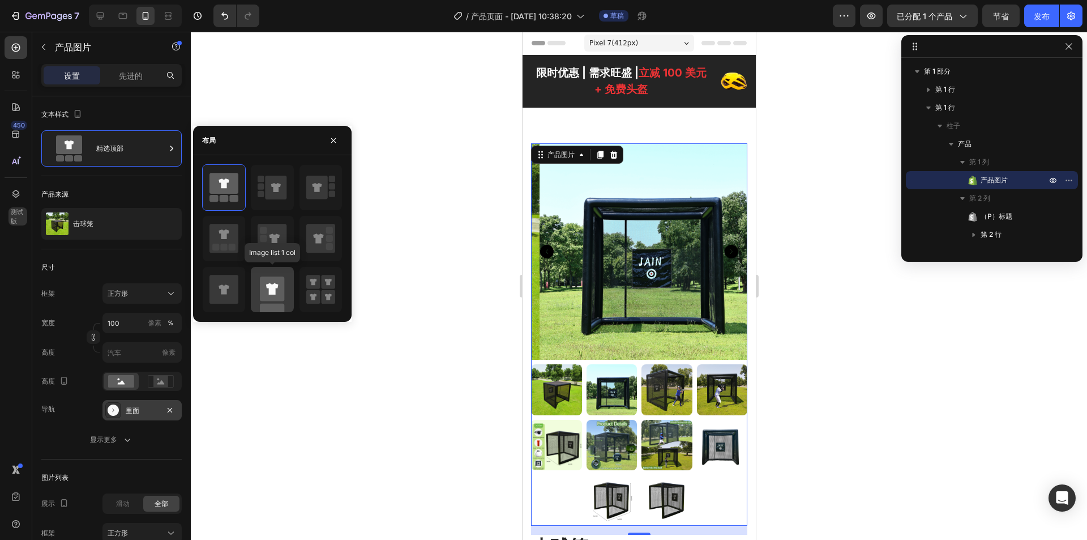
click at [271, 290] on icon at bounding box center [272, 288] width 12 height 11
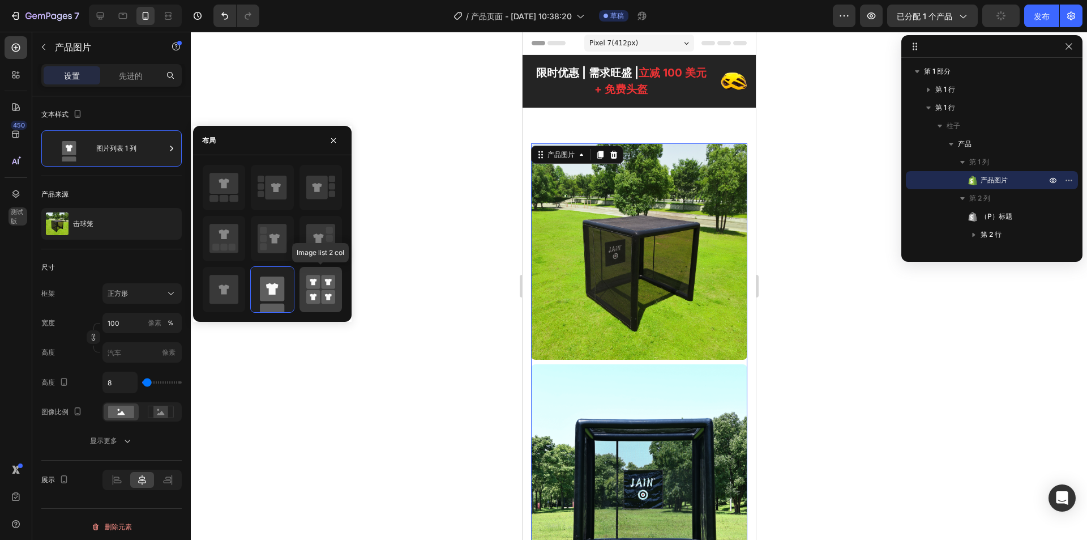
click at [329, 292] on rect at bounding box center [328, 297] width 14 height 14
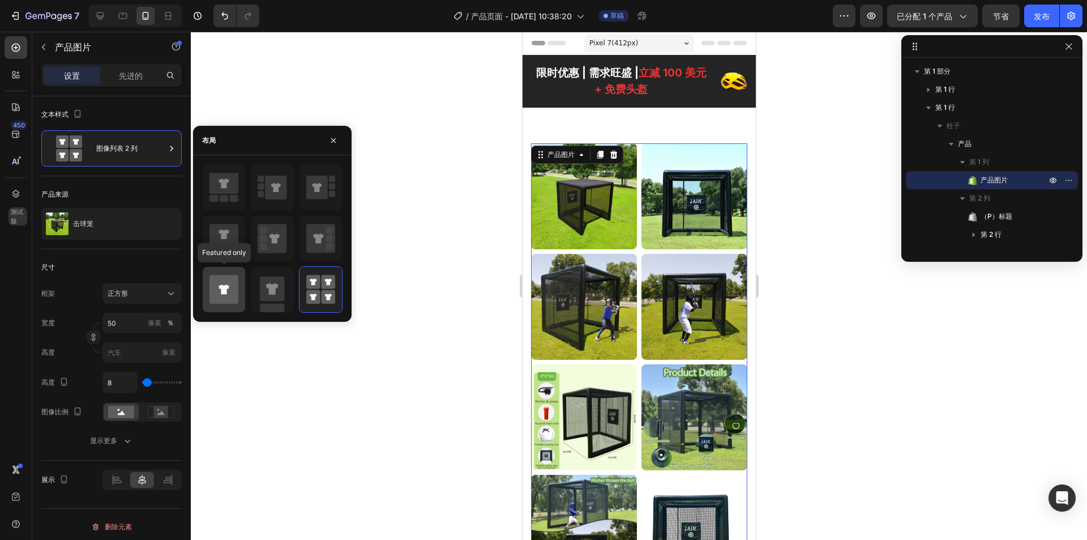
click at [234, 285] on icon at bounding box center [223, 289] width 29 height 29
type input "100"
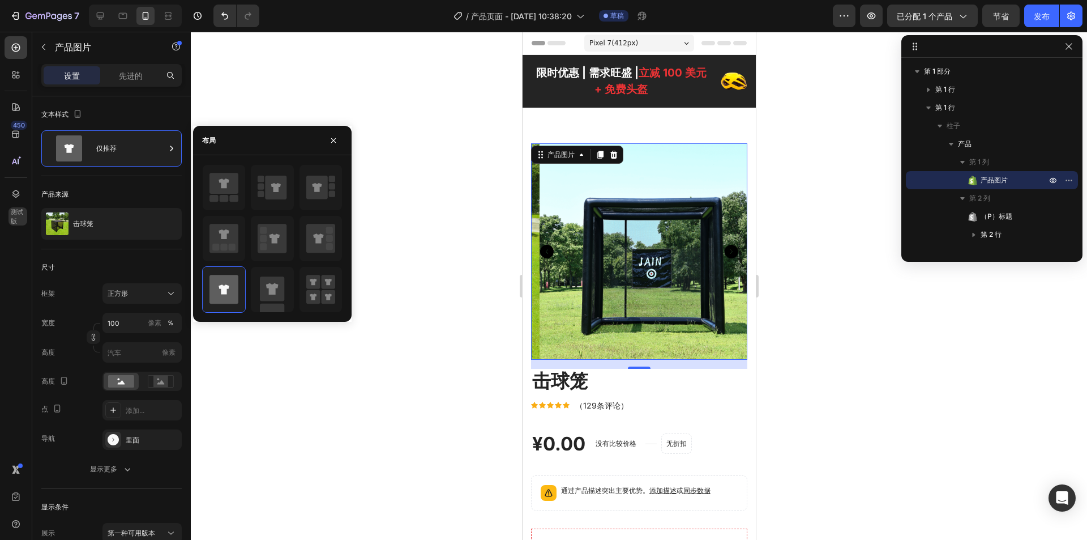
click at [726, 249] on icon "Carousel Next Arrow" at bounding box center [731, 252] width 14 height 14
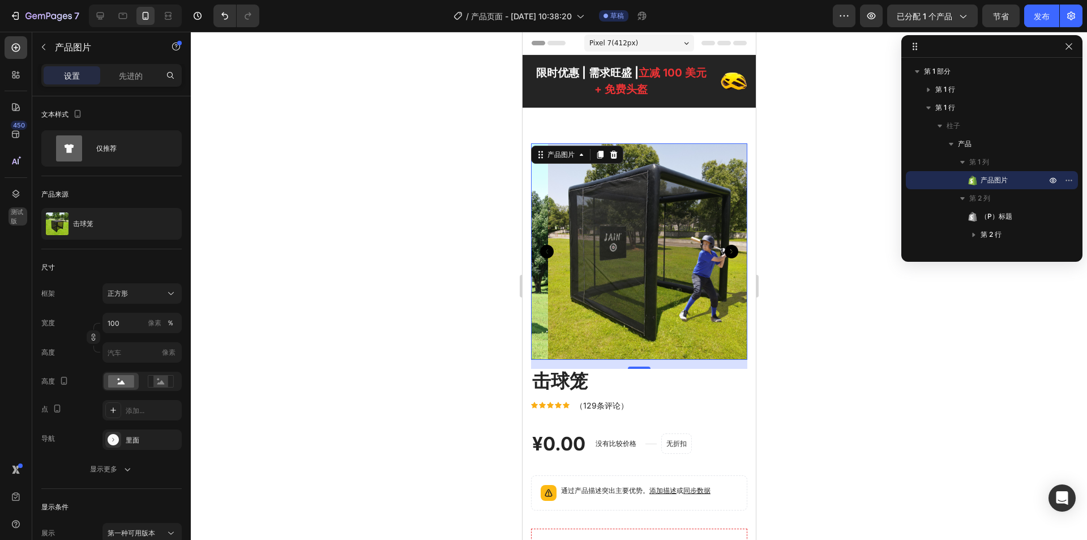
click at [725, 246] on icon "Carousel Next Arrow" at bounding box center [731, 252] width 14 height 14
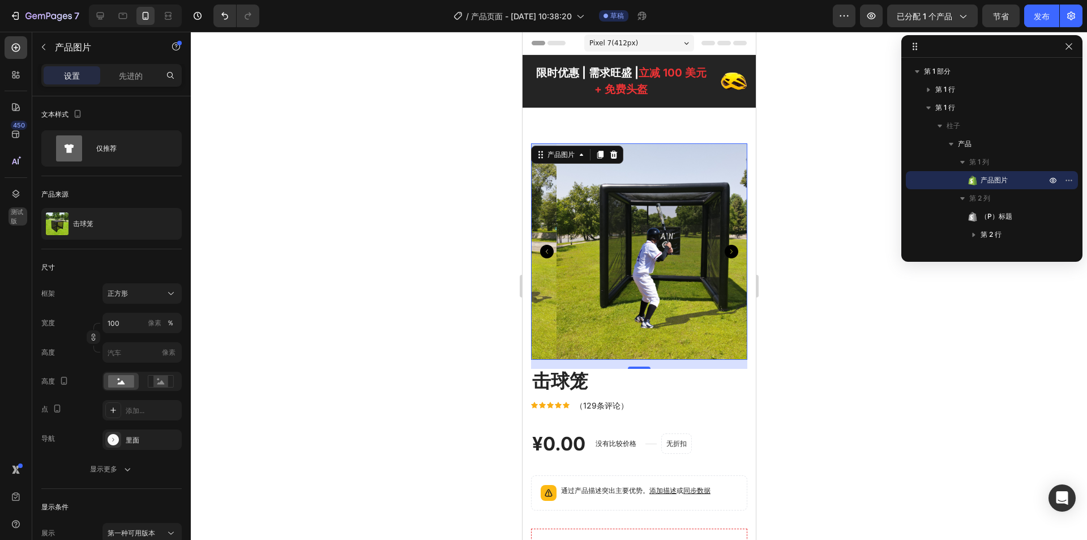
click at [725, 246] on icon "Carousel Next Arrow" at bounding box center [731, 252] width 14 height 14
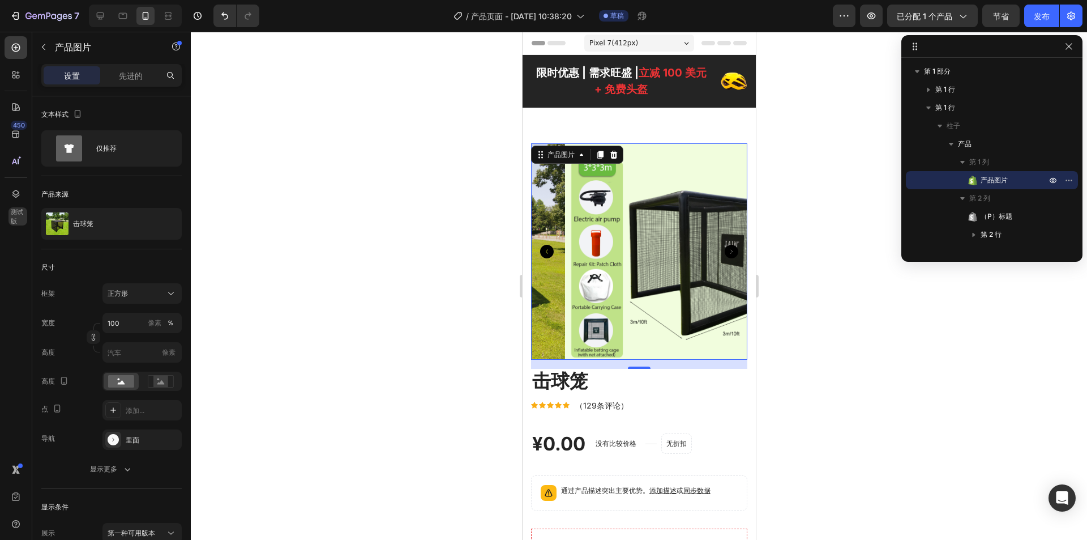
click at [724, 246] on icon "Carousel Next Arrow" at bounding box center [731, 252] width 14 height 14
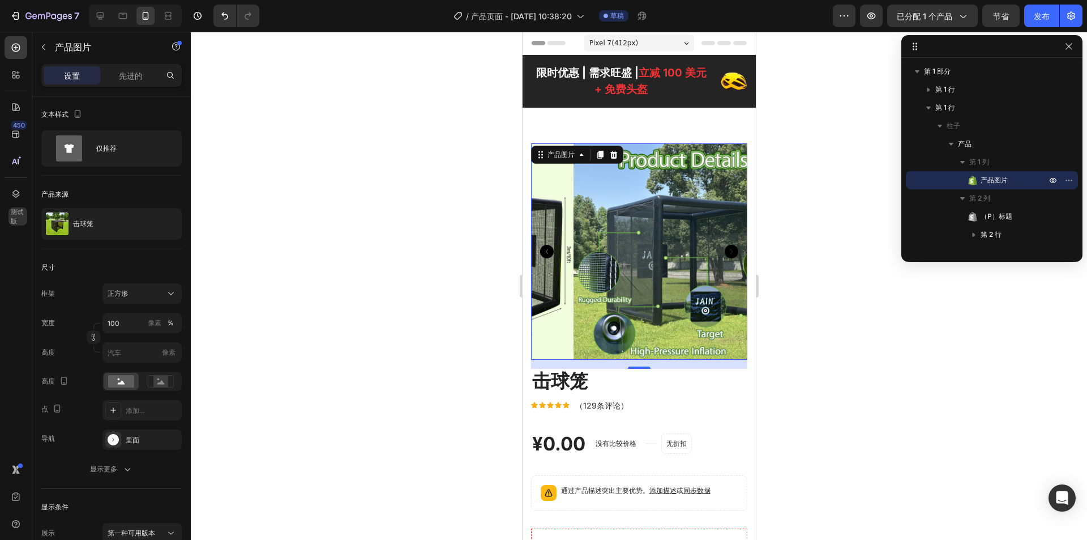
click at [724, 246] on icon "Carousel Next Arrow" at bounding box center [731, 252] width 14 height 14
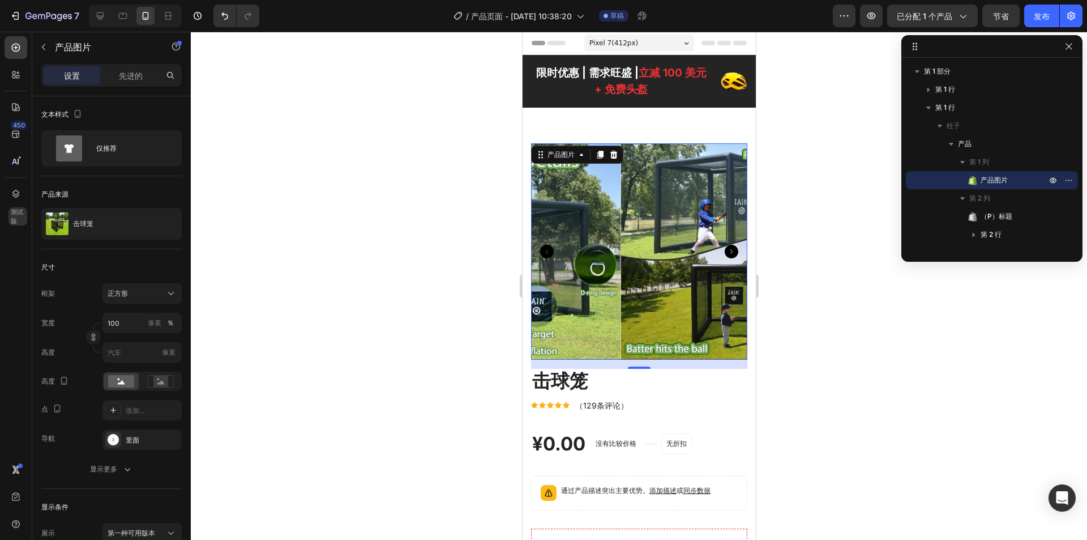
click at [724, 246] on icon "Carousel Next Arrow" at bounding box center [731, 252] width 14 height 14
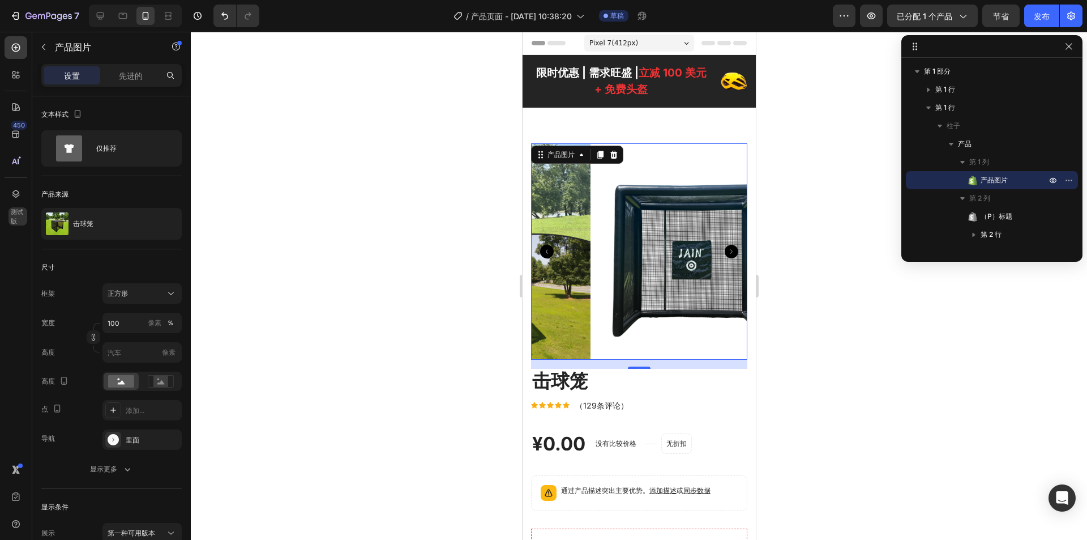
click at [724, 246] on icon "Carousel Next Arrow" at bounding box center [731, 252] width 14 height 14
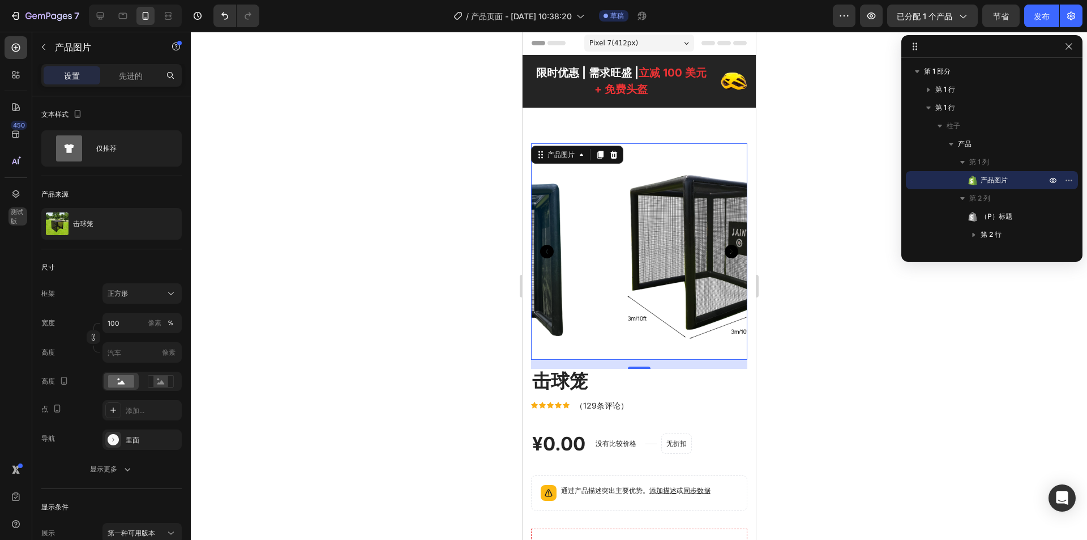
click at [724, 247] on icon "Carousel Next Arrow" at bounding box center [731, 252] width 14 height 14
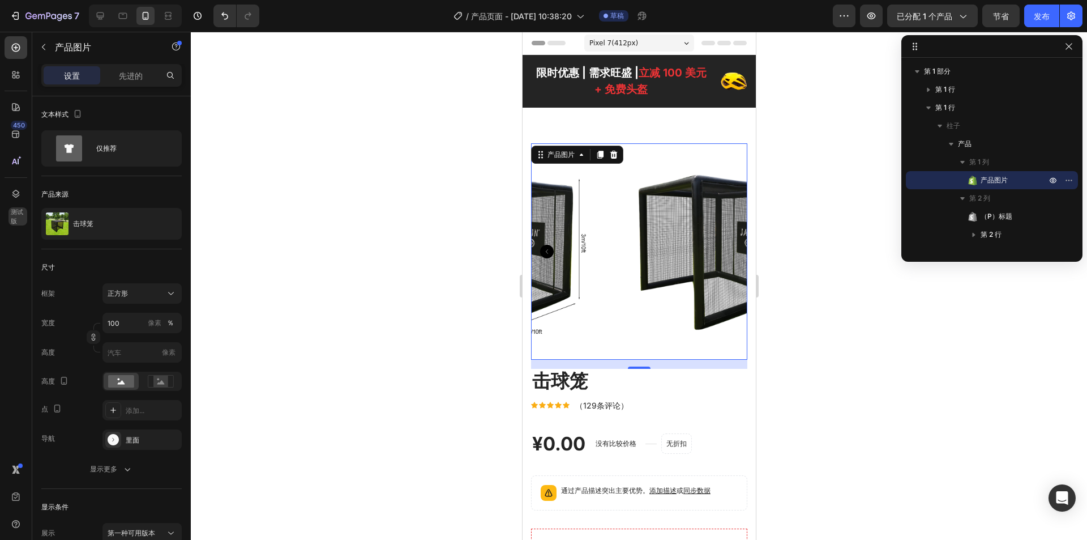
click at [716, 247] on img at bounding box center [715, 251] width 216 height 216
click at [551, 245] on icon "Carousel Back Arrow" at bounding box center [547, 252] width 14 height 14
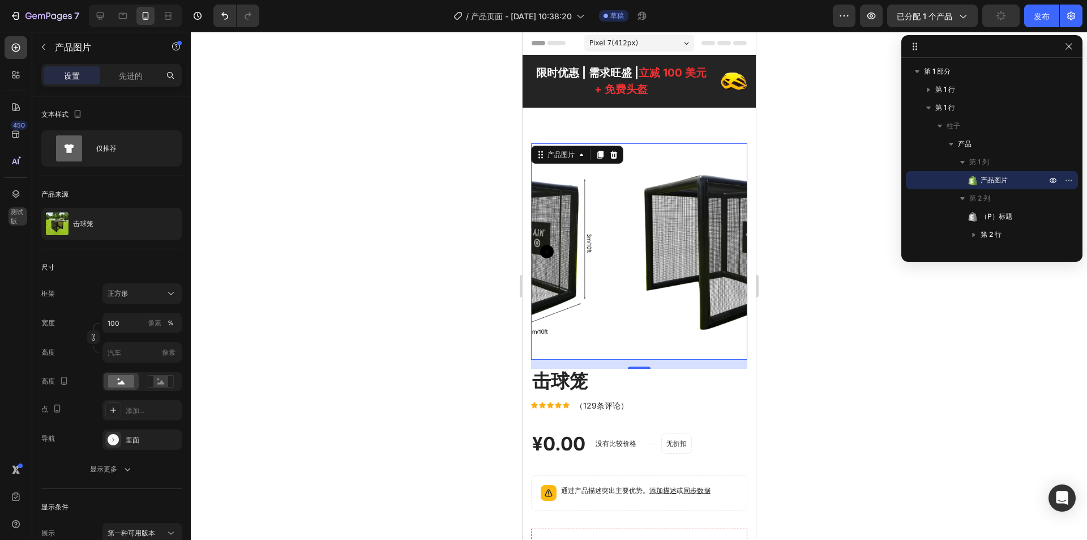
click at [548, 247] on icon "Carousel Back Arrow" at bounding box center [547, 252] width 14 height 14
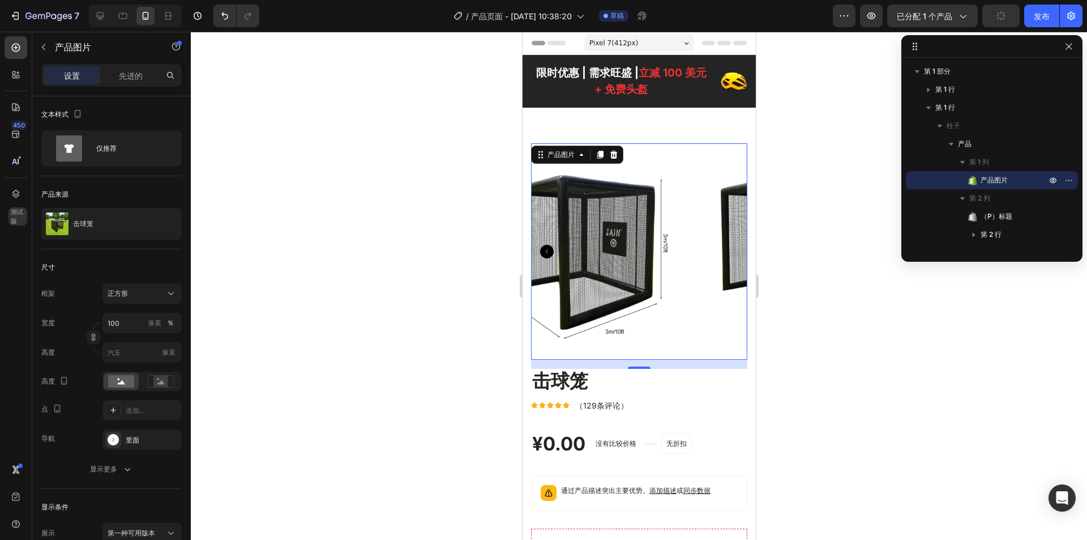
click at [548, 247] on icon "Carousel Back Arrow" at bounding box center [547, 252] width 14 height 14
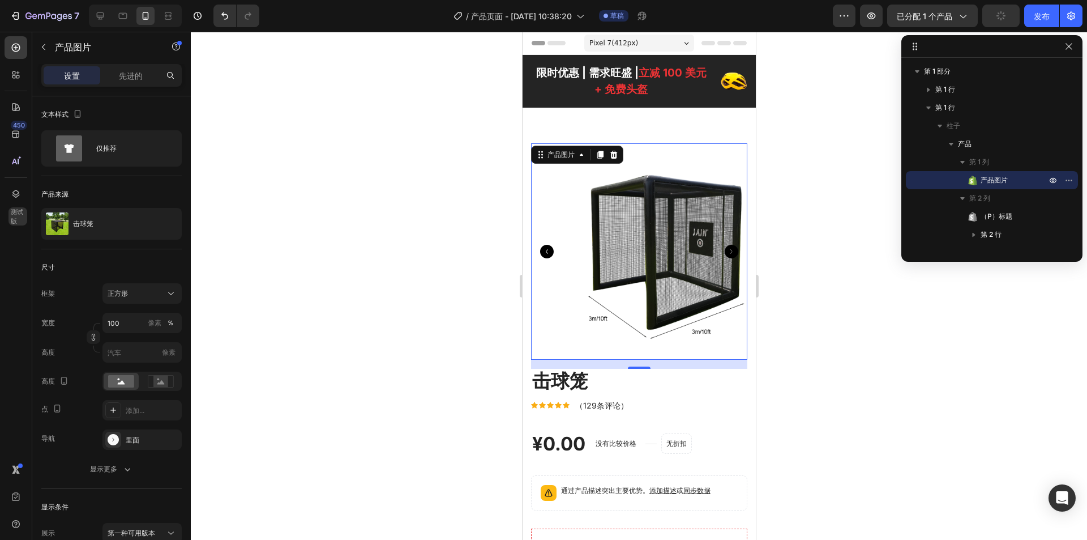
click at [548, 247] on icon "Carousel Back Arrow" at bounding box center [547, 252] width 14 height 14
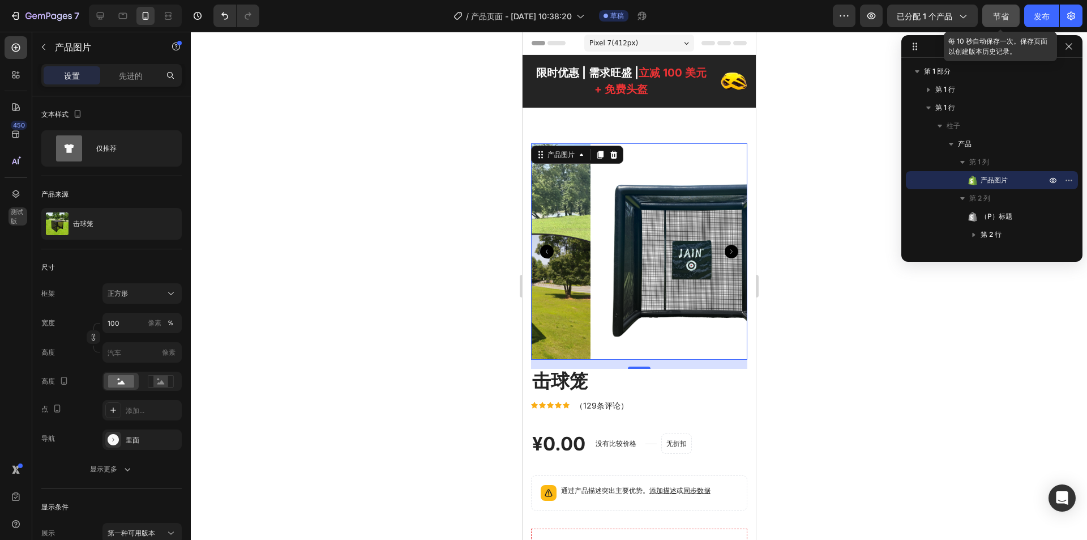
click at [991, 16] on button "节省" at bounding box center [1000, 16] width 37 height 23
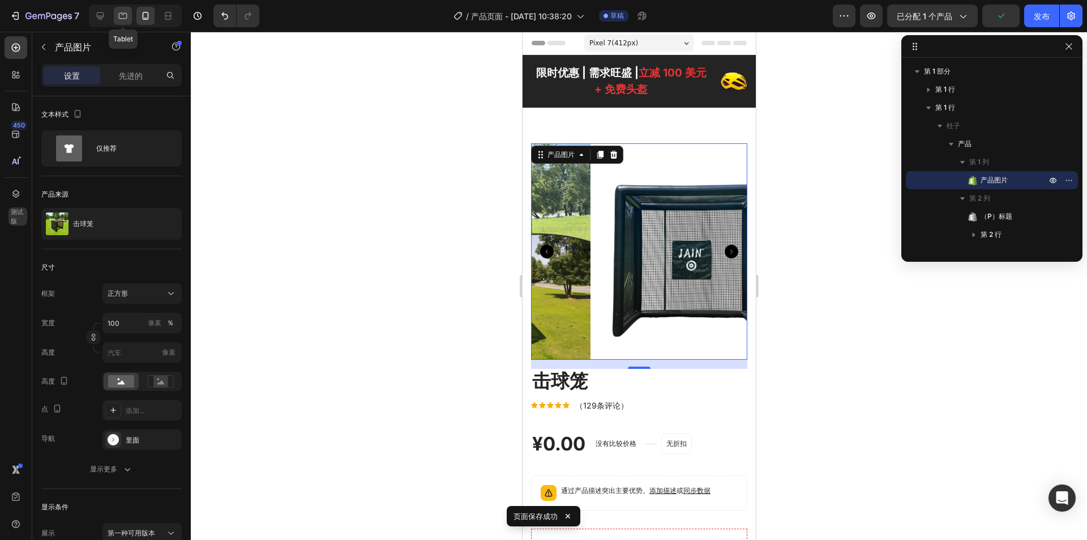
click at [125, 13] on icon at bounding box center [123, 16] width 8 height 6
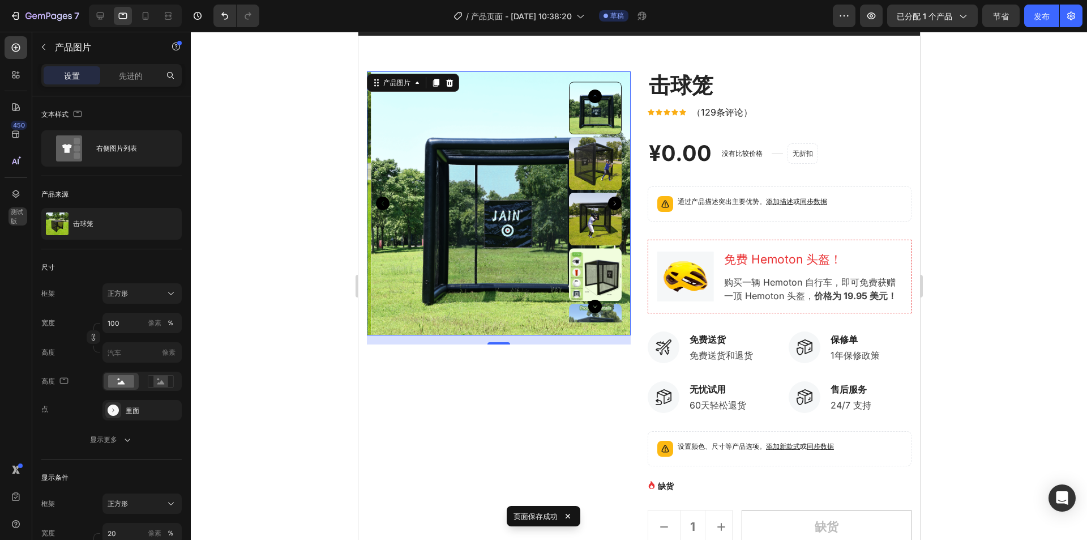
scroll to position [7, 0]
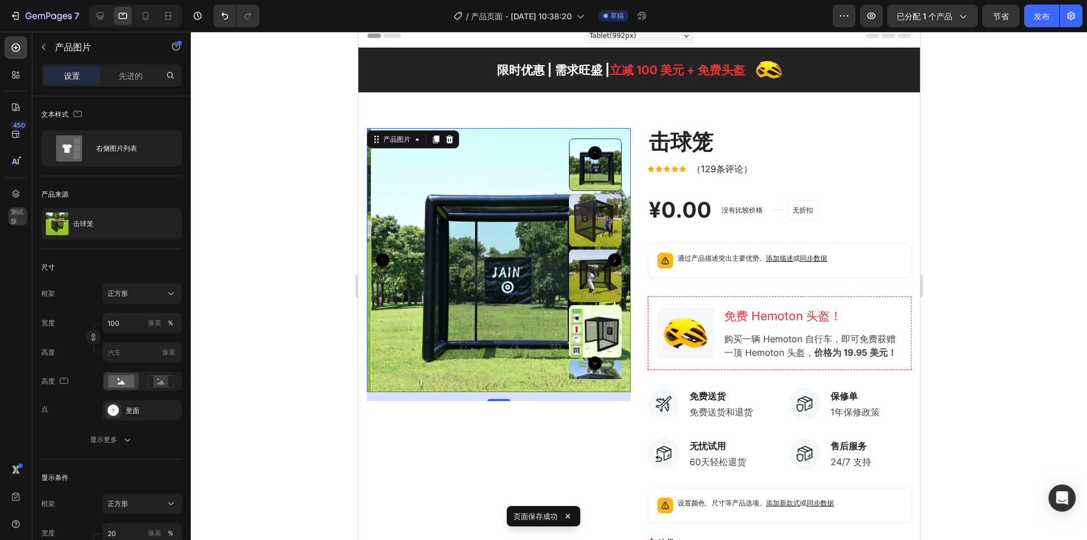
click at [614, 261] on icon "Carousel Next Arrow" at bounding box center [614, 260] width 14 height 14
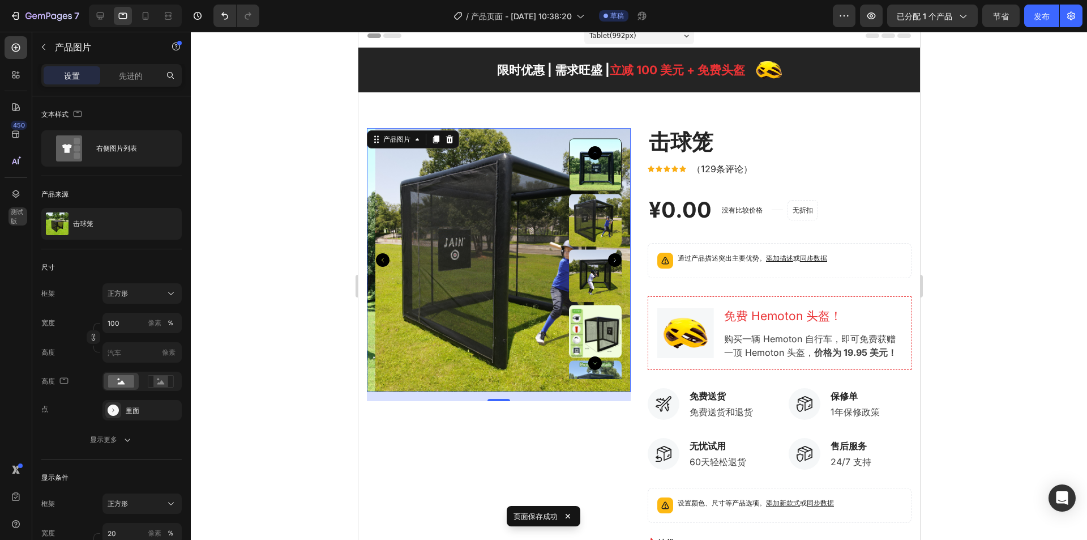
click at [614, 260] on icon "Carousel Next Arrow" at bounding box center [614, 260] width 14 height 14
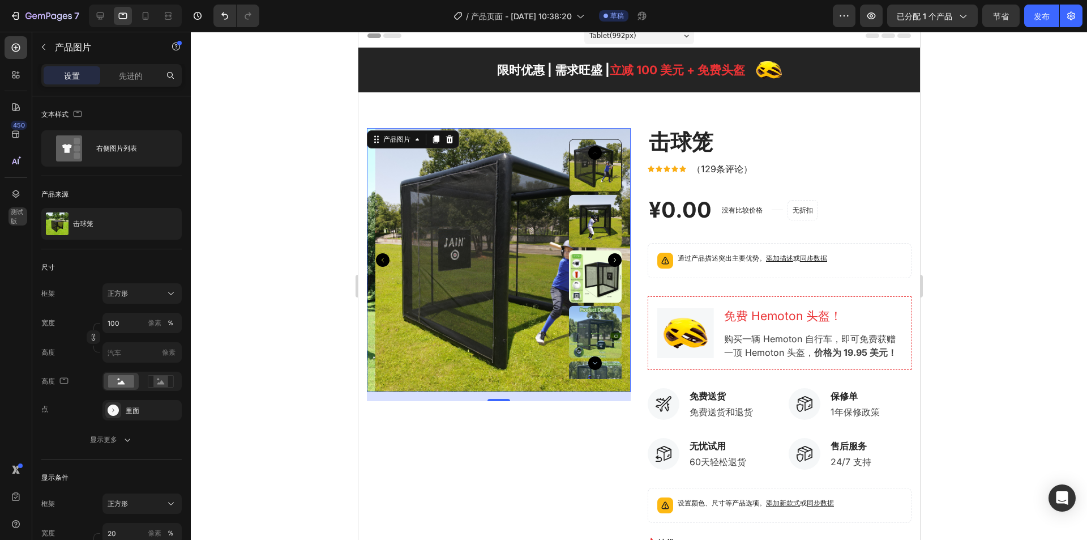
click at [590, 273] on icon at bounding box center [595, 276] width 14 height 14
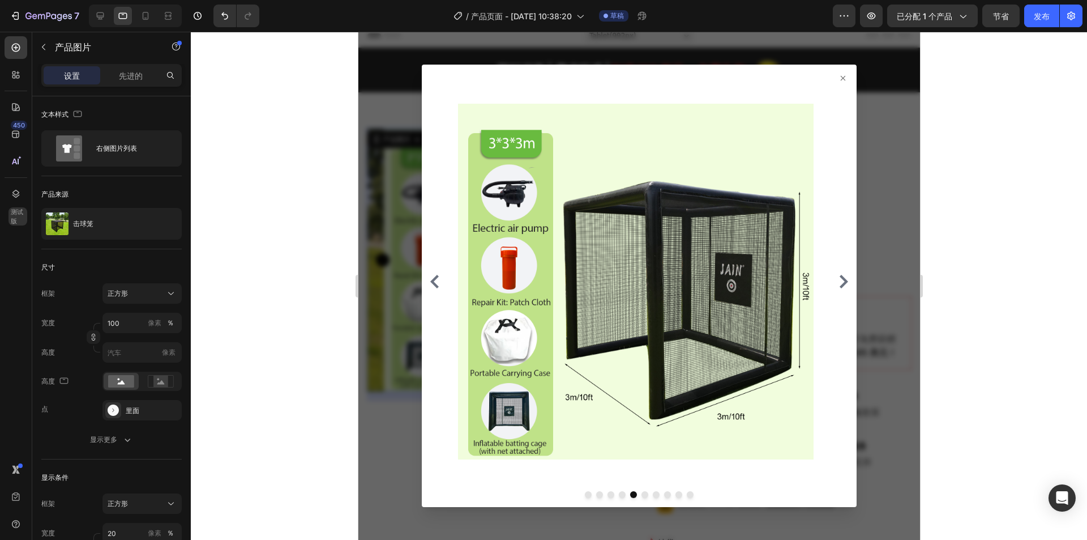
click at [829, 79] on div at bounding box center [639, 281] width 426 height 407
click at [840, 79] on icon at bounding box center [842, 78] width 5 height 5
click at [840, 76] on icon at bounding box center [842, 78] width 5 height 5
click at [838, 76] on icon at bounding box center [842, 78] width 9 height 9
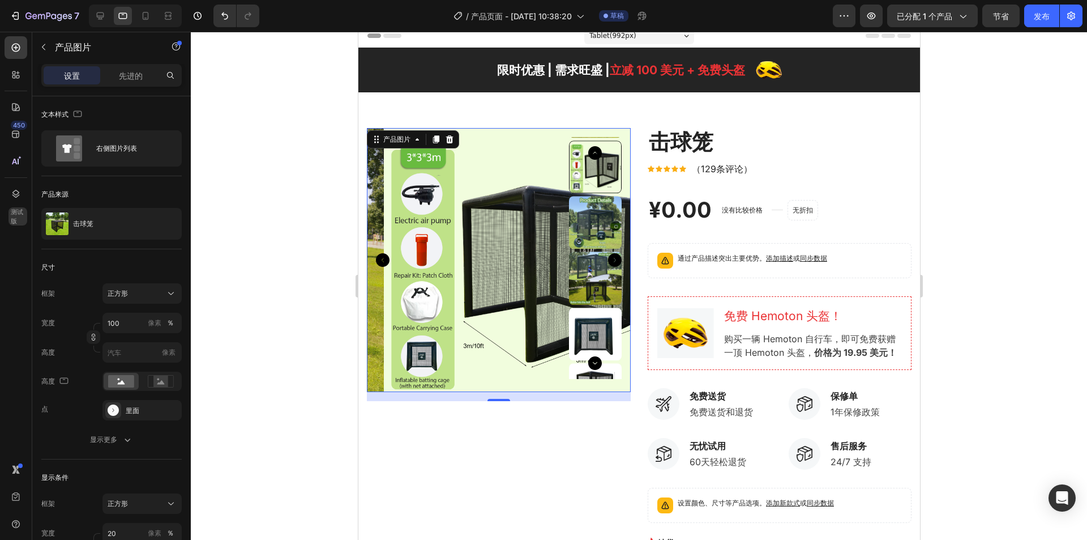
click at [376, 258] on icon "Carousel Back Arrow" at bounding box center [382, 260] width 14 height 14
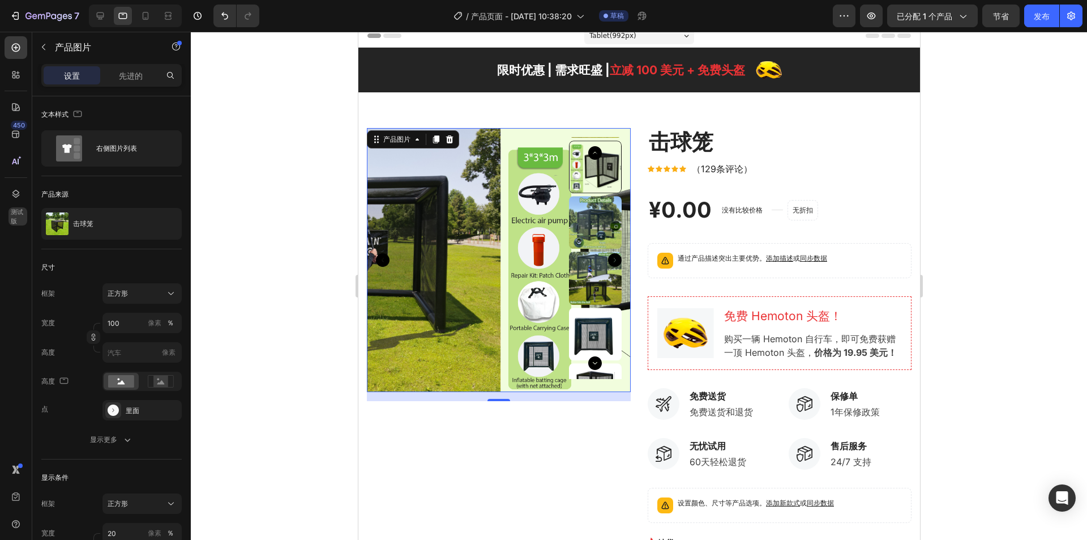
click at [380, 256] on icon "Carousel Back Arrow" at bounding box center [382, 260] width 14 height 14
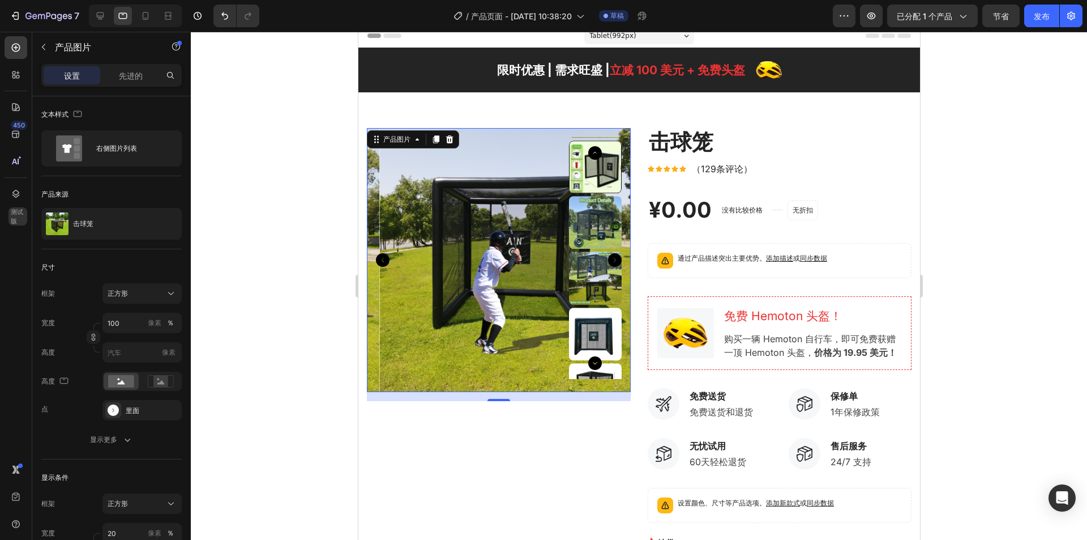
click at [380, 256] on icon "Carousel Back Arrow" at bounding box center [382, 260] width 14 height 14
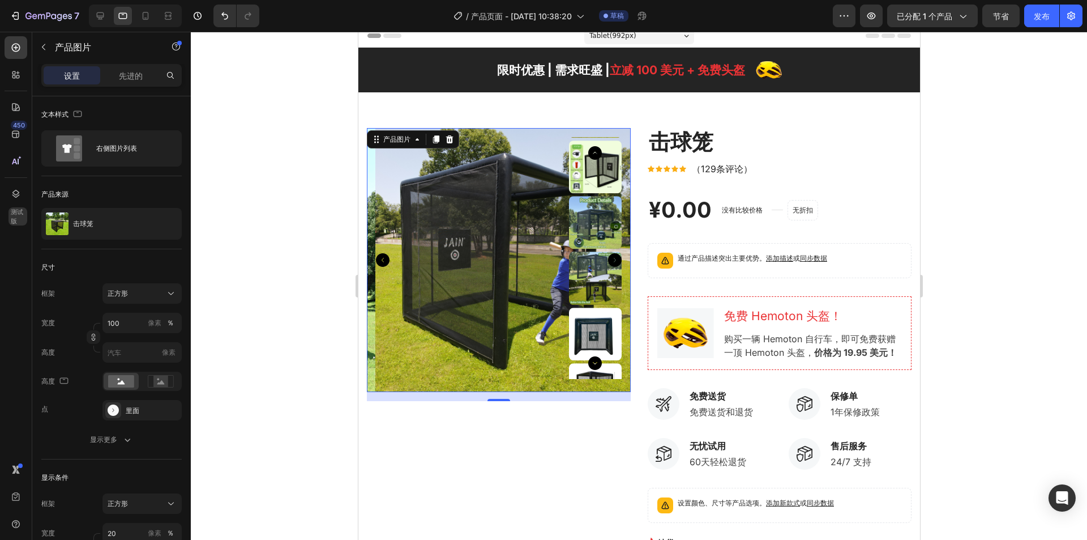
click at [611, 260] on icon "Carousel Next Arrow" at bounding box center [614, 260] width 14 height 14
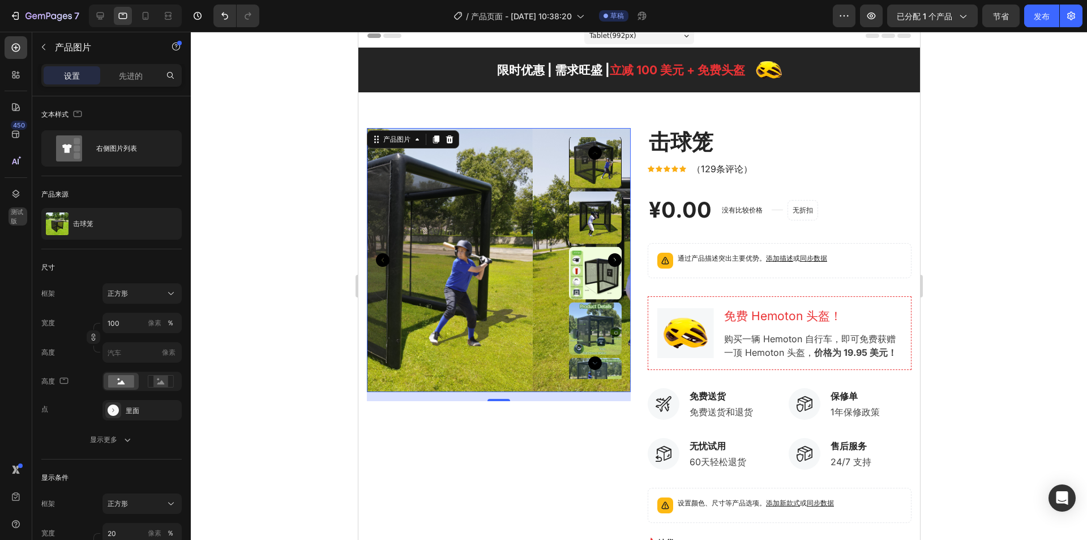
click at [611, 260] on icon "Carousel Next Arrow" at bounding box center [614, 260] width 14 height 14
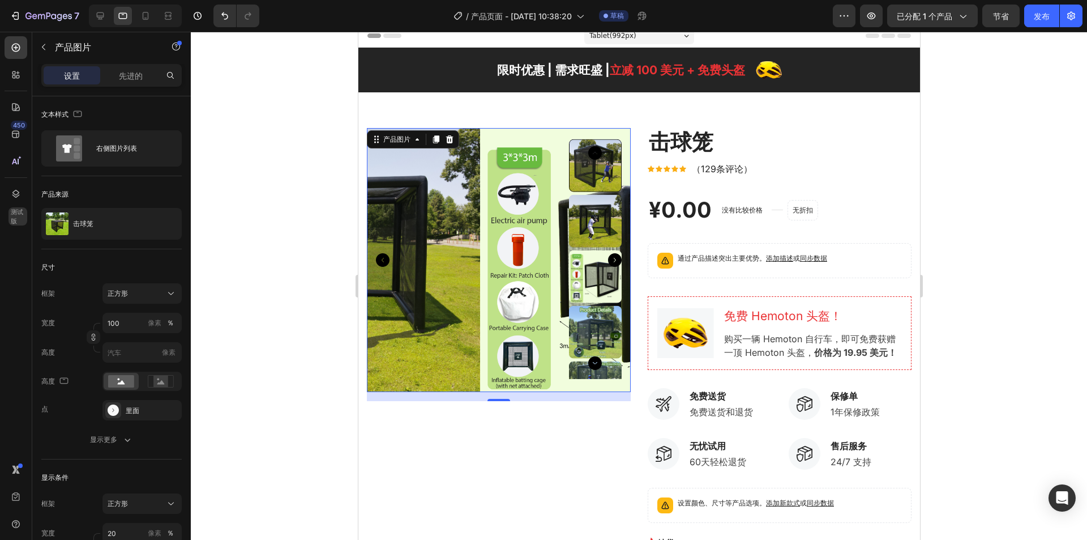
click at [611, 260] on icon "Carousel Next Arrow" at bounding box center [614, 260] width 14 height 14
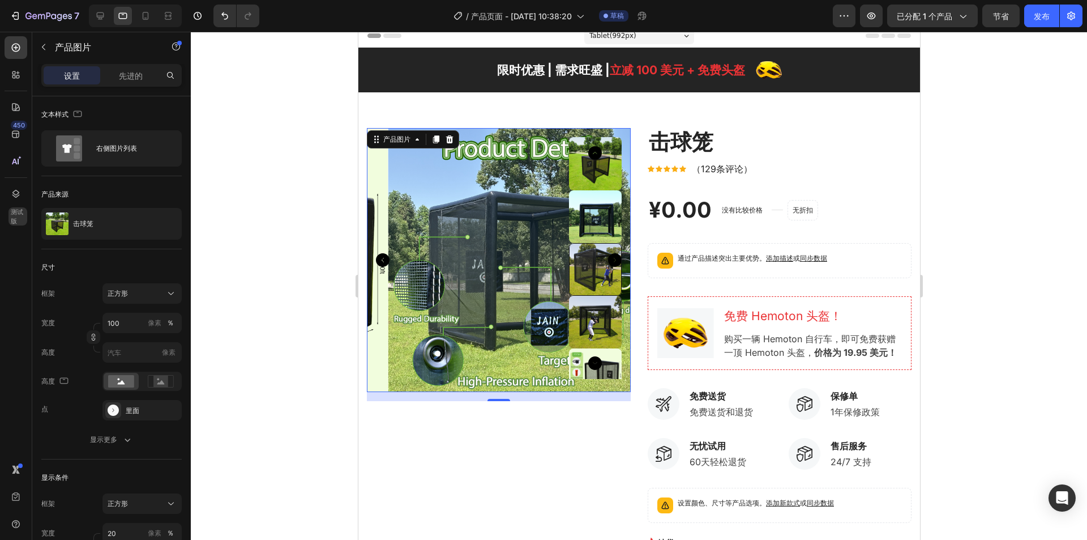
click at [611, 260] on div at bounding box center [498, 260] width 264 height 264
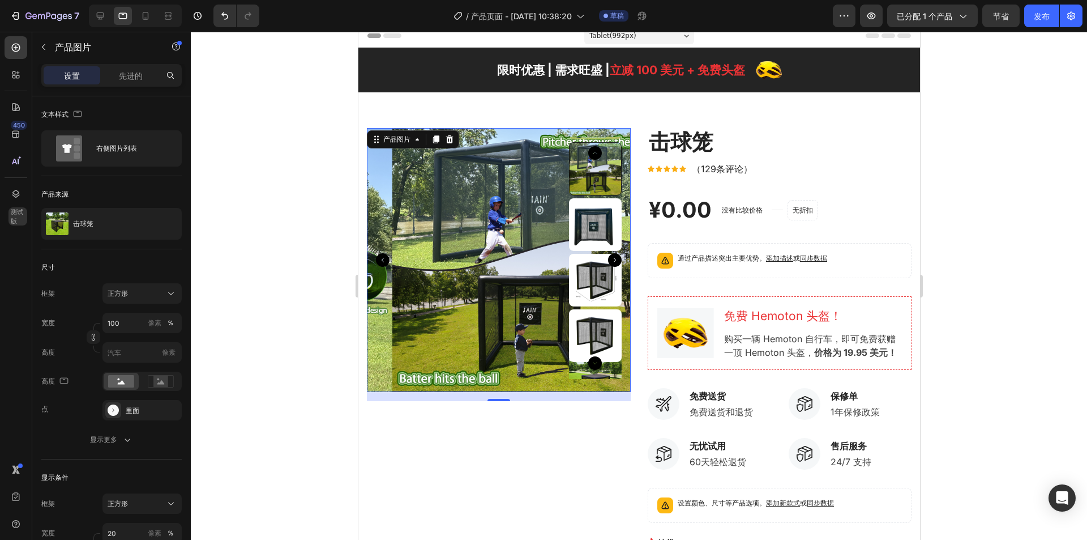
click at [612, 257] on icon "Carousel Next Arrow" at bounding box center [614, 260] width 14 height 14
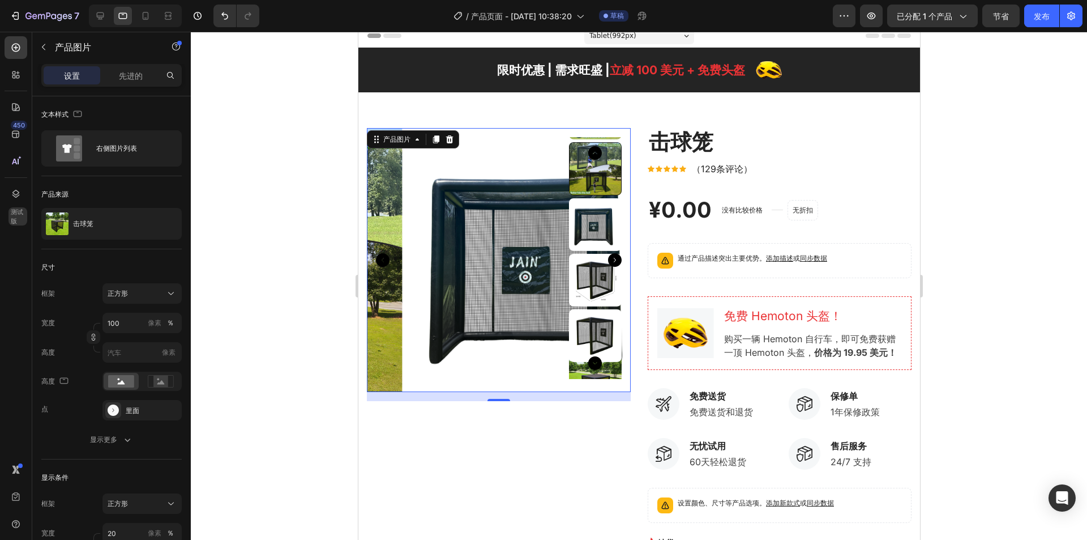
click at [607, 260] on icon "Carousel Next Arrow" at bounding box center [614, 260] width 14 height 14
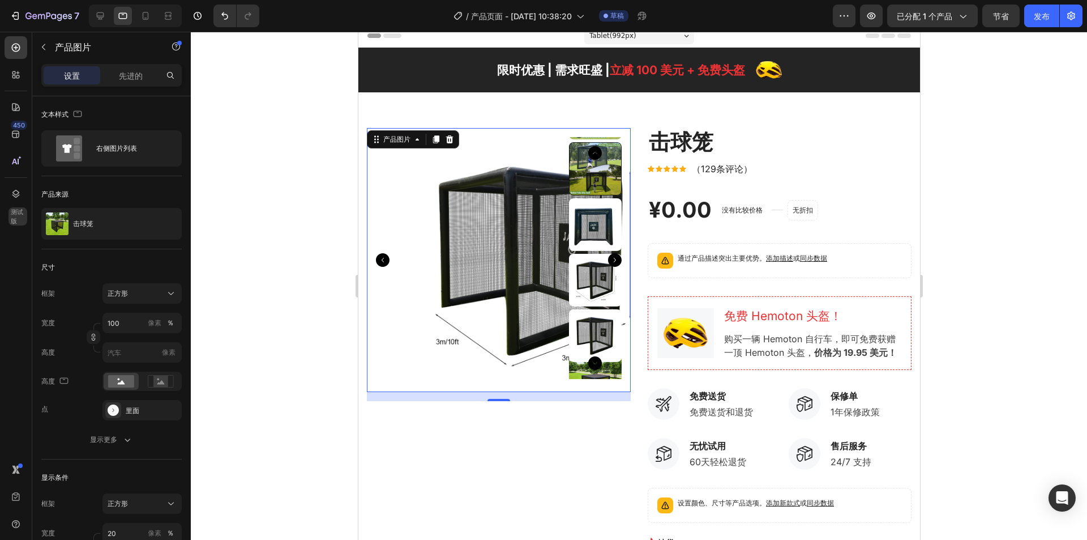
click at [607, 260] on icon "Carousel Next Arrow" at bounding box center [614, 260] width 14 height 14
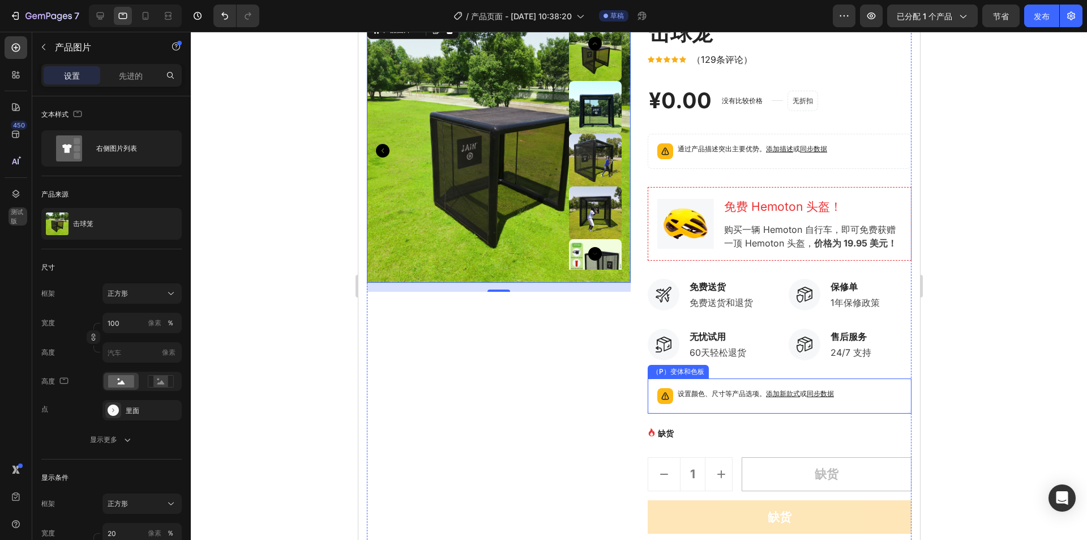
scroll to position [234, 0]
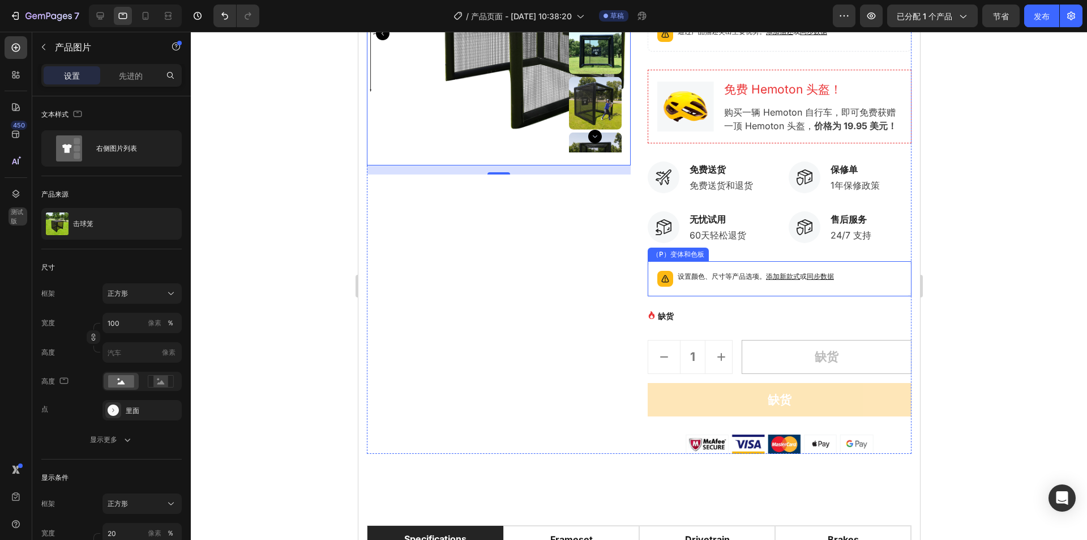
click at [735, 284] on div "设置颜色、尺寸等产品选项。 添加新款式 或 同步数据" at bounding box center [755, 279] width 156 height 16
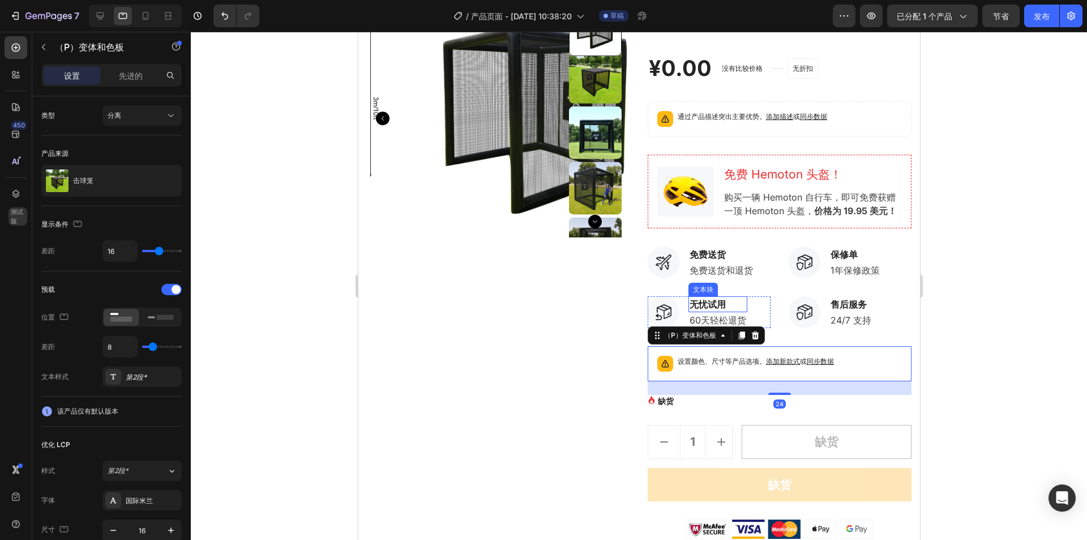
scroll to position [64, 0]
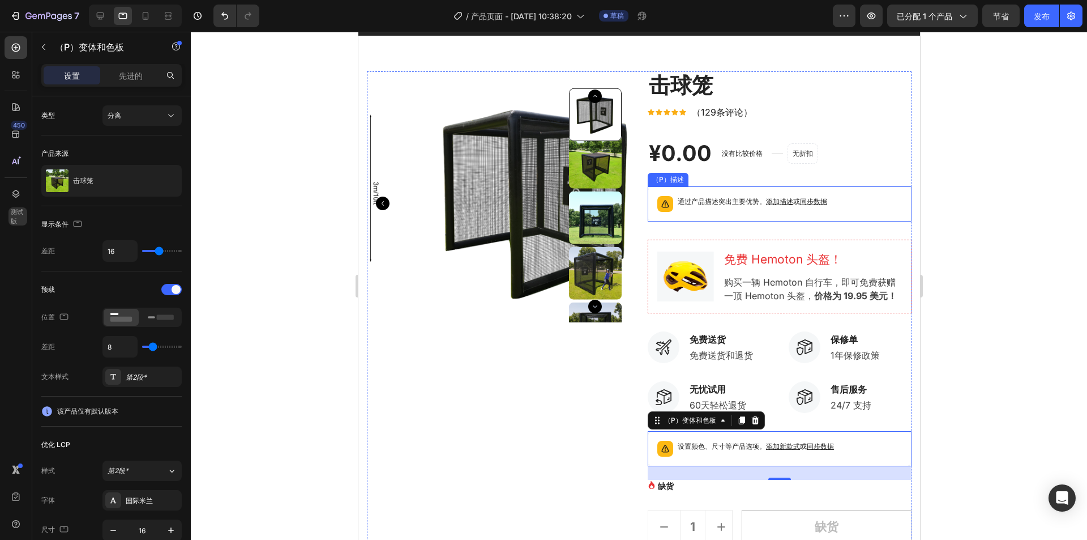
click at [810, 203] on font "同步数据" at bounding box center [812, 201] width 27 height 8
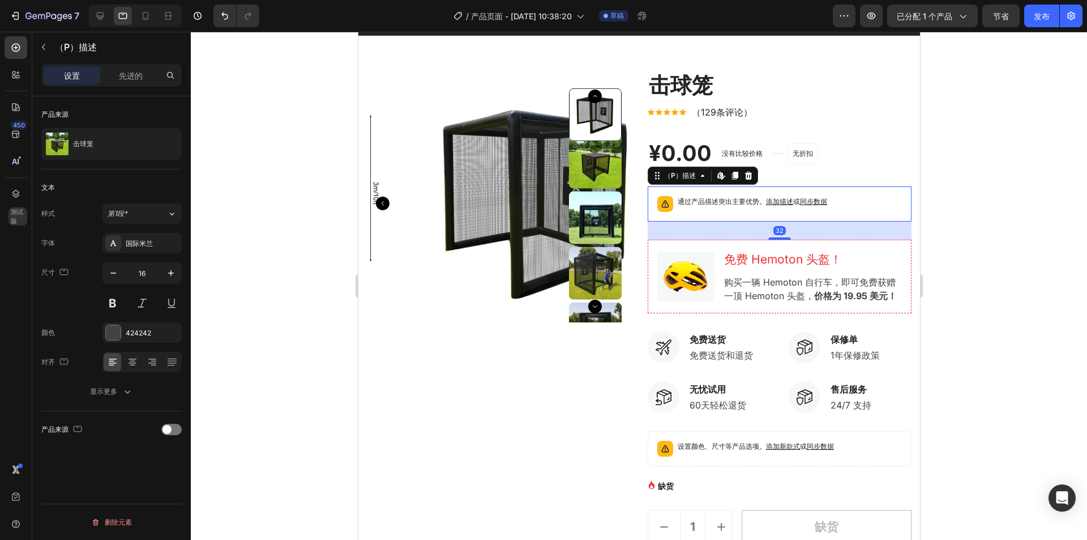
click at [811, 196] on p "通过产品描述突出主要优势。 添加描述 或 同步数据" at bounding box center [751, 201] width 149 height 11
click at [811, 199] on font "同步数据" at bounding box center [812, 201] width 27 height 8
click at [810, 202] on font "同步数据" at bounding box center [812, 201] width 27 height 8
click at [173, 425] on div at bounding box center [171, 428] width 20 height 11
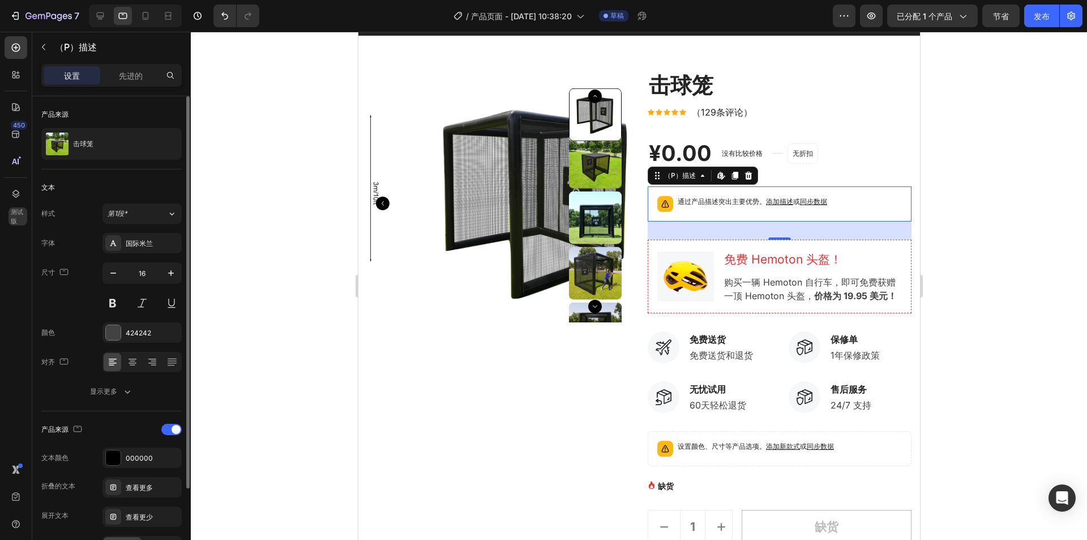
scroll to position [57, 0]
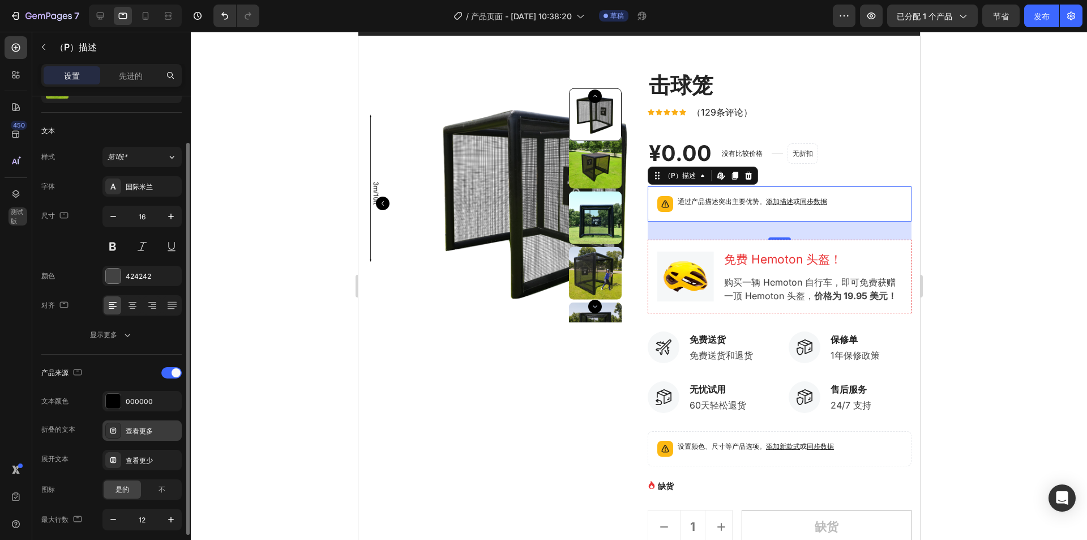
click at [123, 429] on div "查看更多" at bounding box center [141, 430] width 79 height 20
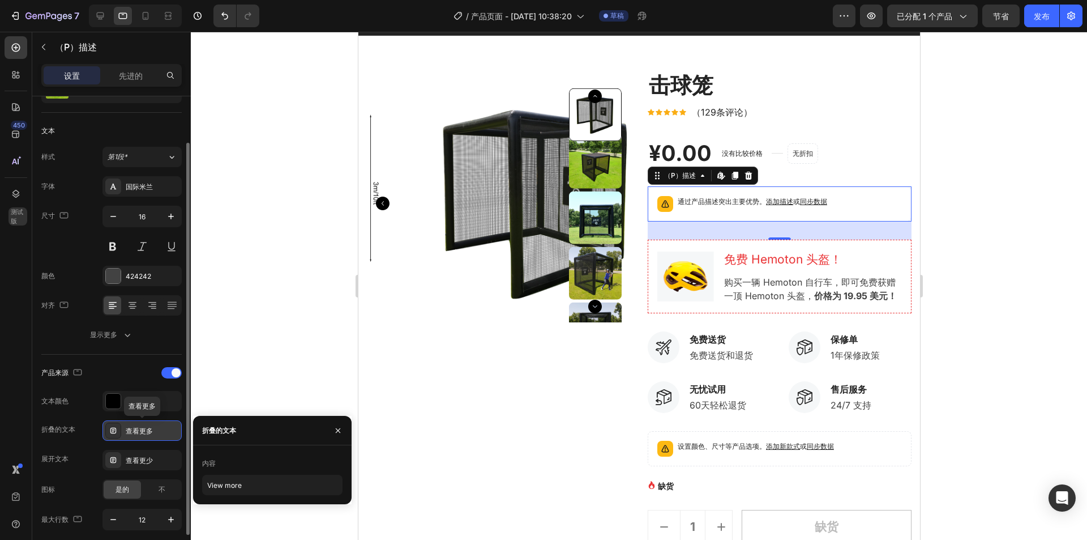
click at [129, 429] on font "查看更多" at bounding box center [139, 430] width 27 height 8
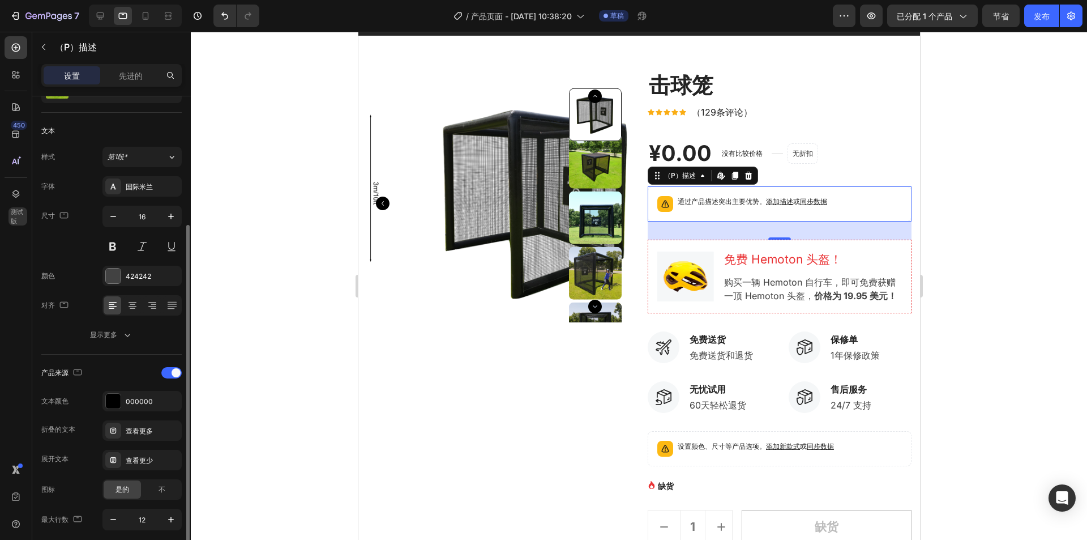
scroll to position [101, 0]
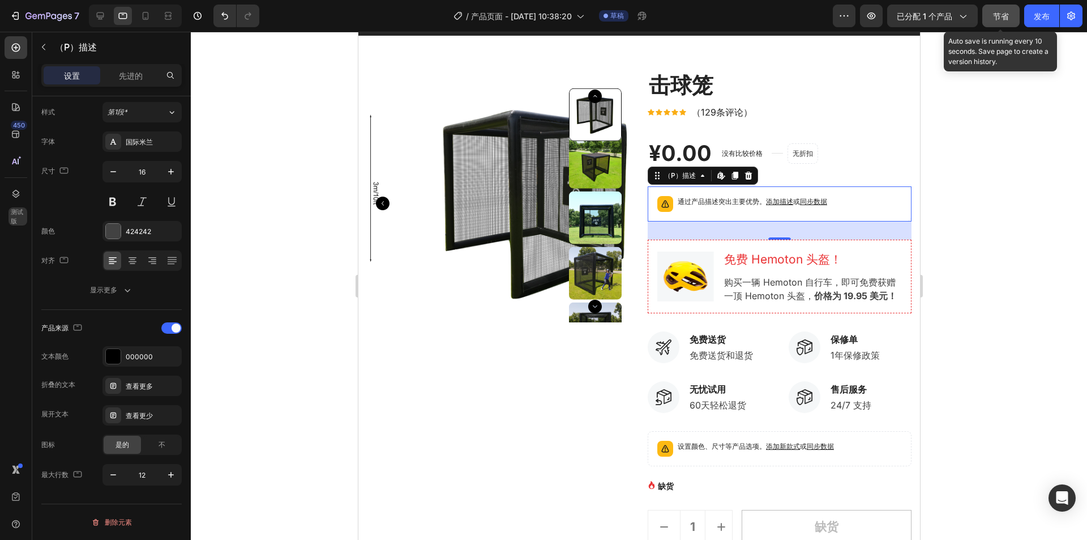
click at [992, 19] on button "节省" at bounding box center [1000, 16] width 37 height 23
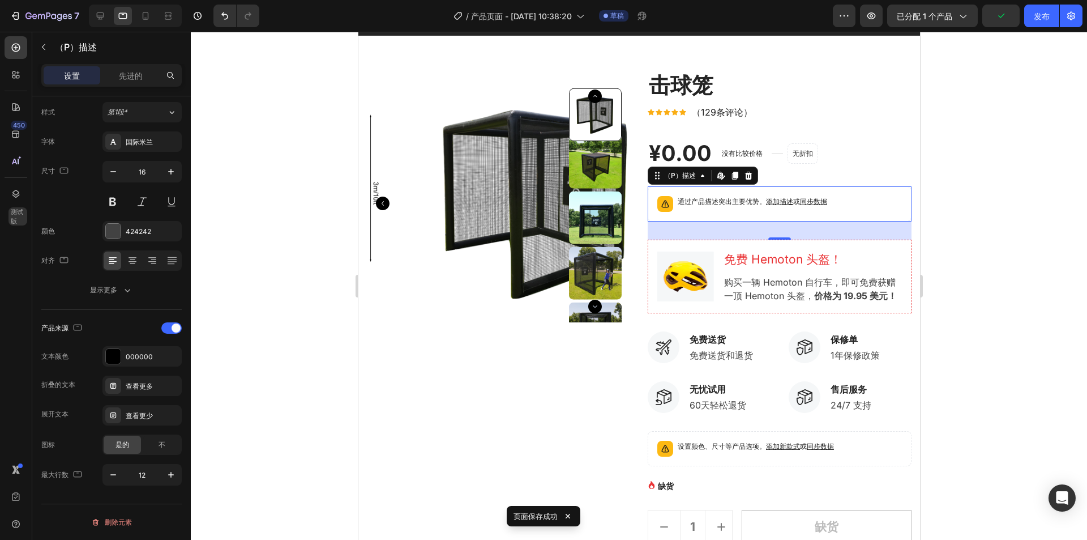
click at [839, 202] on div "通过产品描述突出主要优势。 添加描述 或 同步数据" at bounding box center [779, 203] width 254 height 25
click at [828, 155] on div "¥0.00 （P）价格 （P）价格 没有比较价格 （P）价格 标题 线 无折扣 发布后不显示 产品徽章 排 排" at bounding box center [779, 153] width 264 height 30
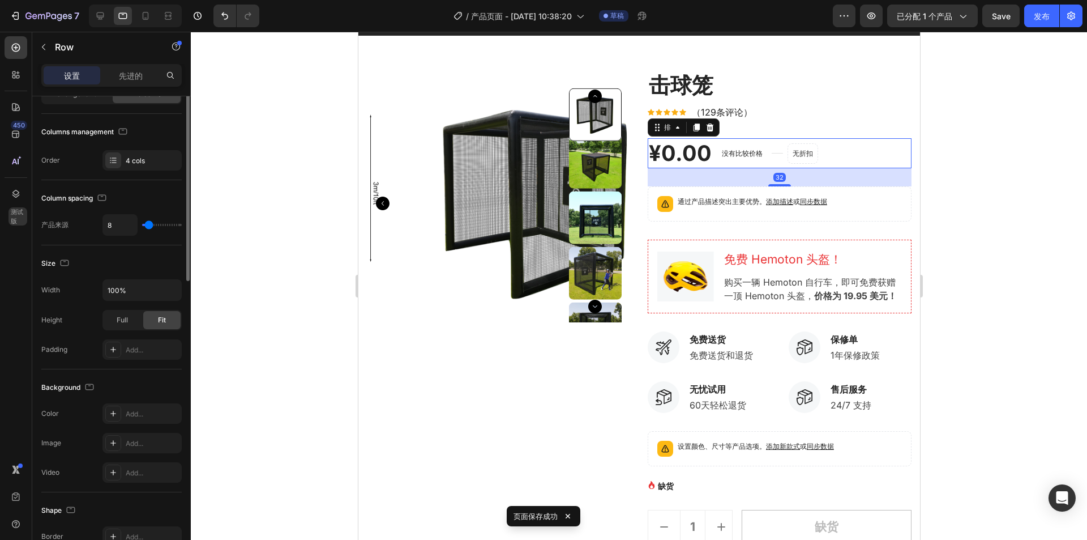
scroll to position [0, 0]
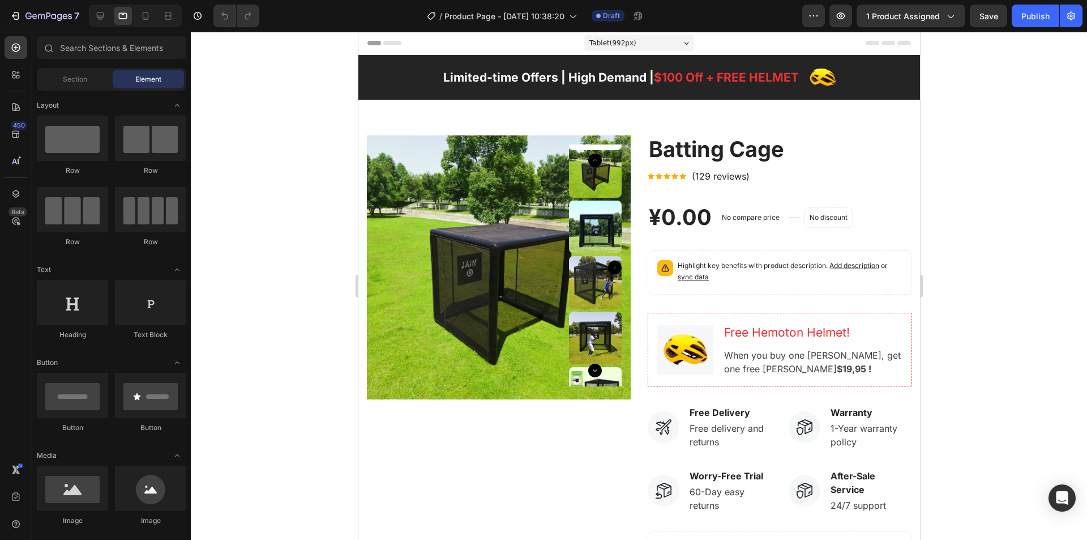
click at [1027, 199] on div at bounding box center [639, 286] width 896 height 508
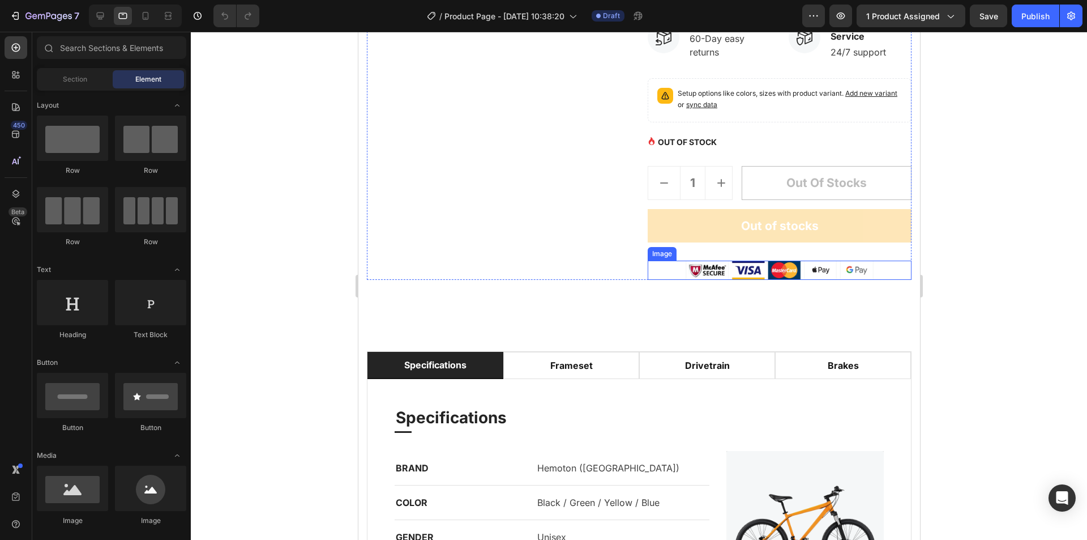
scroll to position [566, 0]
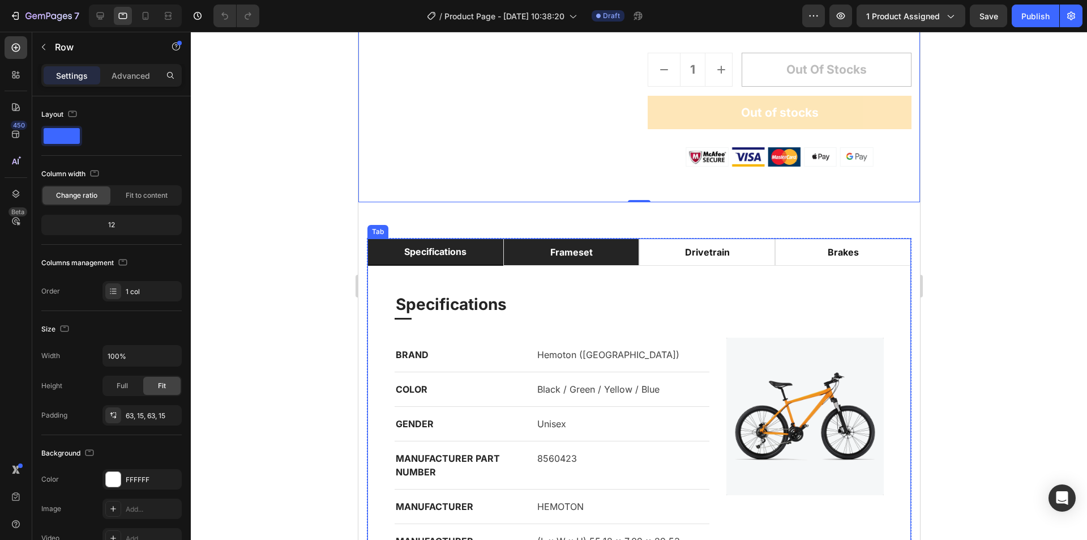
click at [542, 255] on li "frameset" at bounding box center [571, 251] width 136 height 27
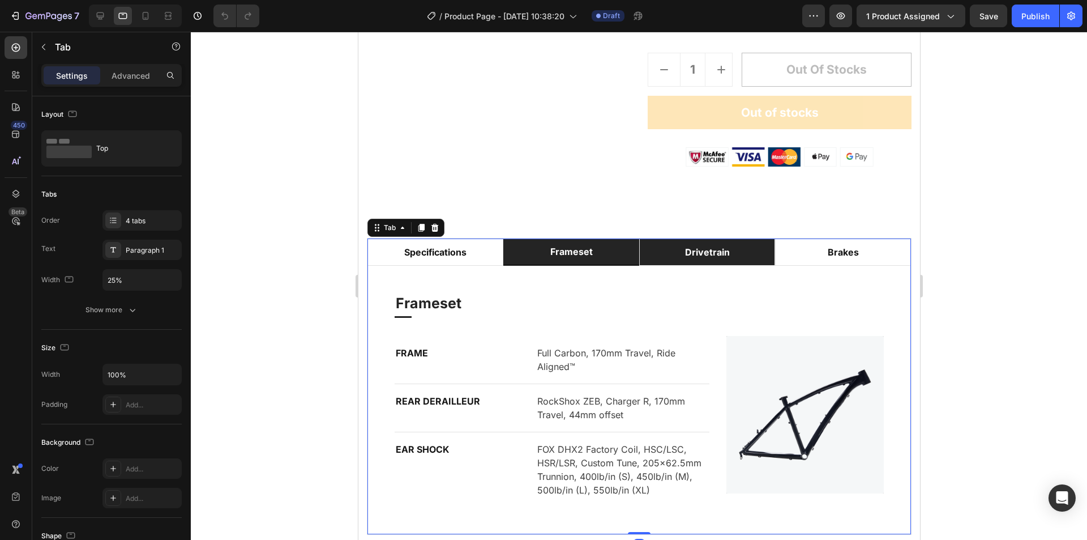
click at [692, 256] on div "drivetrain" at bounding box center [707, 251] width 48 height 17
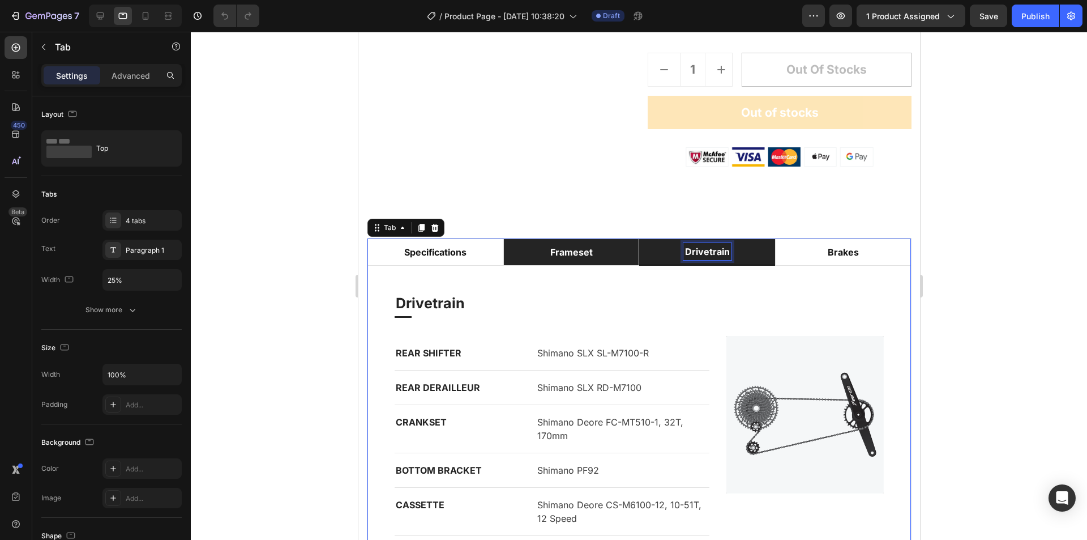
scroll to position [566, 0]
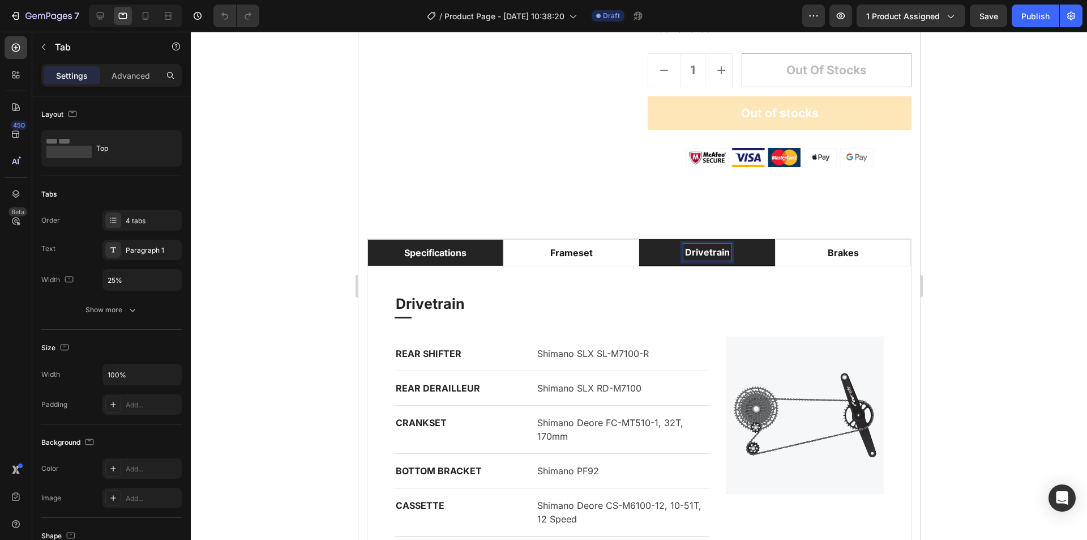
click at [476, 253] on li "specifications" at bounding box center [435, 252] width 136 height 27
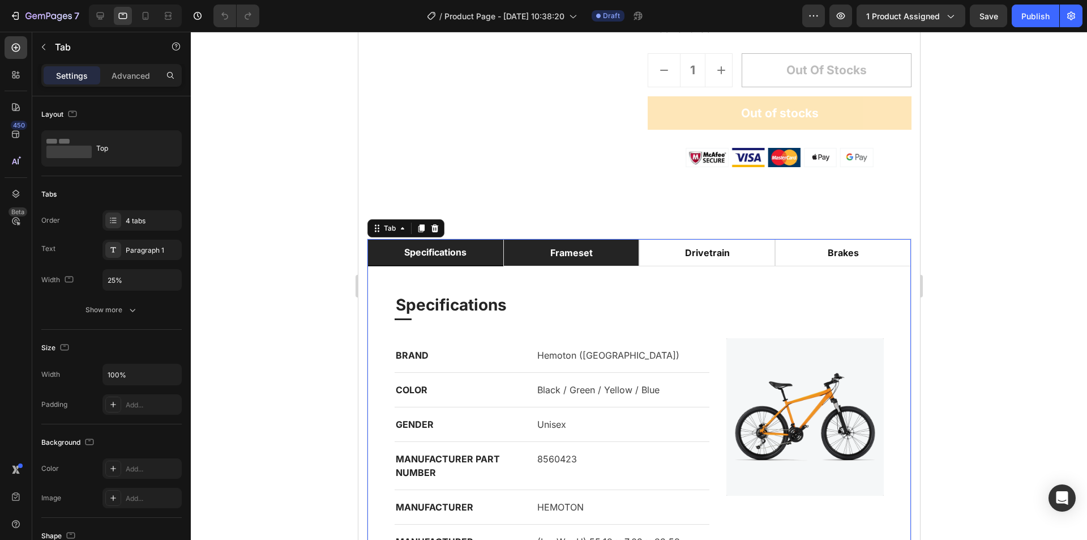
click at [627, 254] on li "frameset" at bounding box center [571, 252] width 136 height 27
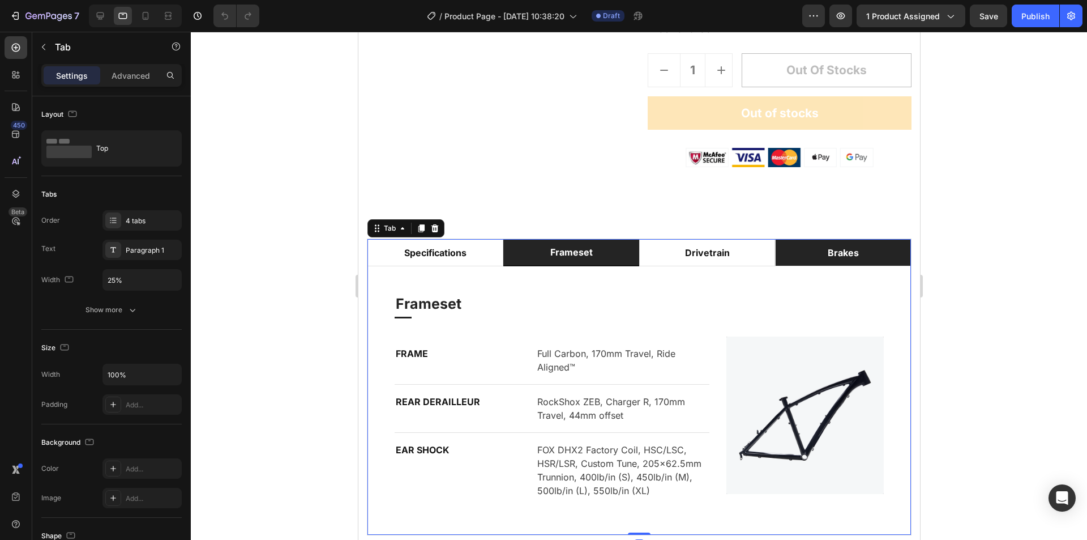
click at [802, 259] on li "brakes" at bounding box center [843, 252] width 136 height 27
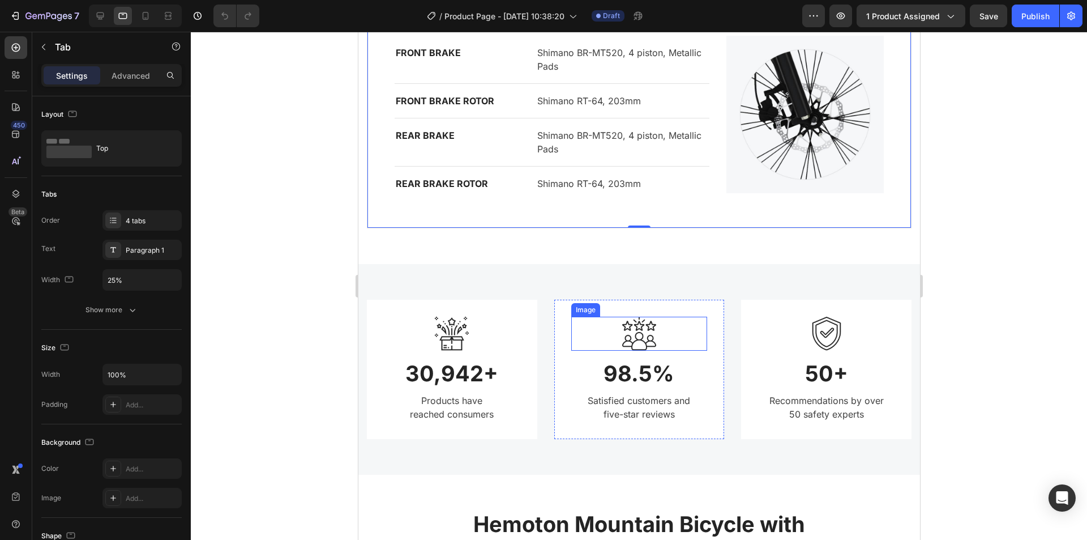
scroll to position [905, 0]
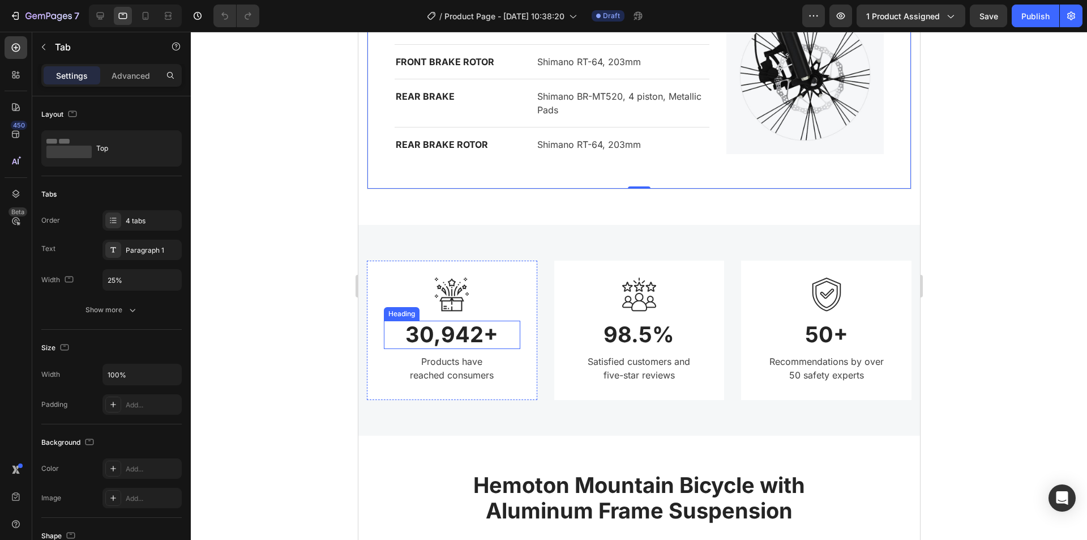
click at [513, 344] on p "30,942+" at bounding box center [451, 335] width 134 height 26
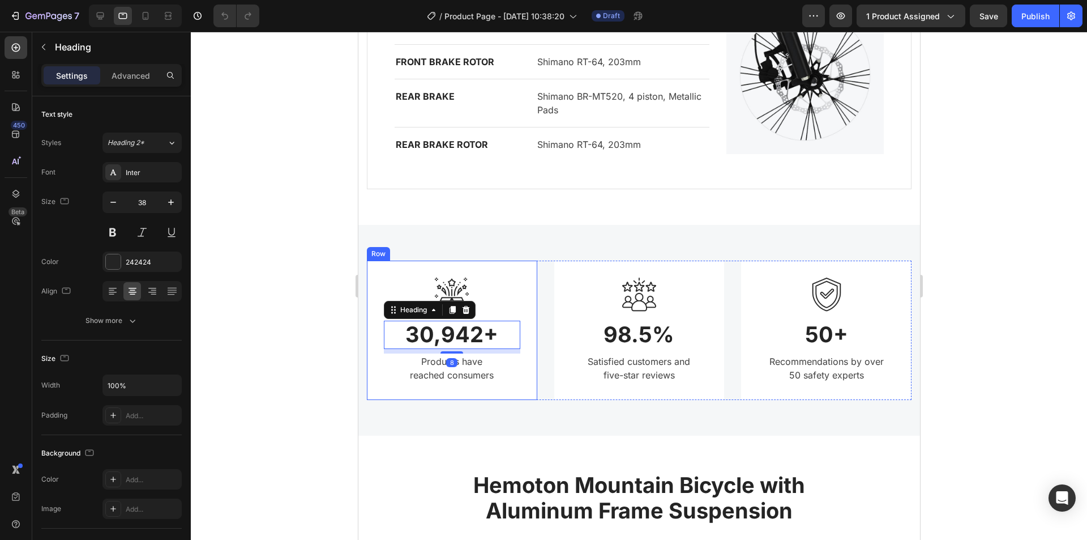
click at [525, 299] on div "Image 30,942+ Heading 8 Products have reached consumers Text block Row" at bounding box center [451, 329] width 170 height 139
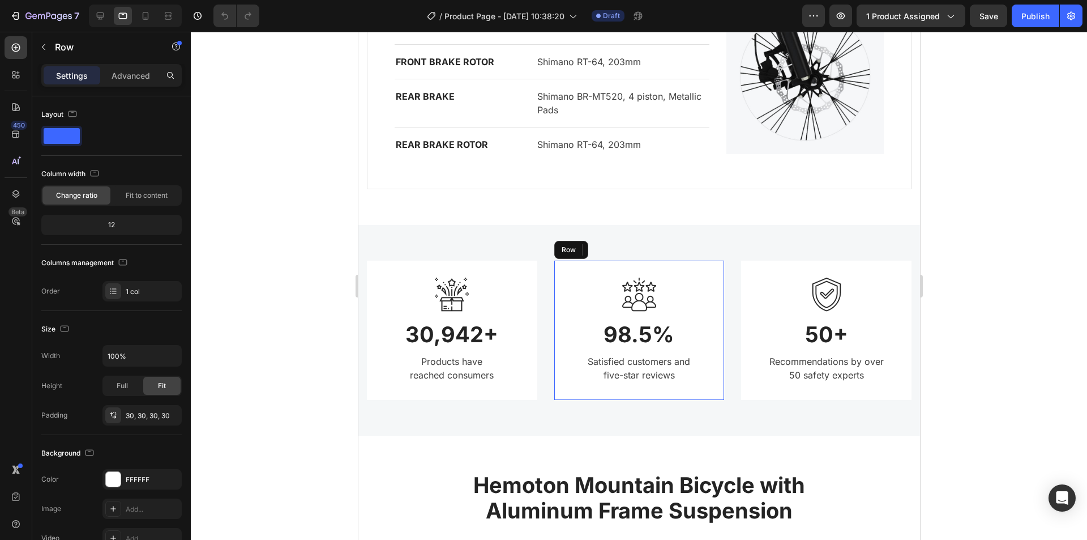
click at [711, 311] on div "Image 98.5% Heading Satisfied customers and five-star reviews Text block Row" at bounding box center [639, 329] width 170 height 139
click at [870, 337] on p "50+" at bounding box center [826, 335] width 134 height 26
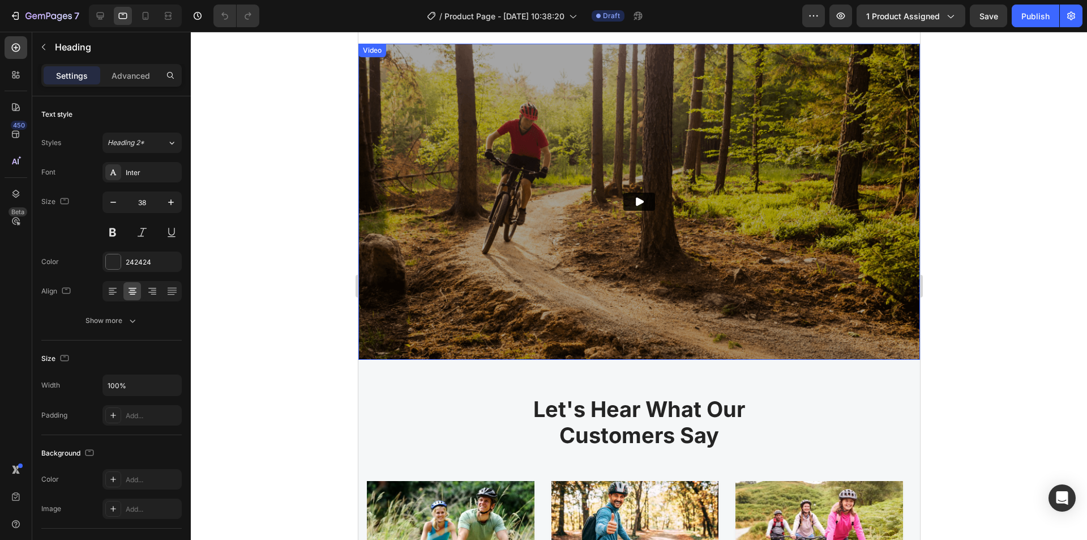
scroll to position [2264, 0]
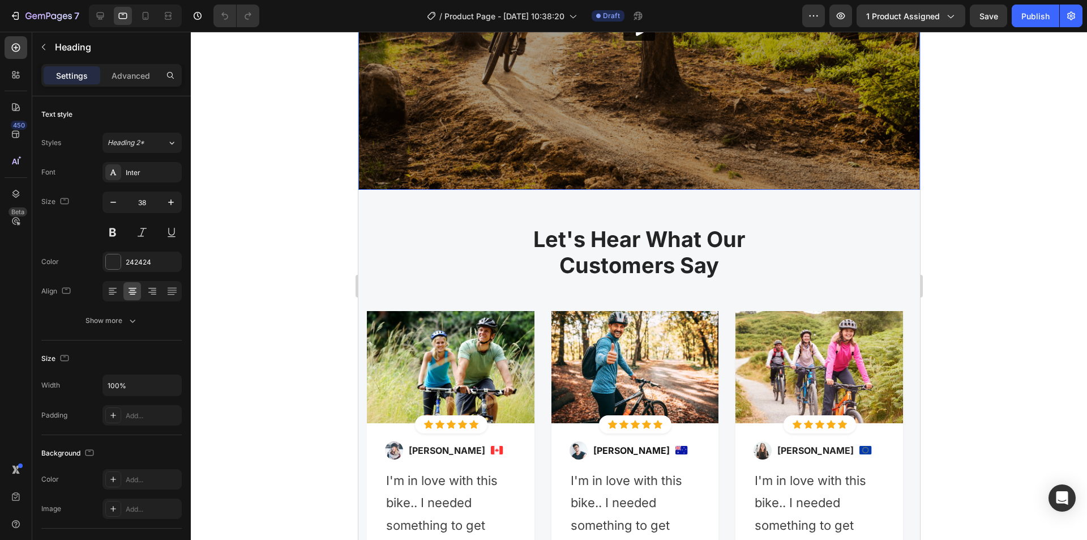
click at [638, 37] on icon "Play" at bounding box center [638, 31] width 11 height 11
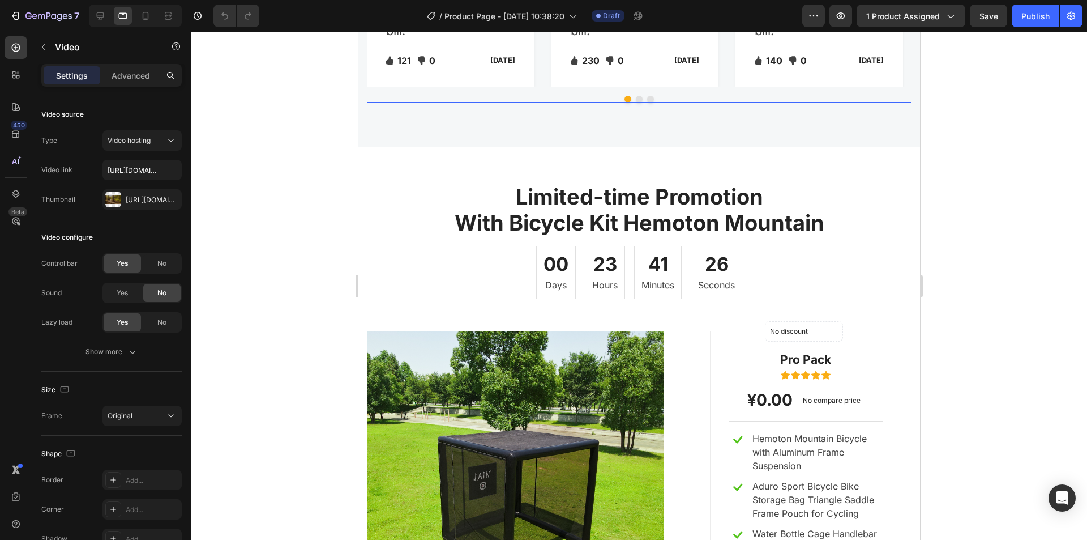
scroll to position [3170, 0]
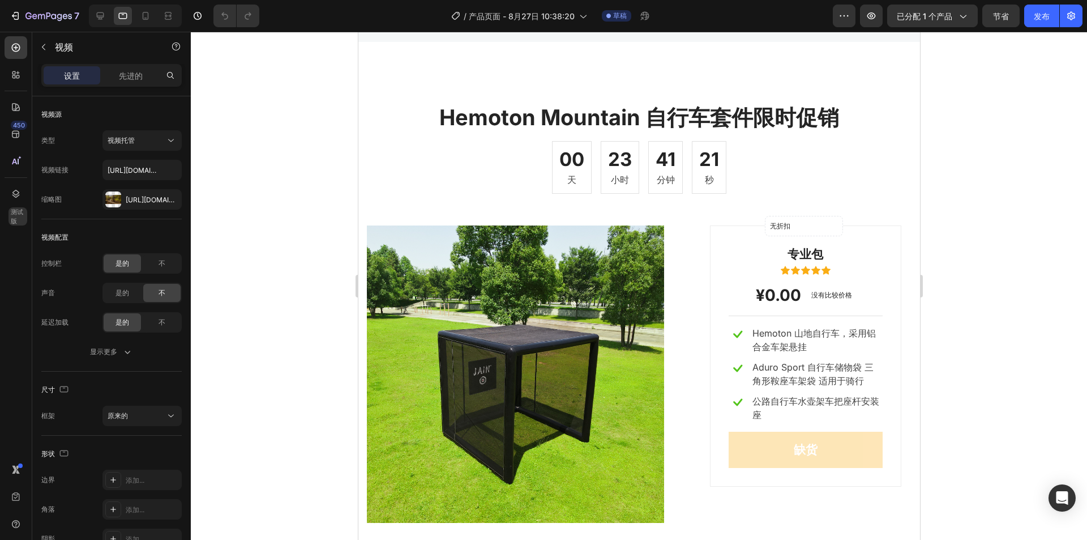
click at [985, 231] on div at bounding box center [639, 286] width 896 height 508
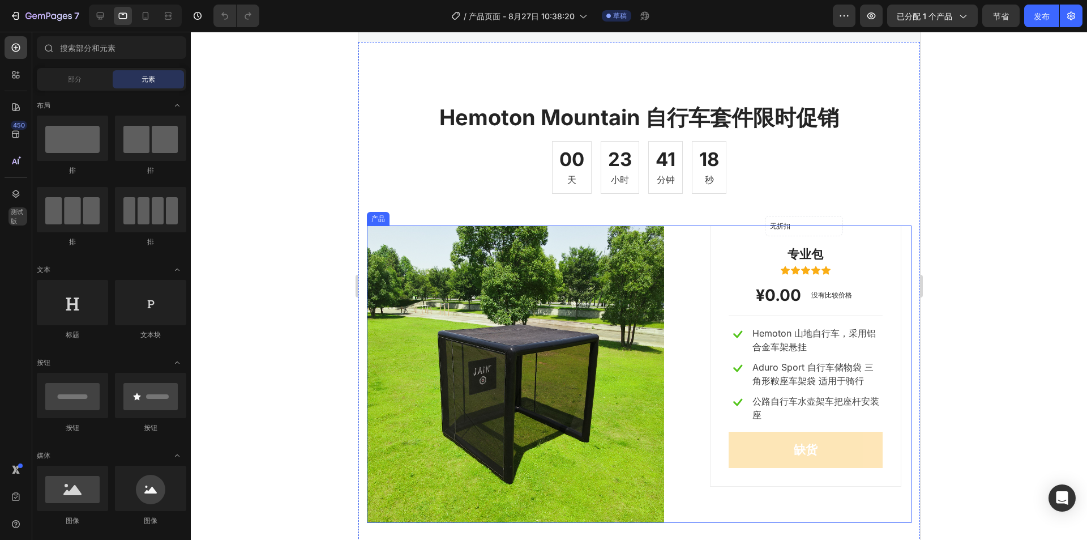
click at [688, 225] on div "产品图片 无折扣 发布后不显示 产品徽章 排 专业包 文本块 图标 图标 图标 图标 图标 图标列表 Hoz ¥0.00 （P）价格 （P）价格 没有比较价格…" at bounding box center [638, 373] width 545 height 297
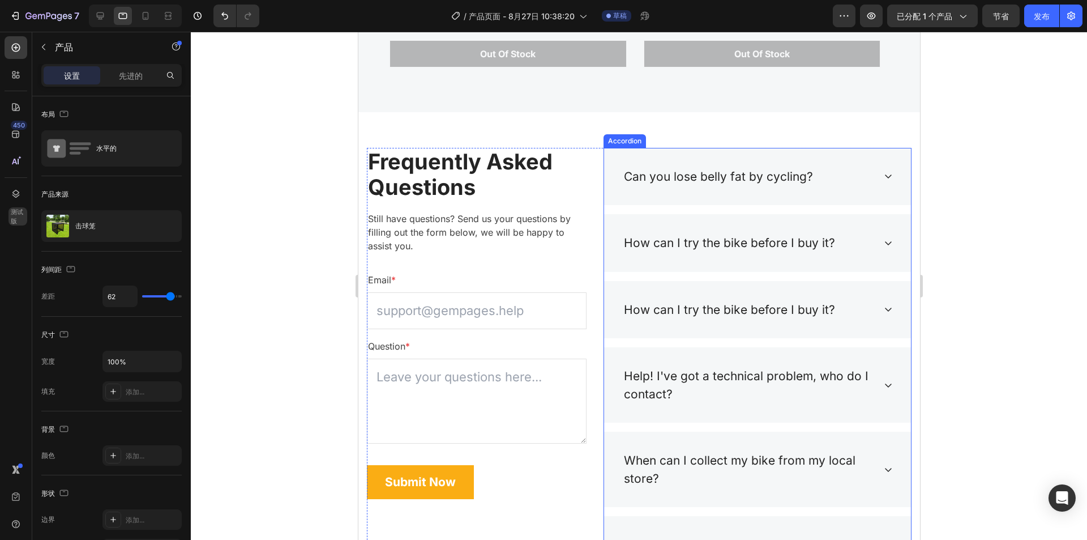
scroll to position [4076, 0]
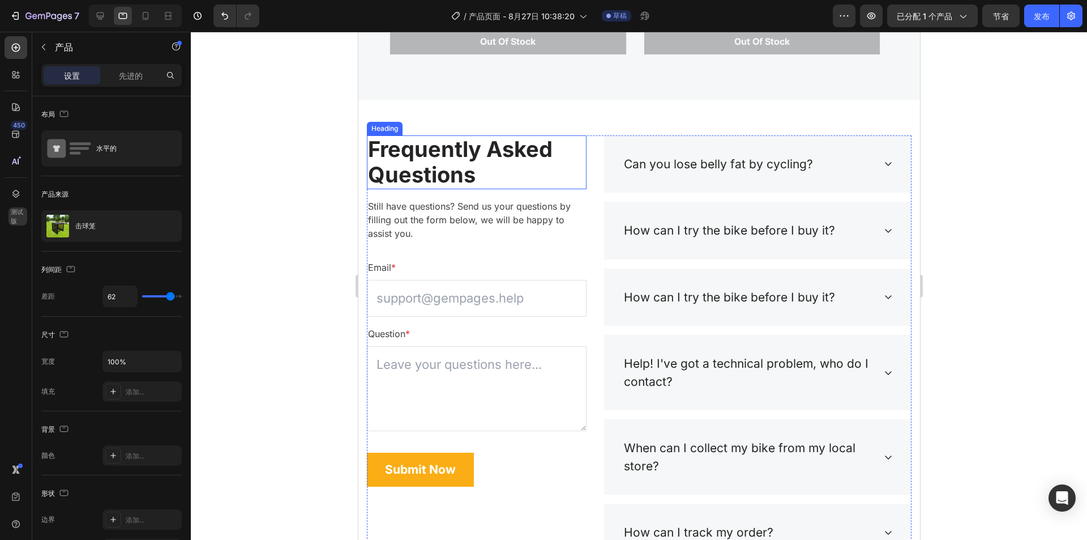
click at [546, 186] on p "Frequently Asked Questions" at bounding box center [475, 162] width 217 height 52
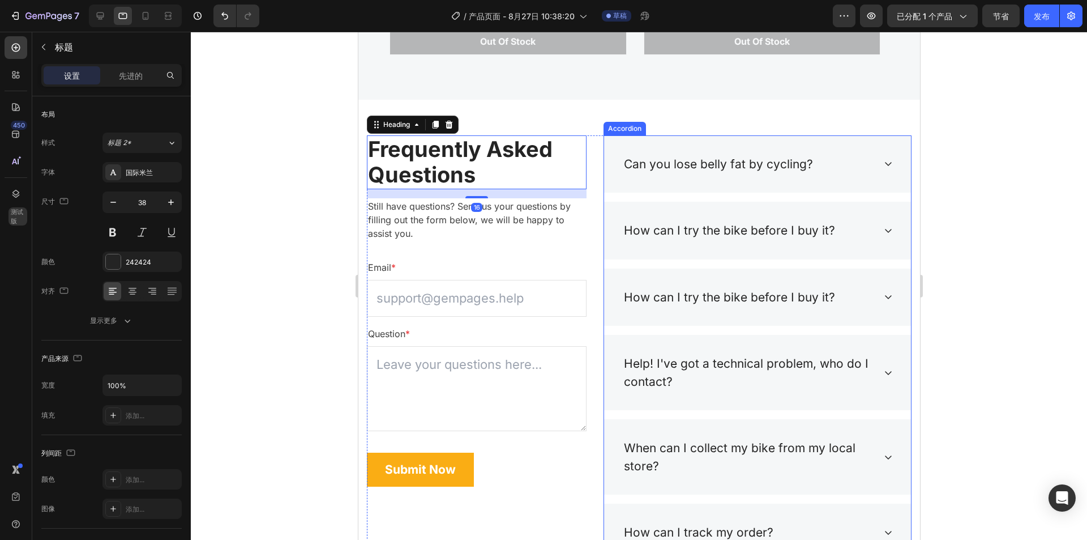
click at [699, 176] on div "Can you lose belly fat by cycling?" at bounding box center [757, 164] width 307 height 58
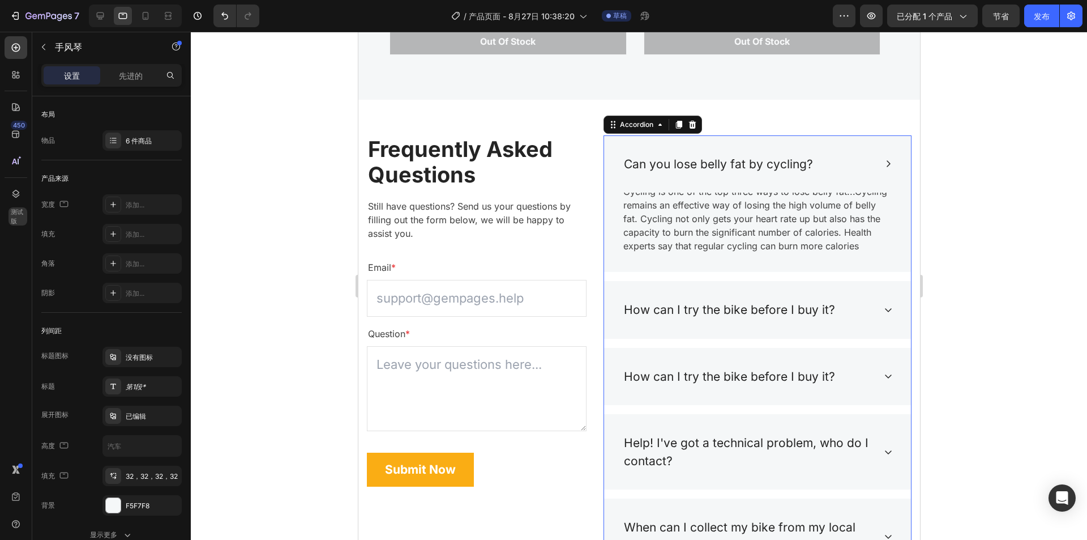
click at [725, 179] on div "Can you lose belly fat by cycling?" at bounding box center [757, 164] width 307 height 58
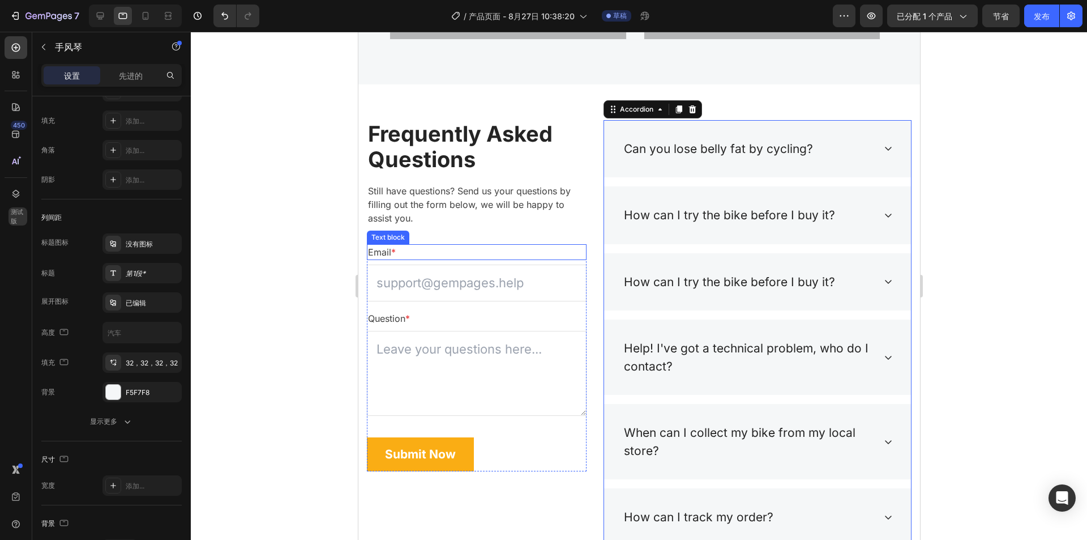
scroll to position [4019, 0]
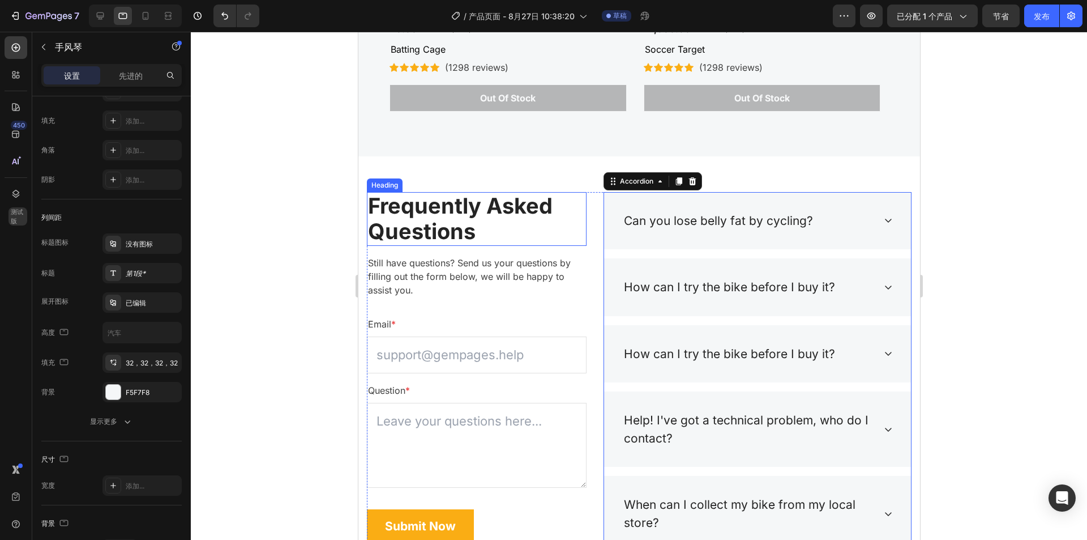
click at [558, 204] on p "Frequently Asked Questions" at bounding box center [475, 219] width 217 height 52
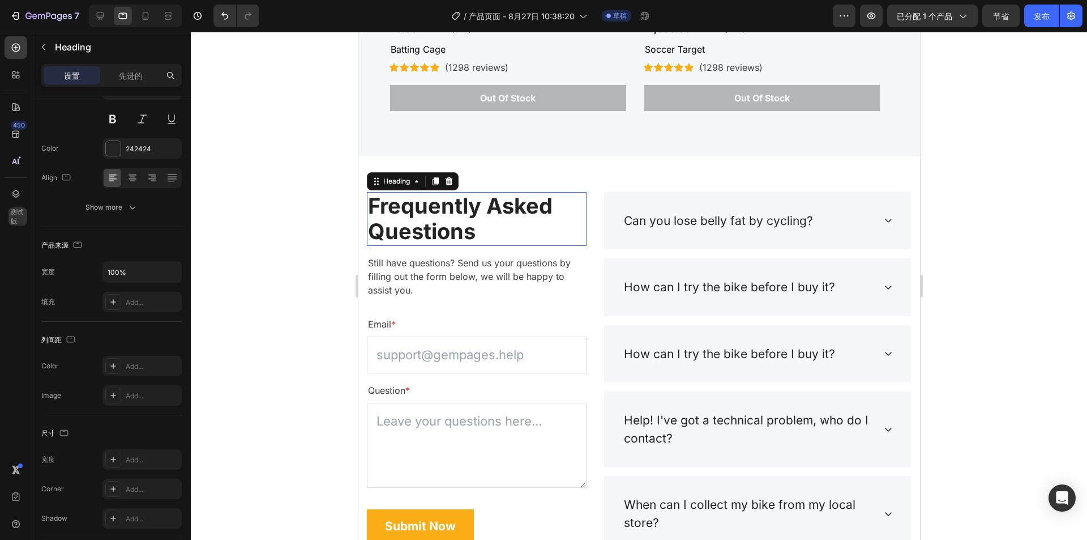
scroll to position [0, 0]
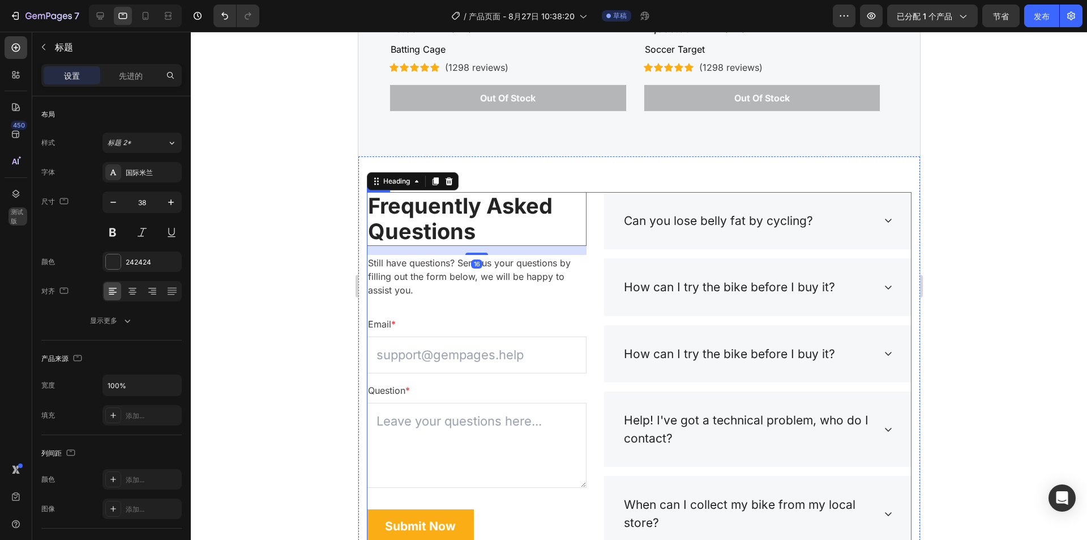
click at [597, 247] on div "Frequently Asked Questions Heading 16 Still have questions? Send us your questi…" at bounding box center [638, 405] width 545 height 426
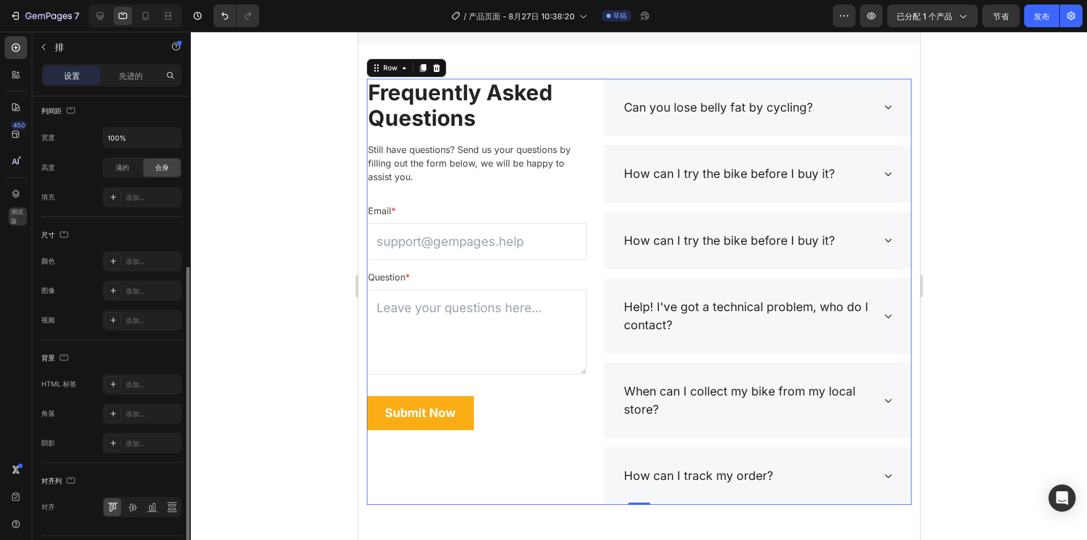
scroll to position [315, 0]
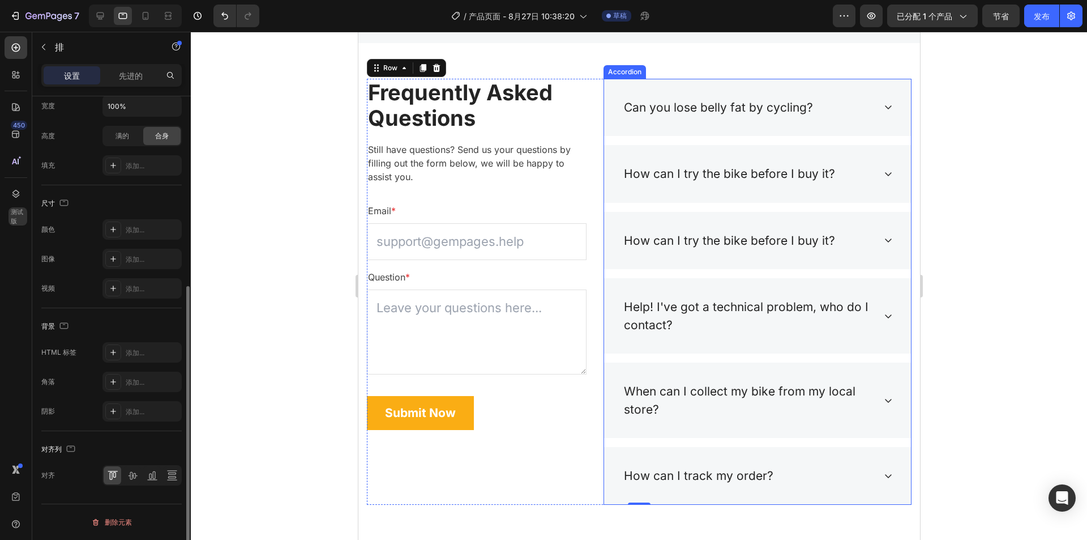
click at [708, 120] on div "Can you lose belly fat by cycling?" at bounding box center [757, 108] width 307 height 58
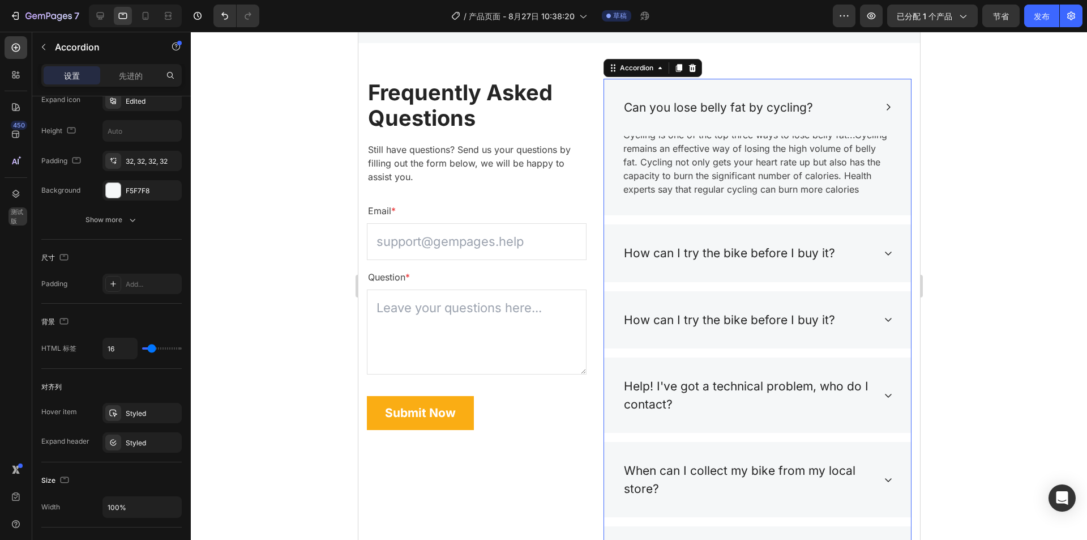
scroll to position [0, 0]
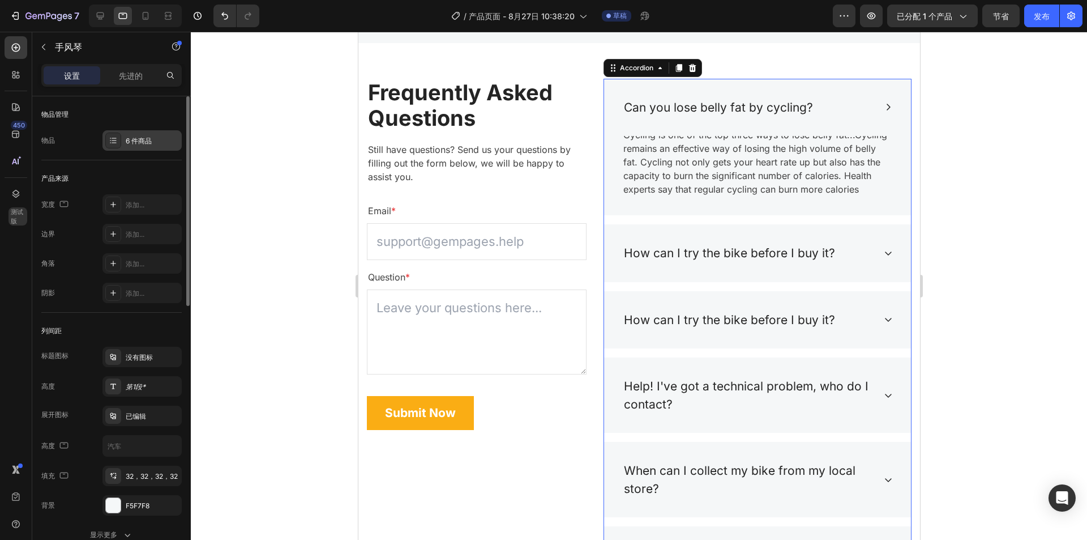
click at [134, 137] on font "6 件商品" at bounding box center [139, 140] width 26 height 8
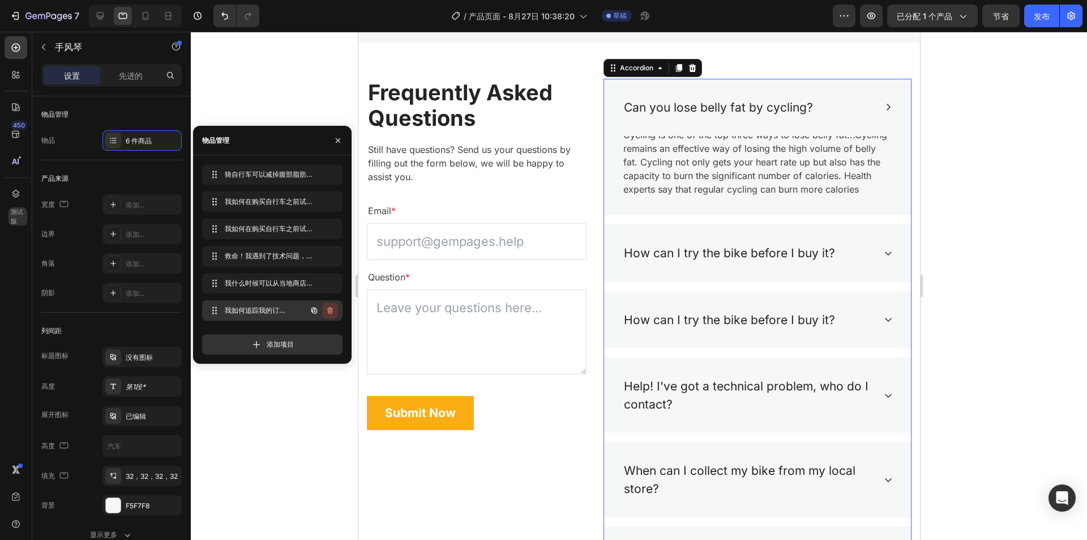
click at [331, 307] on icon "button" at bounding box center [330, 310] width 9 height 9
click at [329, 311] on font "删除" at bounding box center [326, 310] width 14 height 8
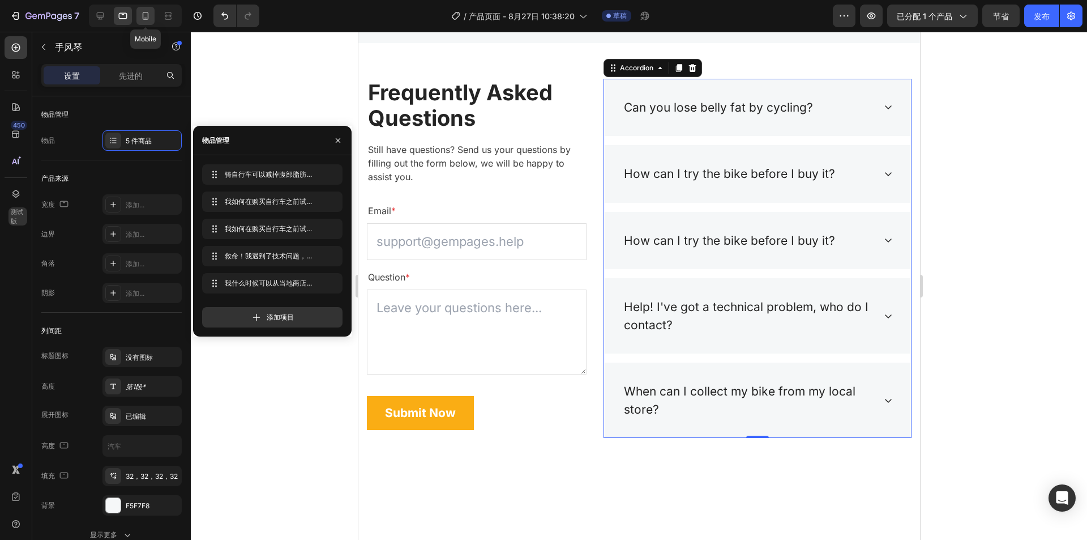
click at [143, 16] on icon at bounding box center [146, 16] width 6 height 8
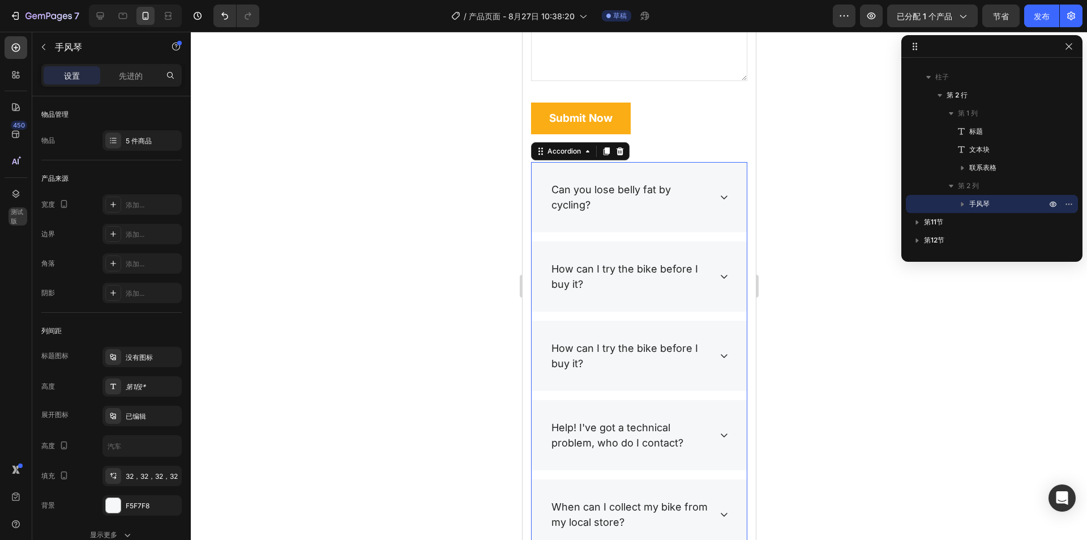
scroll to position [4324, 0]
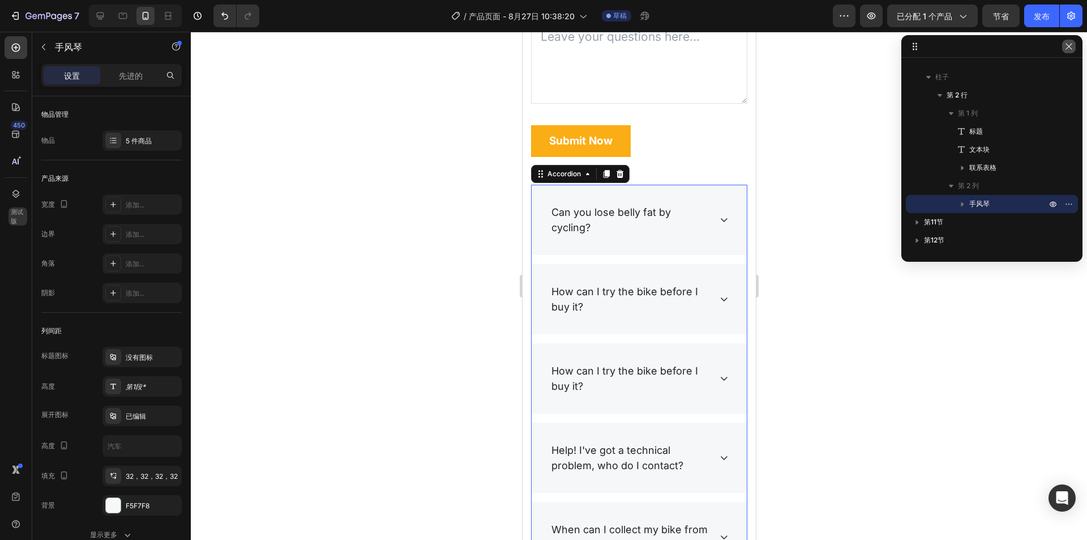
click at [1072, 50] on icon "button" at bounding box center [1068, 46] width 9 height 9
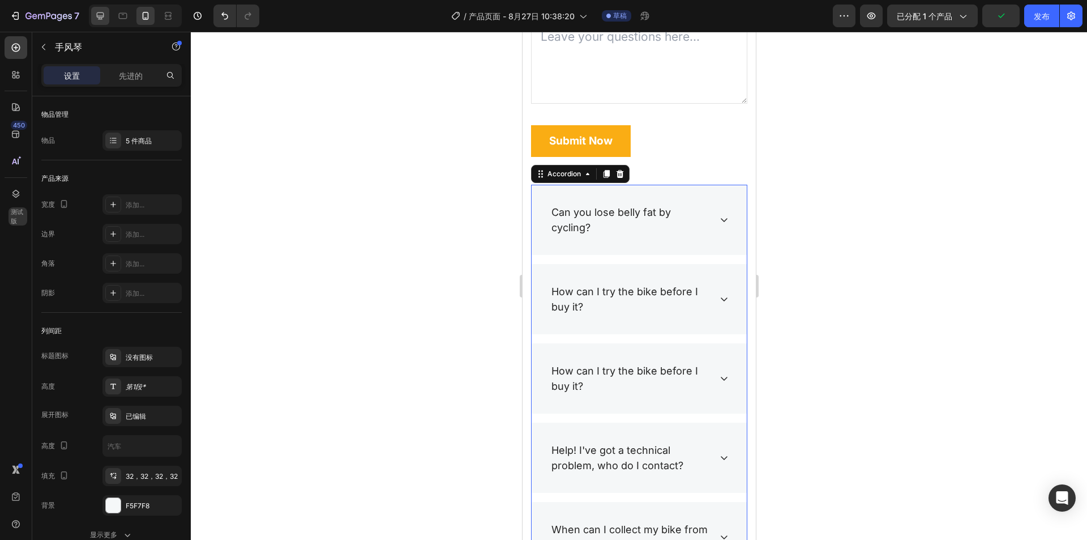
click at [109, 10] on div at bounding box center [100, 16] width 18 height 18
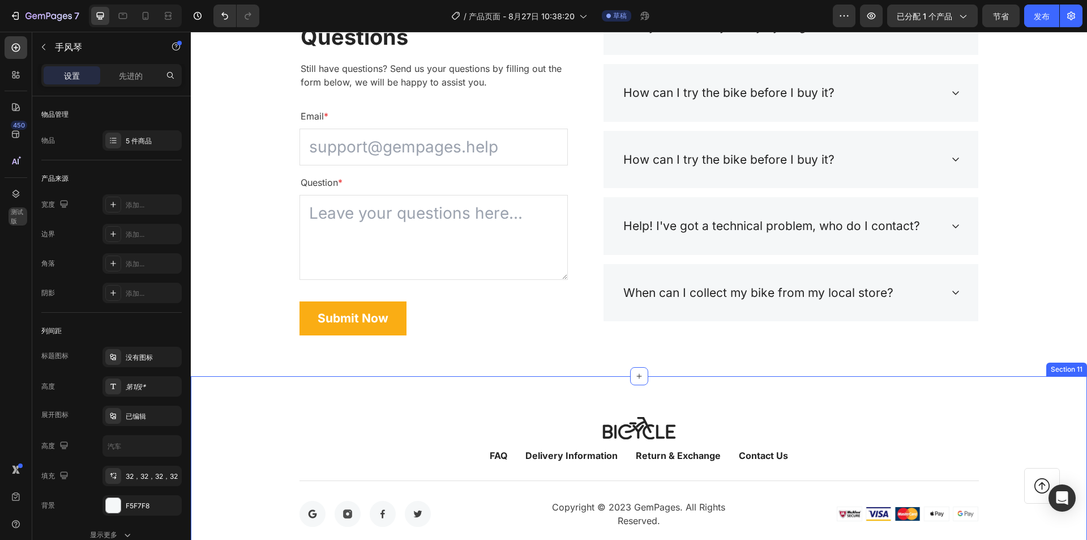
scroll to position [4221, 0]
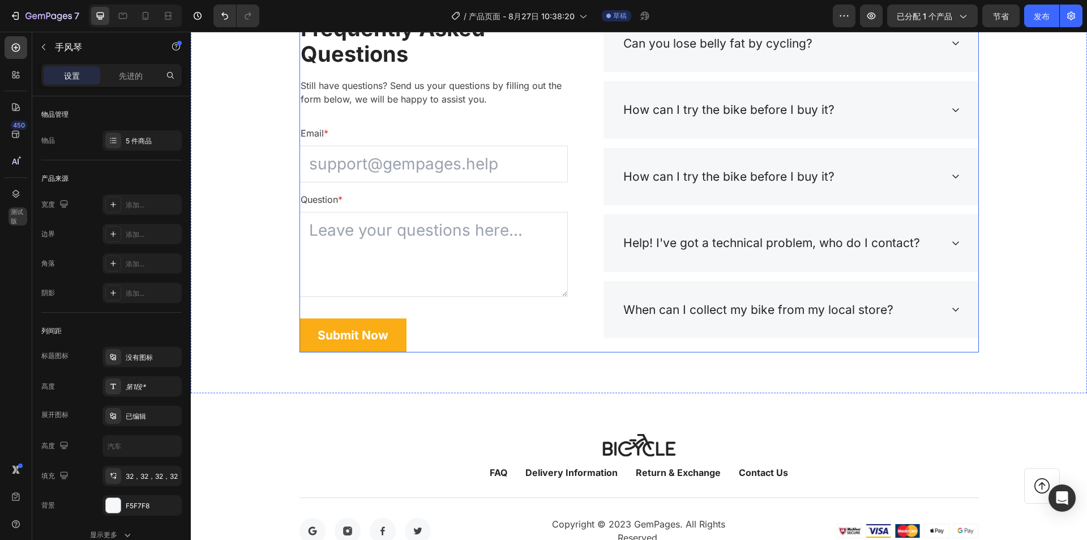
click at [696, 349] on div "Can you lose [MEDICAL_DATA] by cycling? How can I try the bike before I buy it?…" at bounding box center [791, 183] width 376 height 337
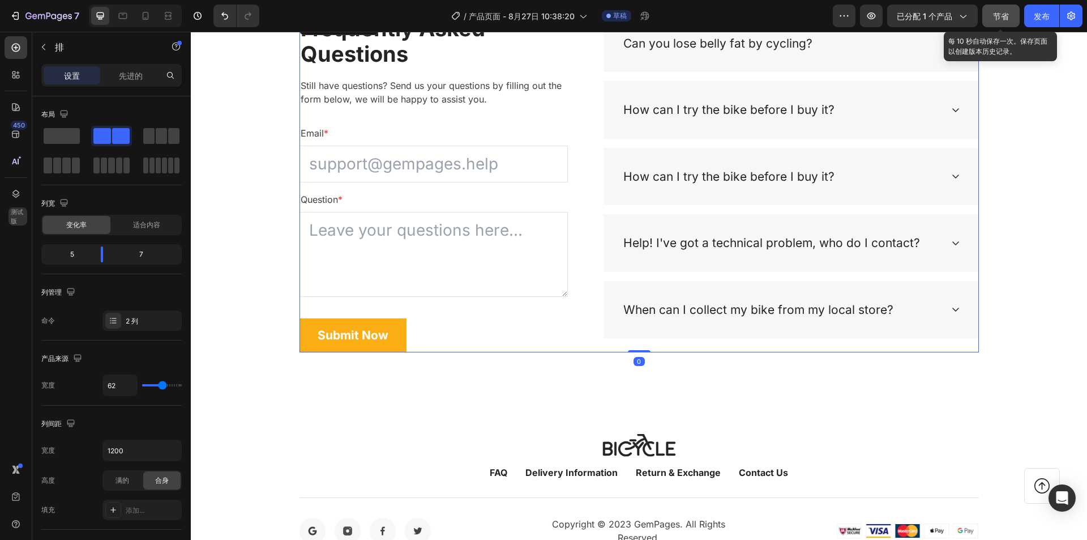
click at [1002, 21] on div "节省" at bounding box center [1001, 16] width 16 height 12
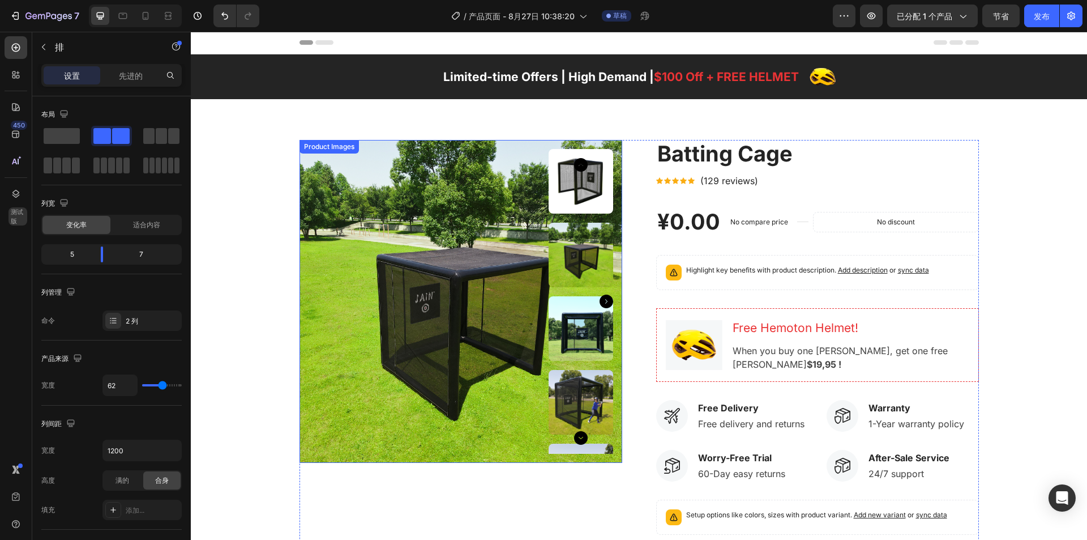
scroll to position [0, 0]
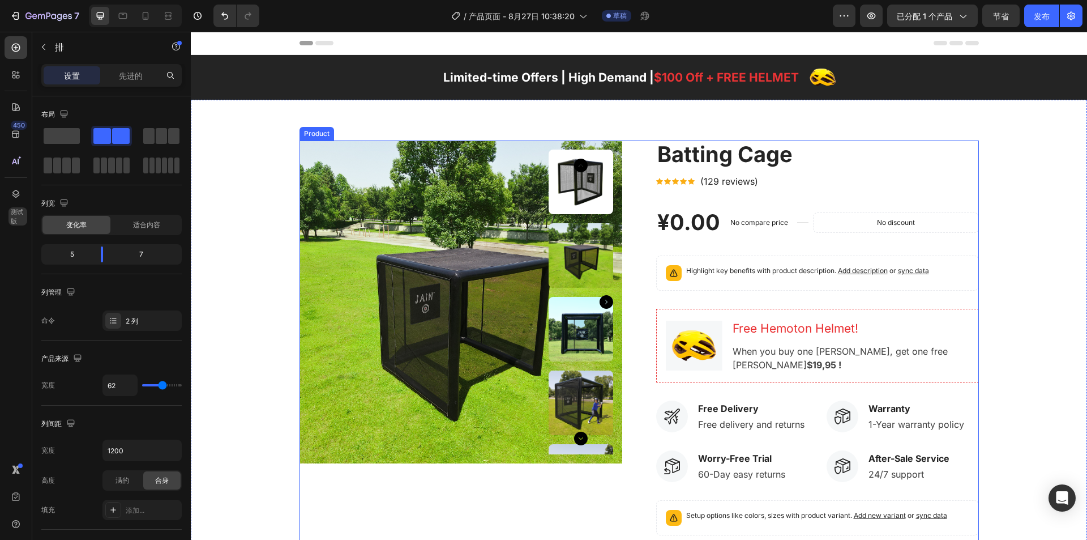
click at [656, 199] on div "Batting Cage (P) Title Icon Icon Icon Icon Icon Icon List Hoz (129 reviews) Tex…" at bounding box center [817, 416] width 323 height 552
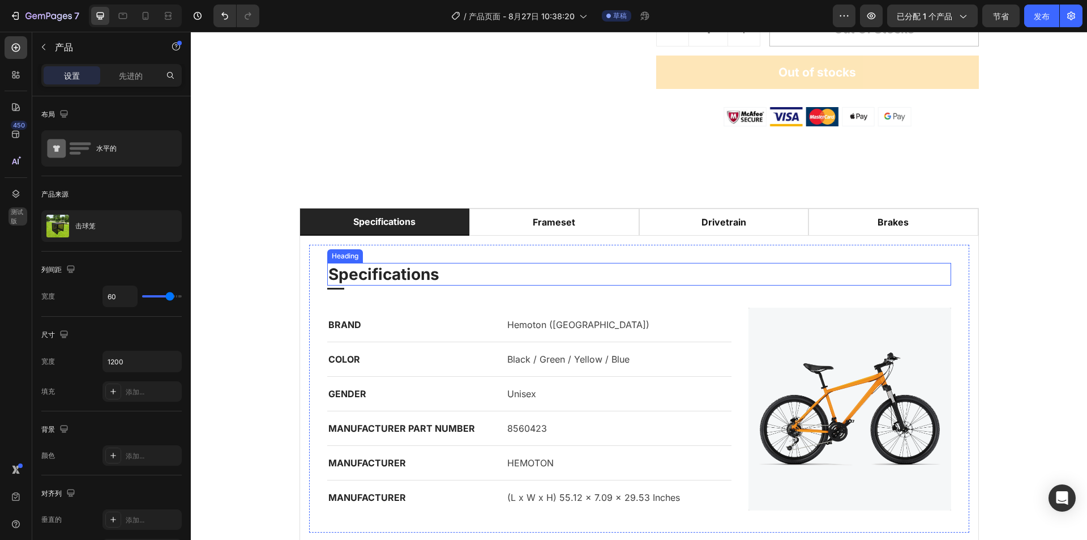
scroll to position [510, 0]
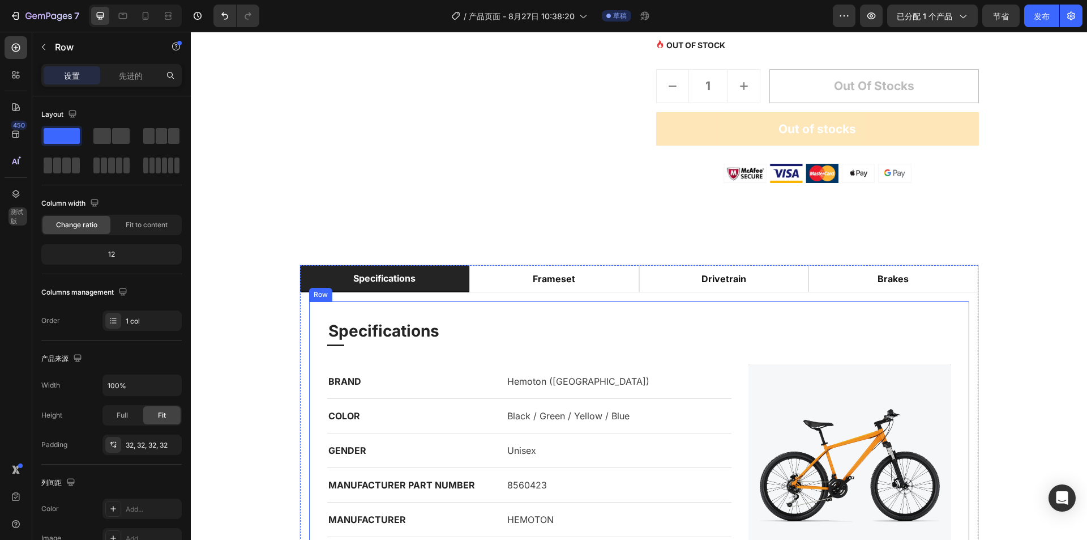
click at [835, 316] on div "Specifications Heading Title Line BRAND Text block Hemoton ([GEOGRAPHIC_DATA]) …" at bounding box center [639, 445] width 660 height 288
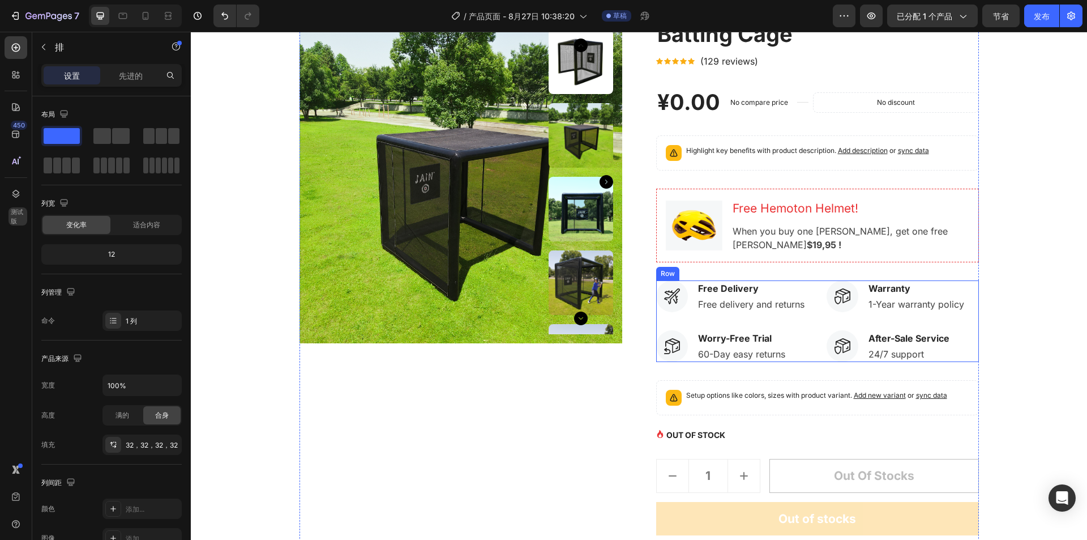
scroll to position [113, 0]
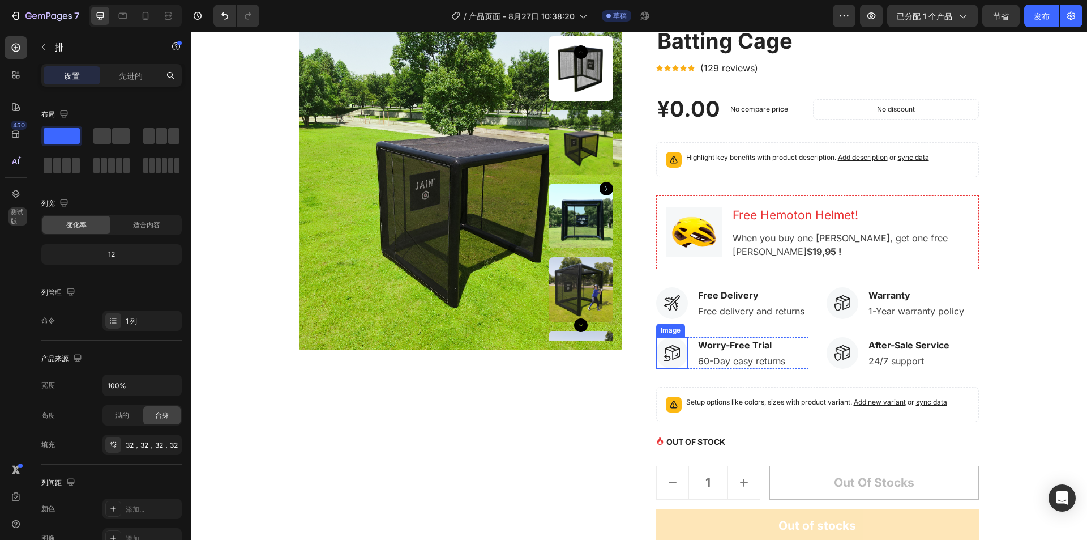
click at [663, 345] on img at bounding box center [672, 353] width 32 height 32
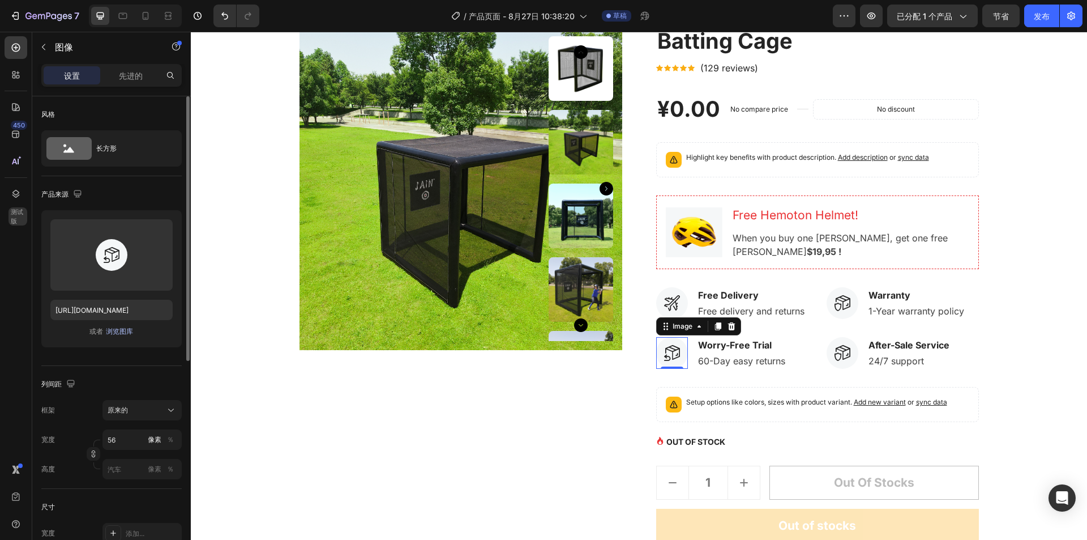
click at [122, 329] on font "浏览图库" at bounding box center [119, 331] width 27 height 8
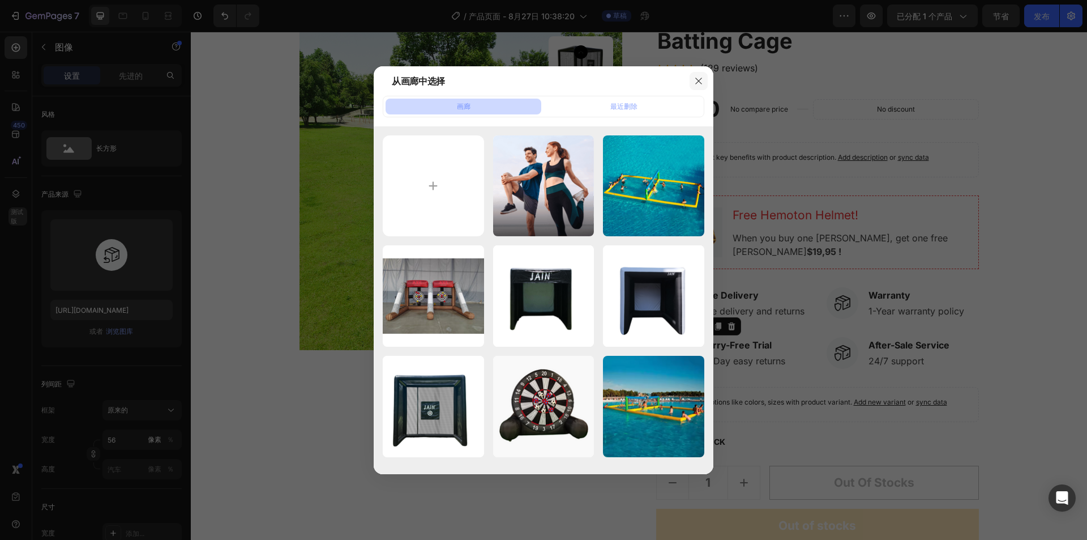
click at [695, 82] on icon "button" at bounding box center [698, 80] width 9 height 9
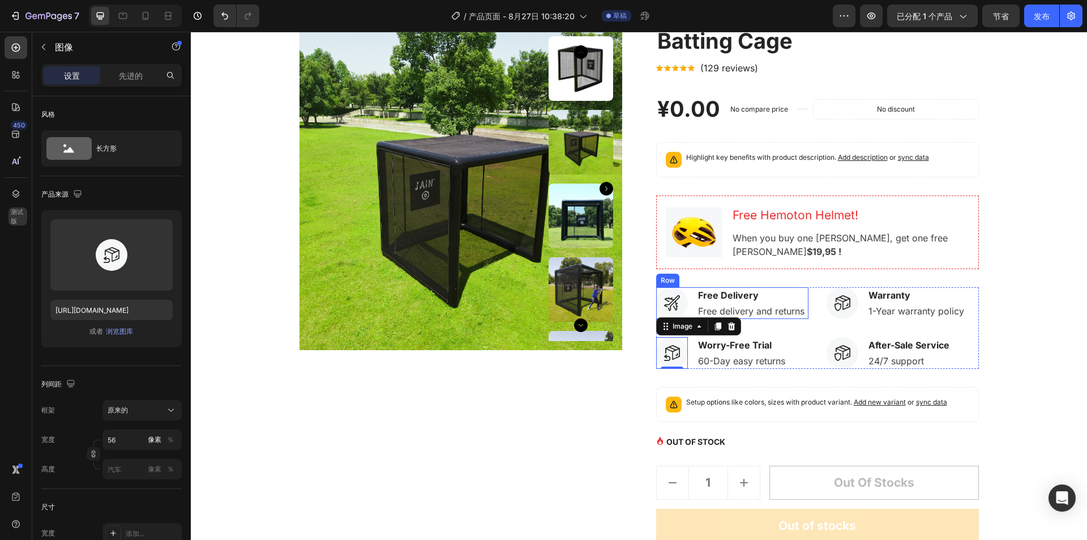
click at [687, 299] on div "Image Free Delivery Text block Free delivery and returns Text block Row" at bounding box center [732, 303] width 152 height 32
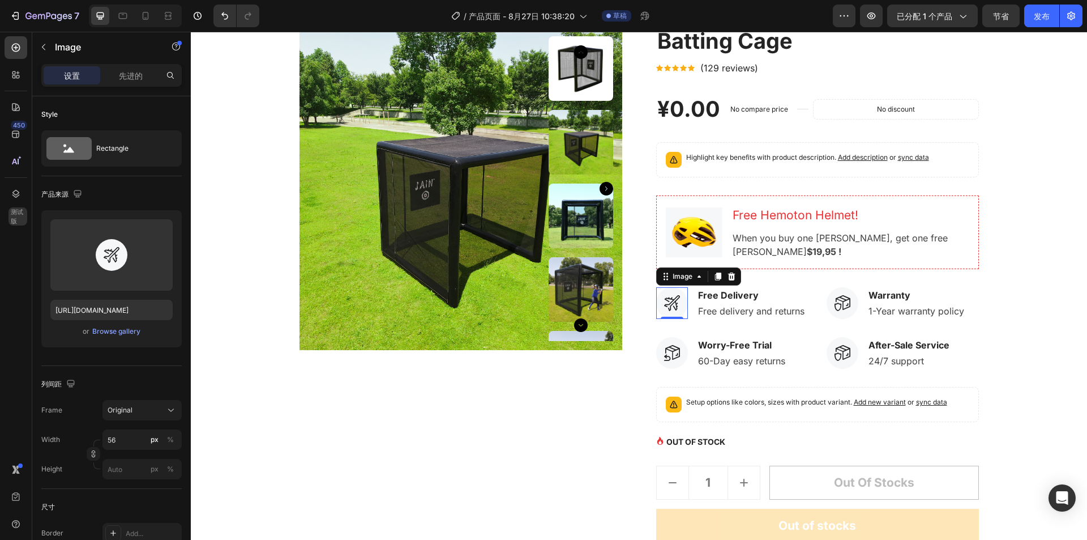
click at [673, 299] on img at bounding box center [672, 303] width 32 height 32
click at [119, 307] on input "[URL][DOMAIN_NAME]" at bounding box center [111, 310] width 122 height 20
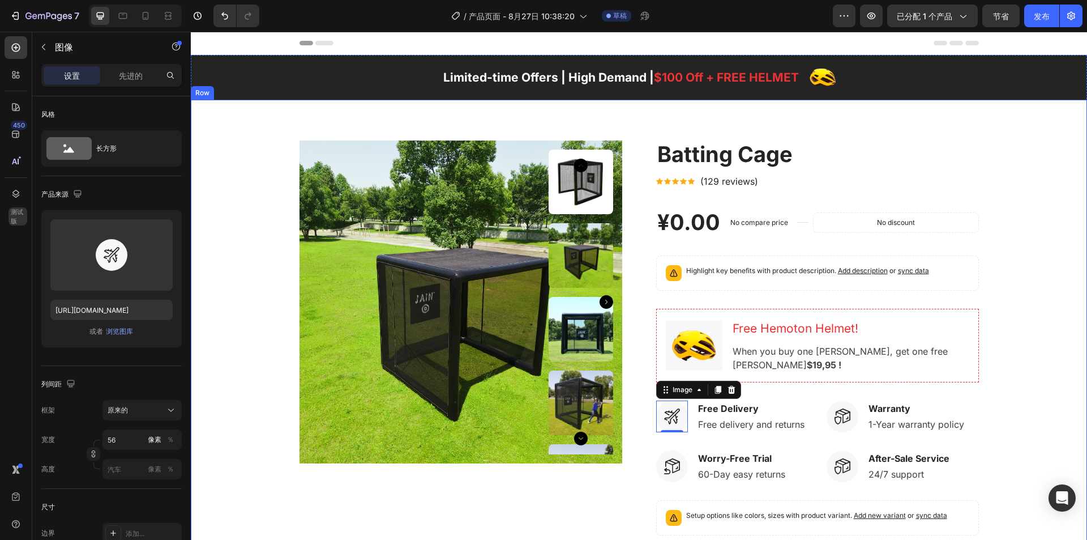
click at [1022, 200] on div "Product Images Batting Cage (P) Title Icon Icon Icon Icon Icon Icon List Hoz (1…" at bounding box center [638, 416] width 879 height 552
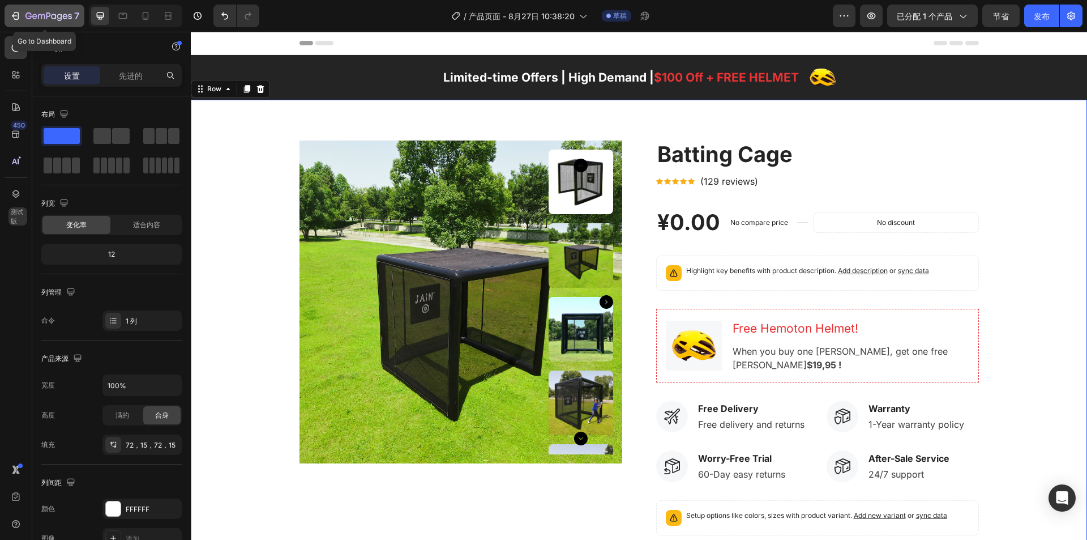
click at [12, 10] on icon "button" at bounding box center [15, 15] width 11 height 11
